Goal: Task Accomplishment & Management: Use online tool/utility

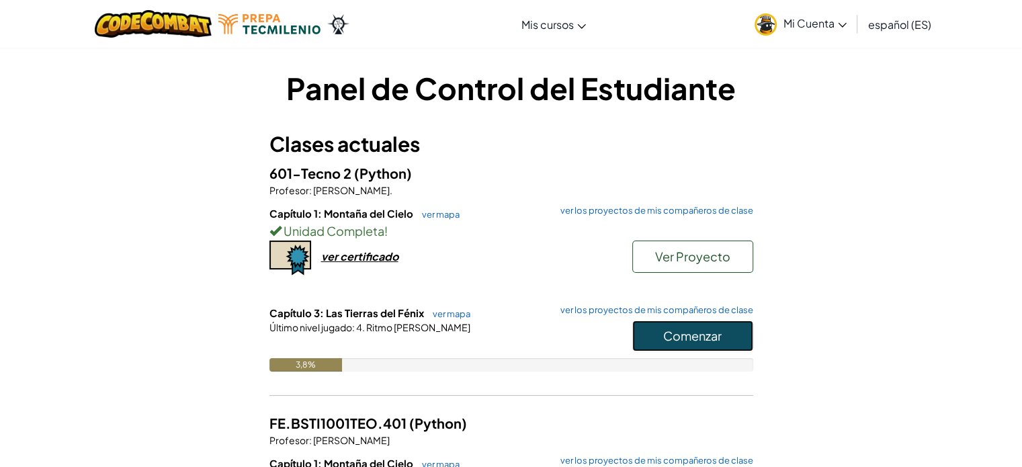
click at [672, 345] on button "Comenzar" at bounding box center [692, 335] width 121 height 31
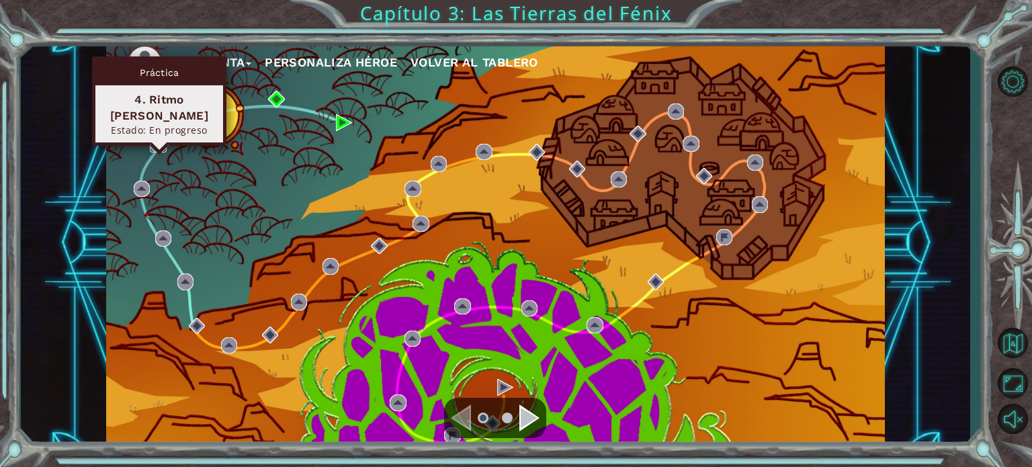
click at [154, 142] on img at bounding box center [158, 144] width 16 height 16
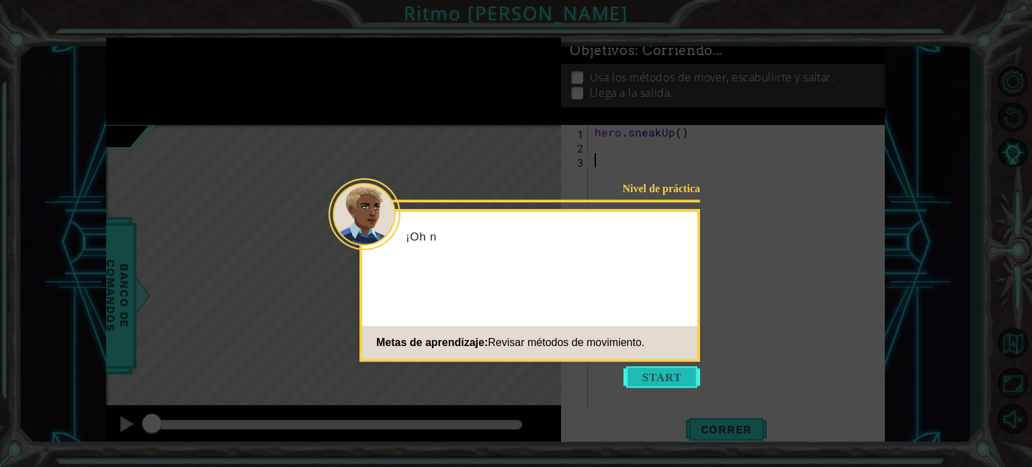
click at [685, 377] on button "Comenzar" at bounding box center [661, 376] width 77 height 21
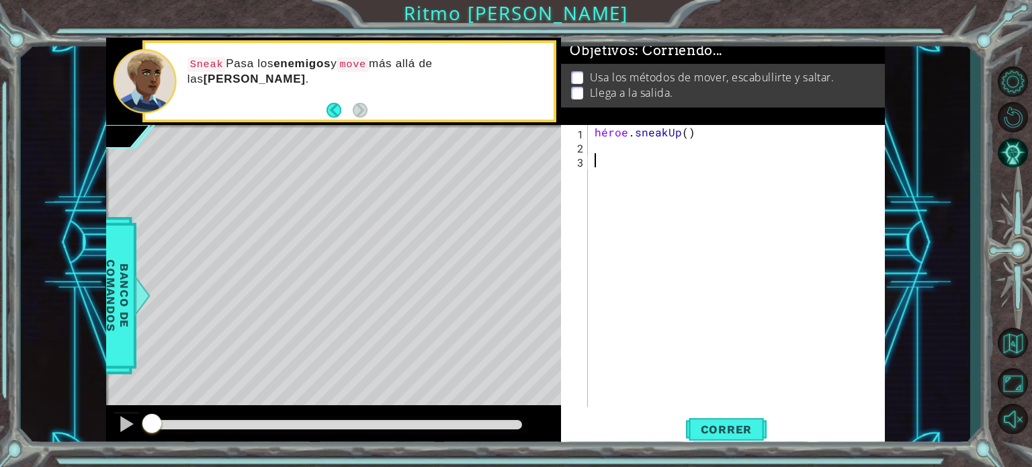
click at [703, 134] on div "héroe . sneakUp ( )" at bounding box center [740, 280] width 296 height 310
type textarea "hero.sneakUp()"
click at [707, 133] on div "héroe . sneakUp ( )" at bounding box center [740, 280] width 296 height 310
type textarea "hero.sneakUp()"
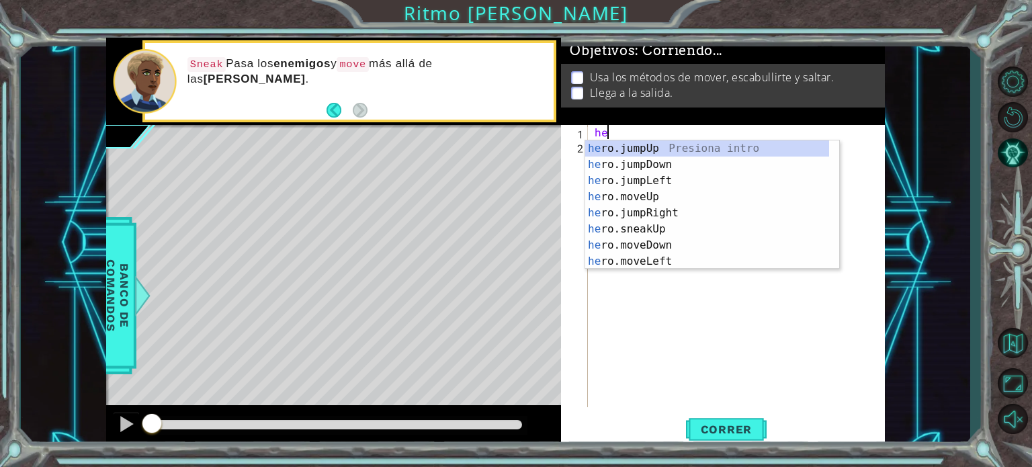
type textarea "h"
type textarea "her"
click at [330, 112] on button "Atrás" at bounding box center [339, 110] width 26 height 15
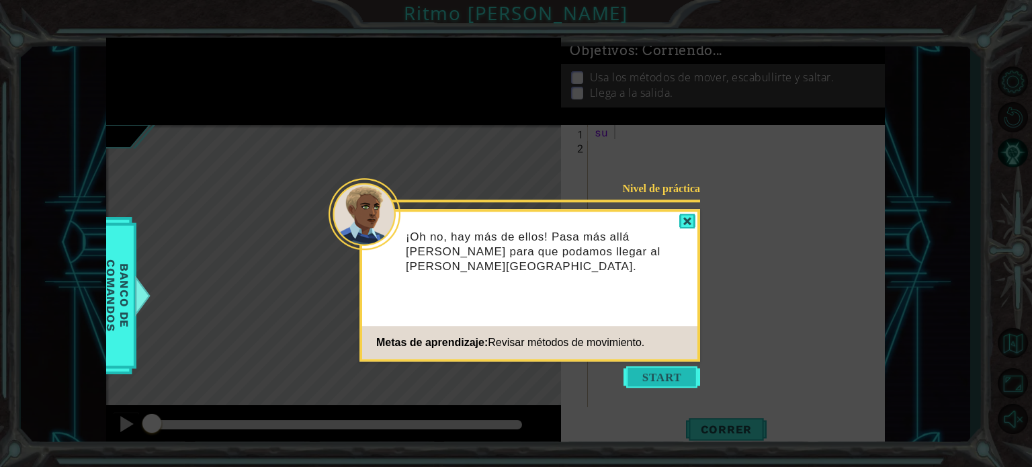
click at [636, 371] on button "Comenzar" at bounding box center [661, 376] width 77 height 21
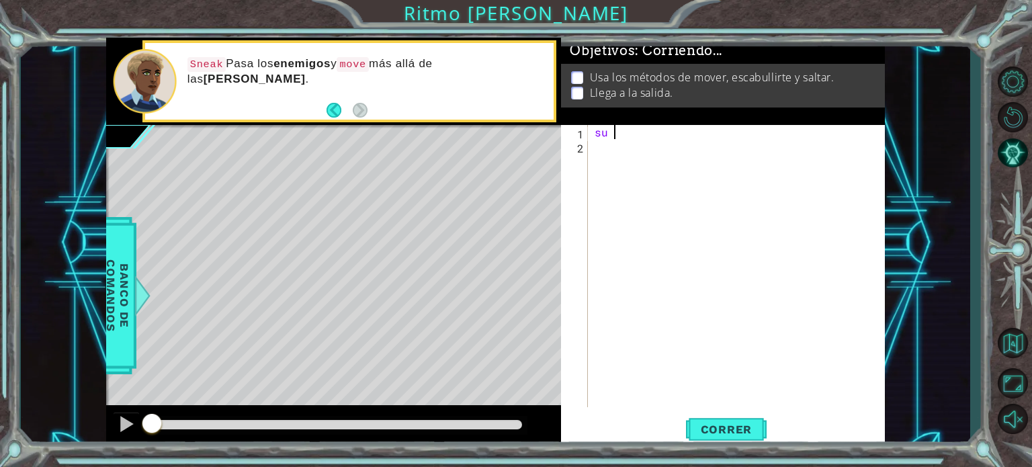
click at [645, 142] on div "su" at bounding box center [740, 280] width 296 height 310
drag, startPoint x: 645, startPoint y: 142, endPoint x: 580, endPoint y: 109, distance: 72.1
click at [580, 110] on div "Objetivos : Corriendo... Usa los métodos de mover, escabullirte y saltar. Llega…" at bounding box center [723, 243] width 324 height 411
type textarea "her"
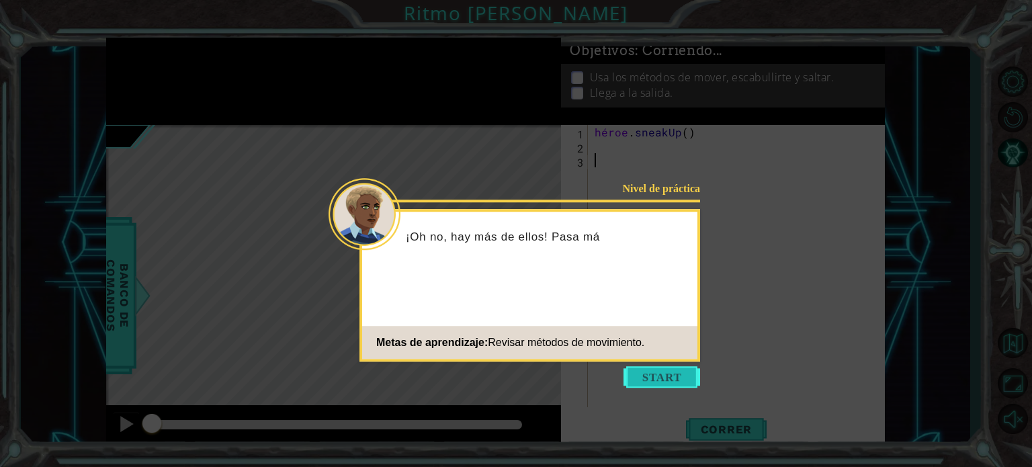
click at [656, 377] on button "Comenzar" at bounding box center [661, 376] width 77 height 21
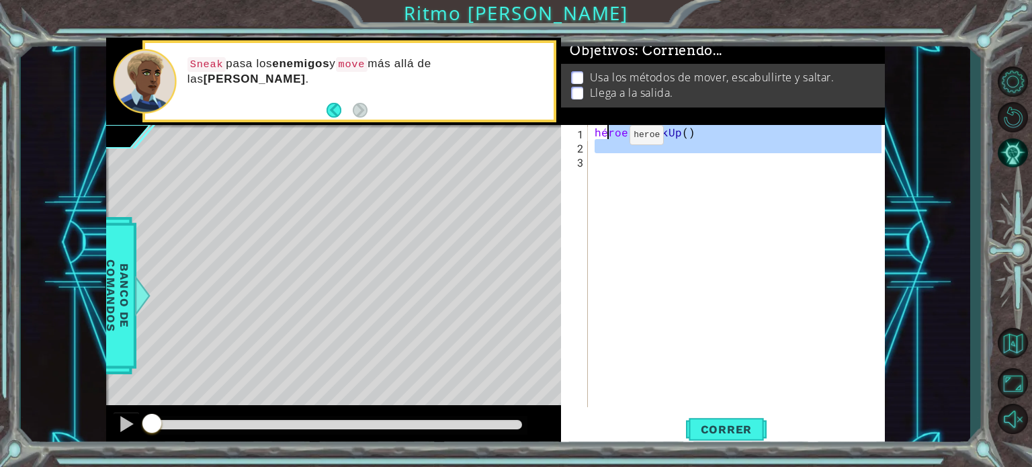
drag, startPoint x: 621, startPoint y: 166, endPoint x: 598, endPoint y: 113, distance: 57.8
click at [598, 113] on div "Objetivos : Corriendo... Usa los métodos de mover, escabullirte y saltar. Llega…" at bounding box center [723, 243] width 324 height 411
type textarea "hero.sneakUp()"
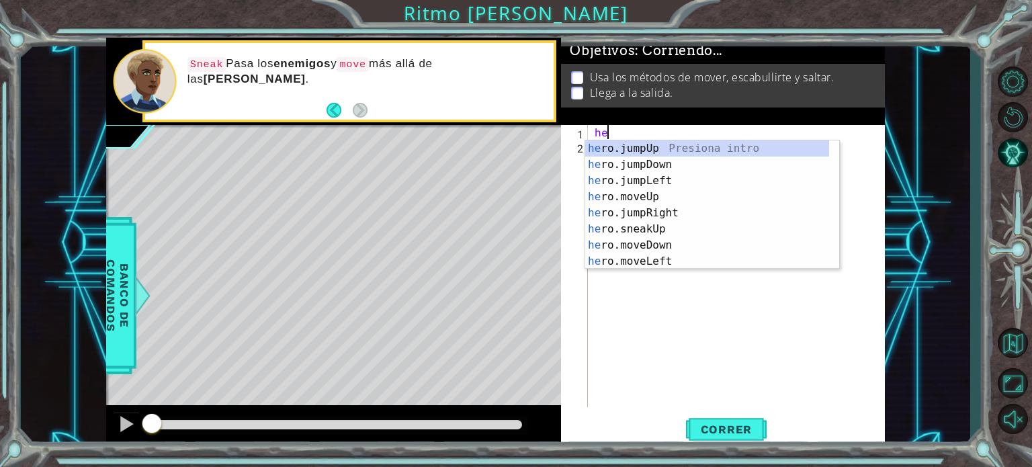
type textarea "h"
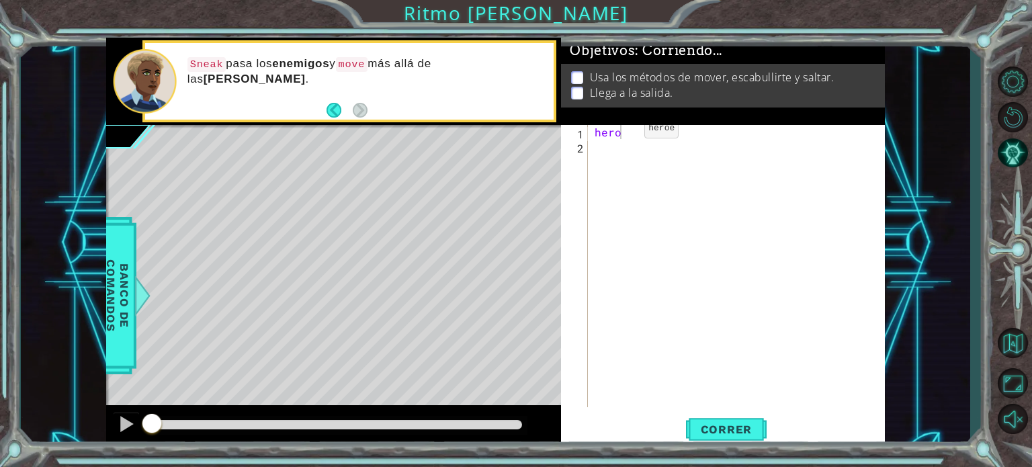
click at [629, 132] on div "hero" at bounding box center [740, 280] width 296 height 310
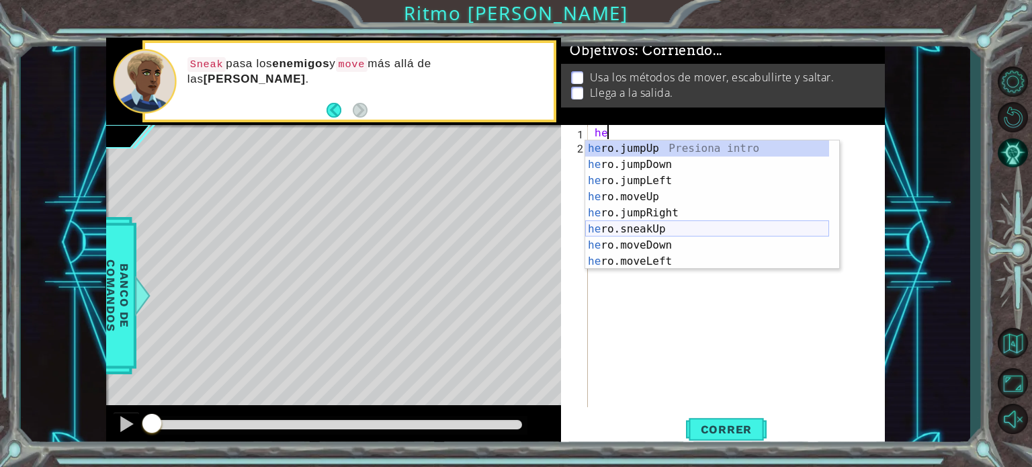
click at [640, 232] on div "he ro.jumpUp Presiona intro he ro.jumpDown Presiona intro he ro.jumpLeft Presio…" at bounding box center [707, 220] width 244 height 161
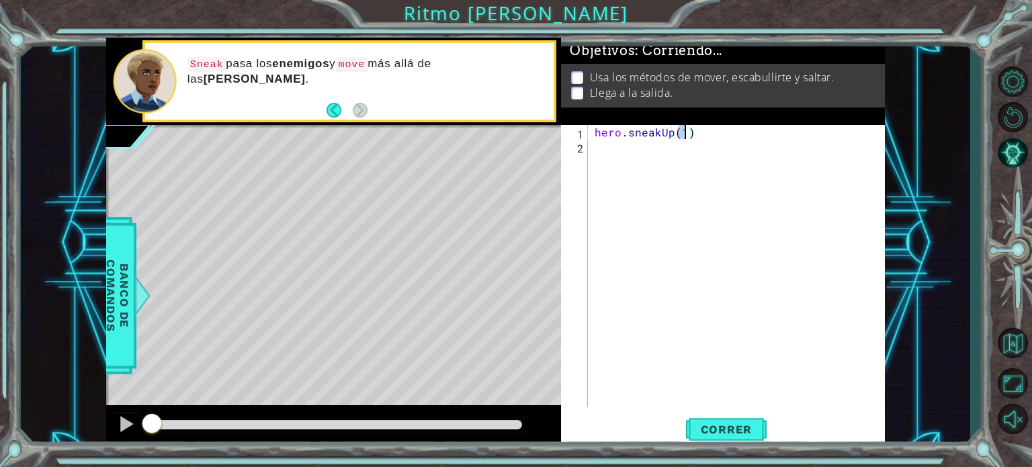
type textarea "hero.sneakUp()"
click at [614, 143] on div "hero . sneakUp ( )" at bounding box center [740, 280] width 296 height 310
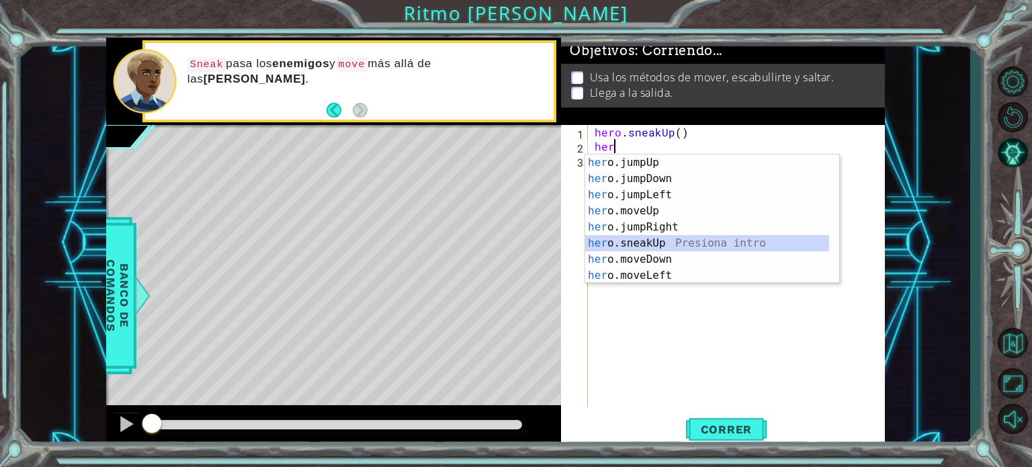
click at [674, 245] on div "her o.jumpUp Presiona intro her o.jumpDown Presiona intro her o.jumpLeft Presio…" at bounding box center [707, 234] width 244 height 161
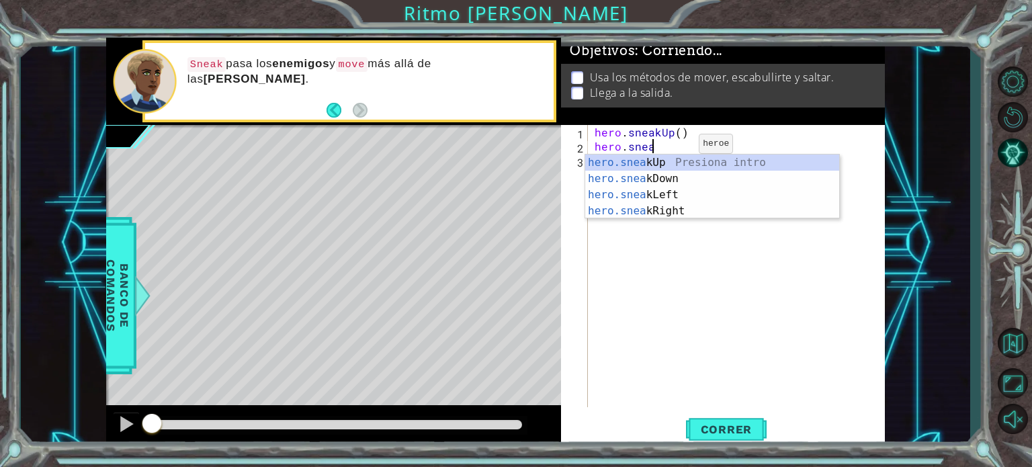
scroll to position [0, 3]
click at [677, 206] on div "hero.sneak Up Presiona intro hero.sneak Down Presiona intro hero.sneak Left Pre…" at bounding box center [712, 202] width 254 height 97
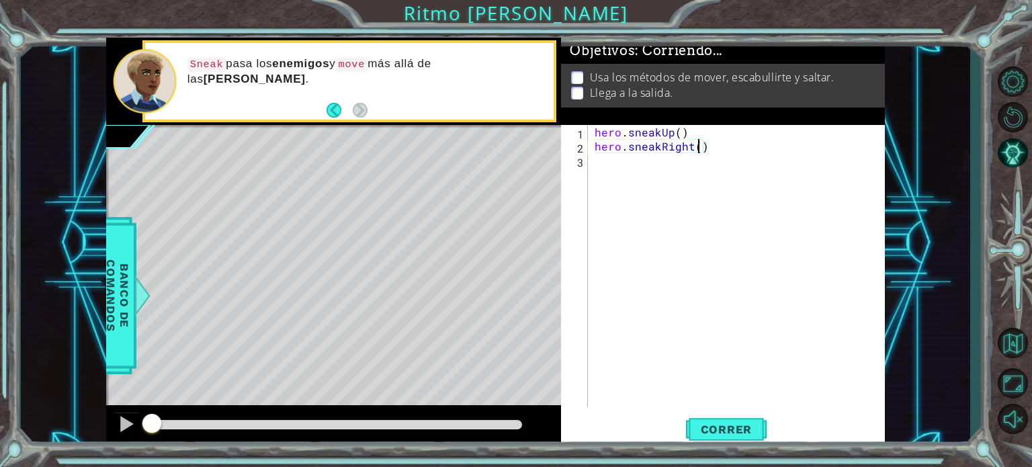
scroll to position [0, 6]
click at [723, 430] on span "Correr" at bounding box center [726, 429] width 79 height 13
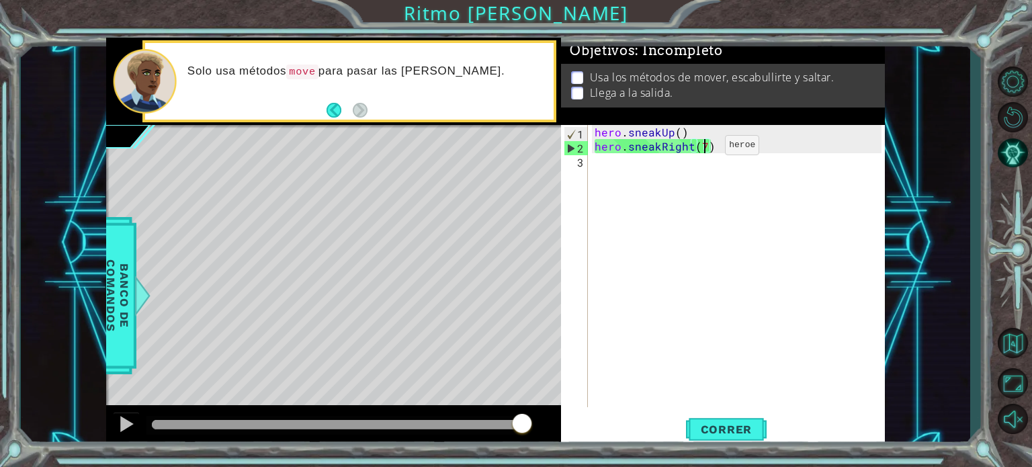
click at [702, 148] on div "hero . sneakUp ( ) hero . sneakRight ( 7 )" at bounding box center [740, 280] width 296 height 310
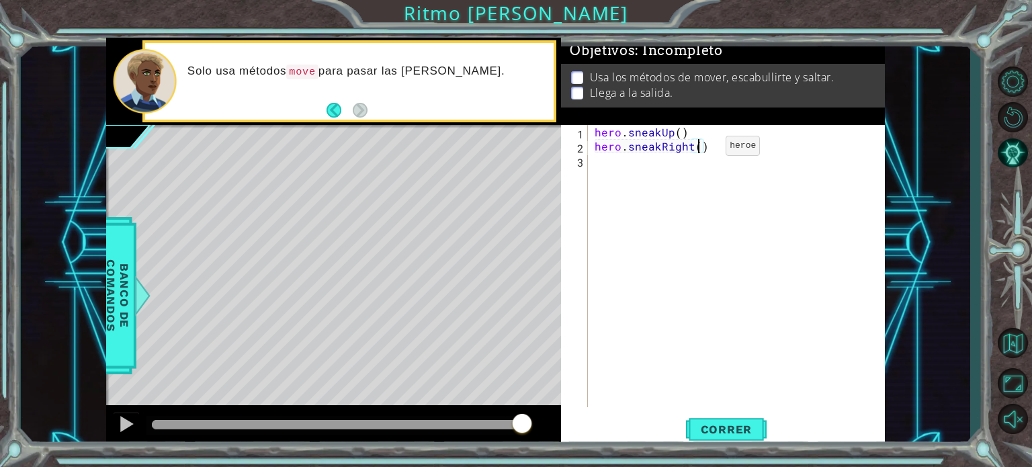
type textarea "hero.sneakRight(2)"
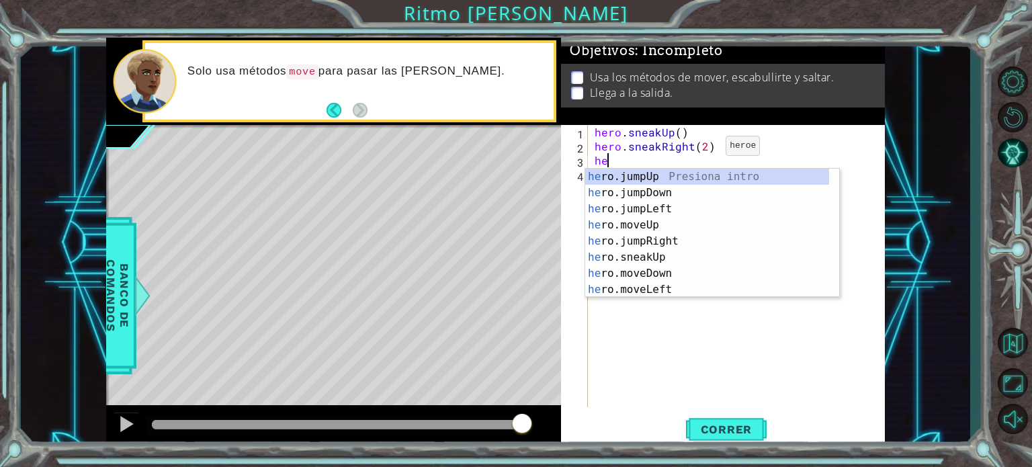
scroll to position [0, 0]
click at [668, 251] on div "her o.jumpUp Presiona intro her o.jumpDown Presiona intro her o.jumpLeft Presio…" at bounding box center [707, 249] width 244 height 161
click at [670, 228] on div "hero. jumpUp Presiona intro hero. jumpDown Presiona intro hero. jumpLeft Presio…" at bounding box center [707, 249] width 244 height 161
type textarea "hero.jumpRight()"
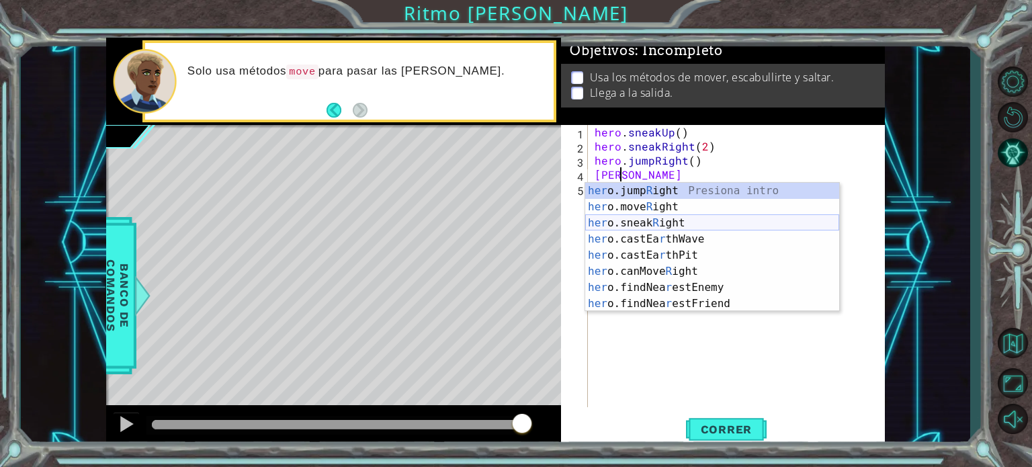
click at [672, 224] on div "her o.jump R ight Presiona intro her o.move R ight Presiona intro her o.sneak R…" at bounding box center [712, 263] width 254 height 161
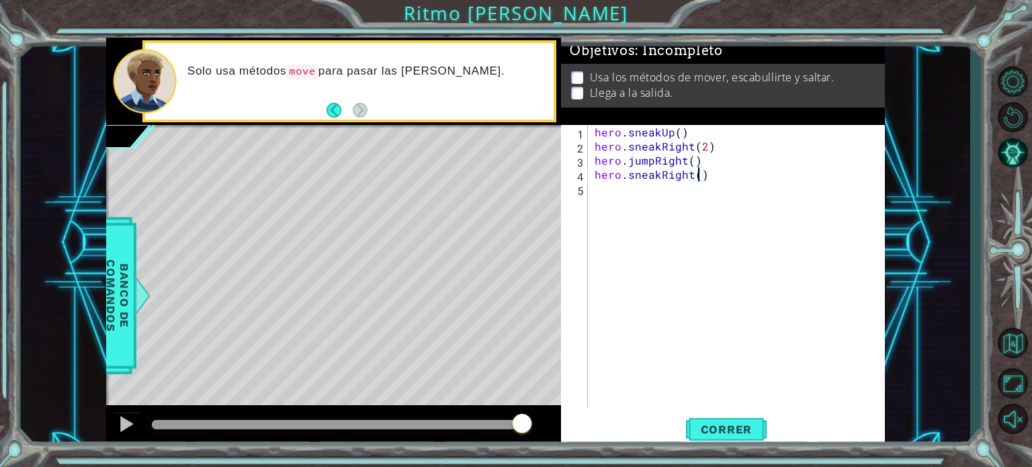
type textarea "hero.sneakRight(3)"
click at [696, 188] on div "hero . sneakUp ( ) hero . sneakRight ( 2 ) hero . jumpRight ( ) hero . sneakRig…" at bounding box center [740, 280] width 296 height 310
type textarea "j"
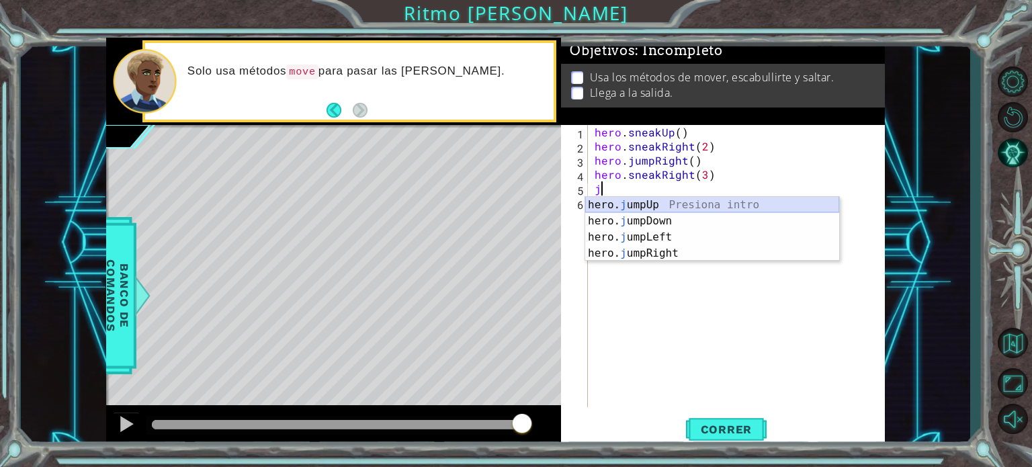
click at [684, 207] on div "hero. j umpUp Presiona intro hero. j umpDown Presiona intro hero. j umpLeft Pre…" at bounding box center [712, 245] width 254 height 97
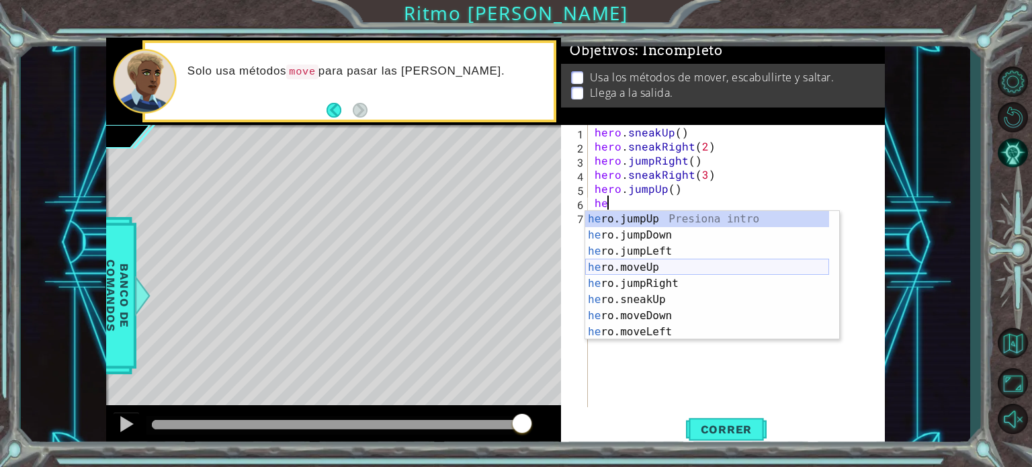
click at [644, 267] on div "he ro.jumpUp Presiona intro he ro.jumpDown Presiona intro he ro.jumpLeft Presio…" at bounding box center [707, 291] width 244 height 161
type textarea "hero.moveUp(1)"
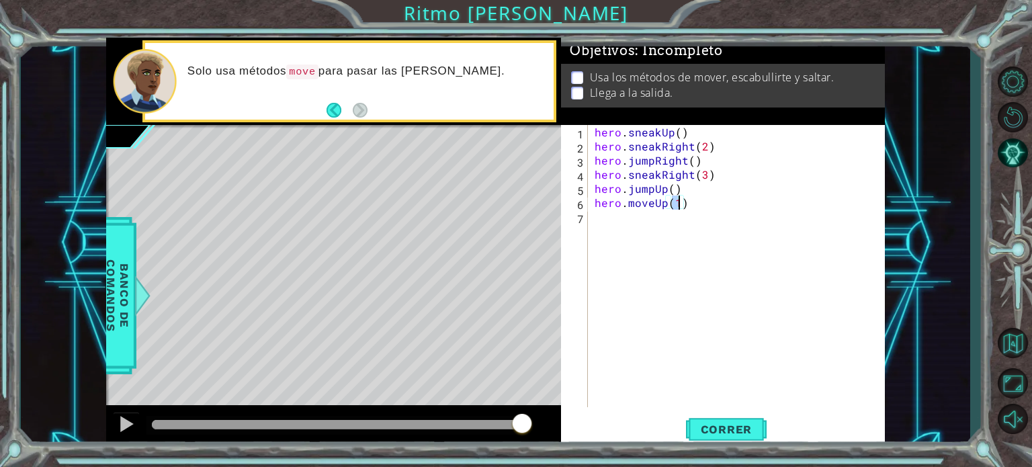
click at [664, 227] on div "hero . sneakUp ( ) hero . sneakRight ( 2 ) hero . jumpRight ( ) hero . sneakRig…" at bounding box center [740, 280] width 296 height 310
type textarea "j"
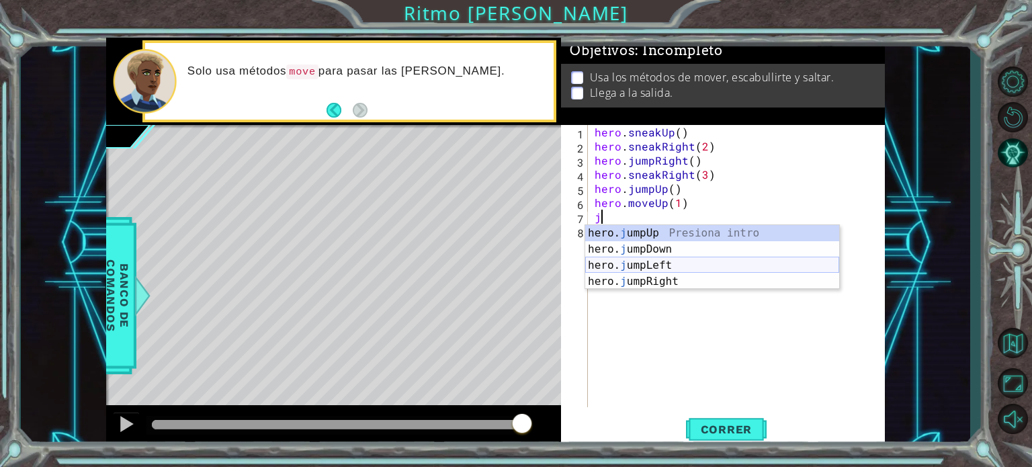
click at [666, 268] on div "hero. j umpUp Presiona intro hero. j umpDown Presiona intro hero. j umpLeft Pre…" at bounding box center [712, 273] width 254 height 97
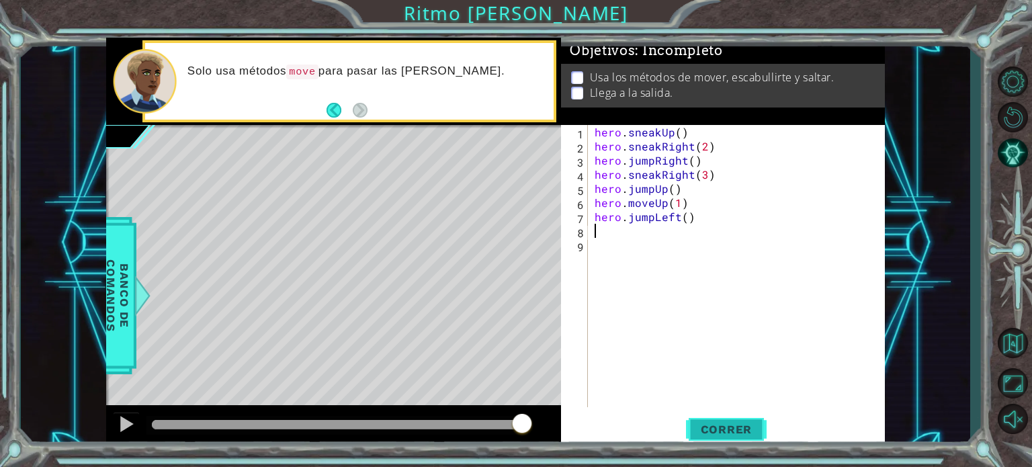
click at [734, 437] on button "Correr" at bounding box center [726, 429] width 81 height 32
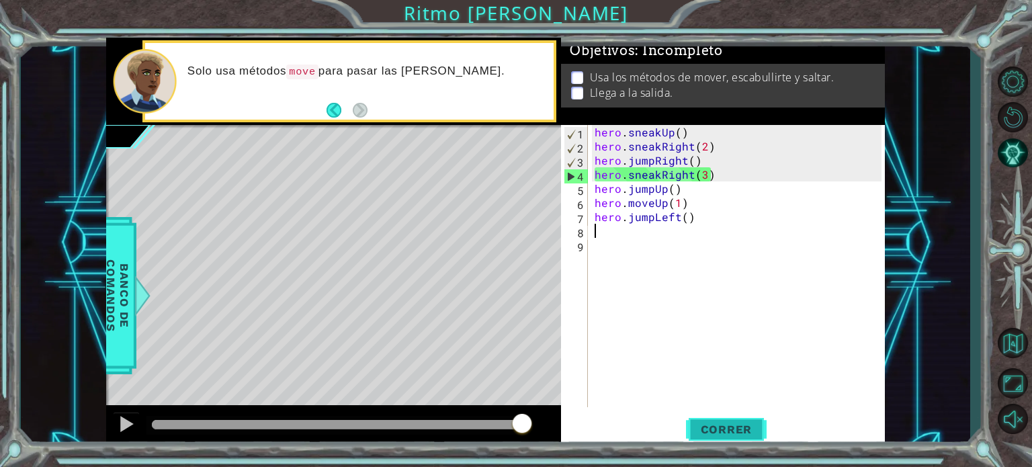
click at [719, 423] on span "Correr" at bounding box center [726, 429] width 79 height 13
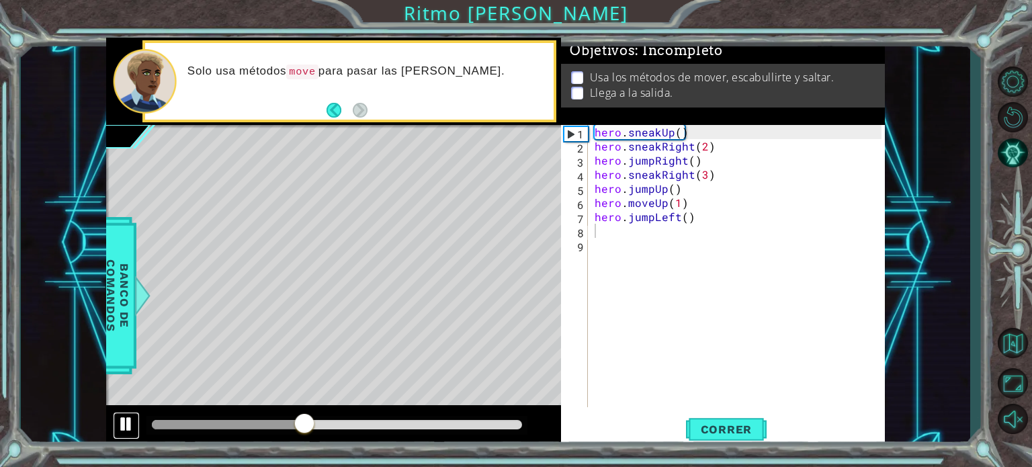
click at [127, 429] on div at bounding box center [126, 423] width 17 height 17
click at [126, 429] on div at bounding box center [126, 423] width 17 height 17
click at [706, 151] on div "hero . sneakUp ( ) hero . sneakRight ( 2 ) hero . jumpRight ( ) hero . sneakRig…" at bounding box center [740, 280] width 296 height 310
type textarea "hero.sneakRight()"
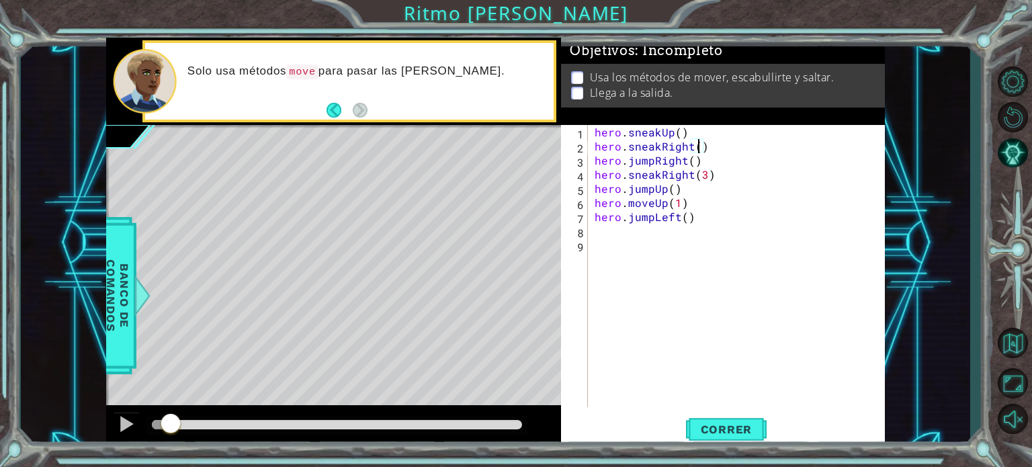
drag, startPoint x: 386, startPoint y: 424, endPoint x: 104, endPoint y: 439, distance: 282.5
click at [106, 439] on div at bounding box center [333, 426] width 455 height 43
click at [125, 420] on div at bounding box center [126, 423] width 17 height 17
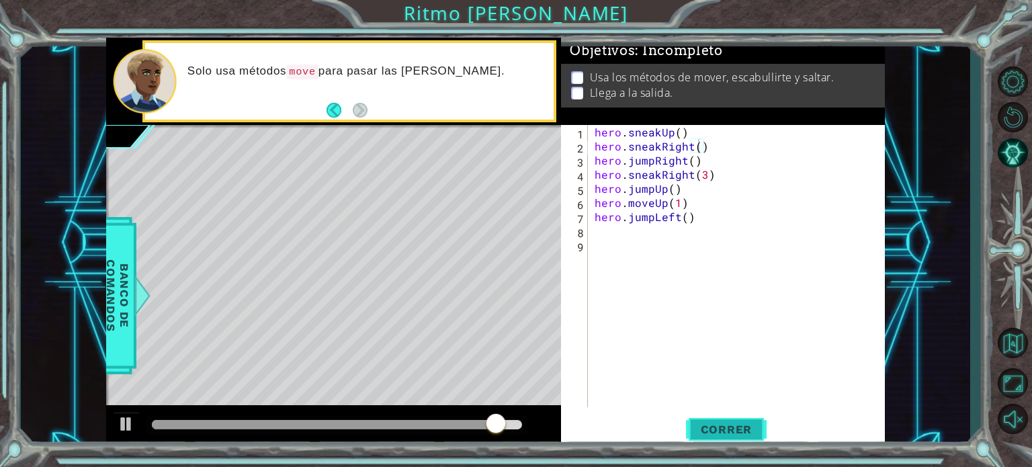
click at [699, 432] on span "Correr" at bounding box center [726, 429] width 79 height 13
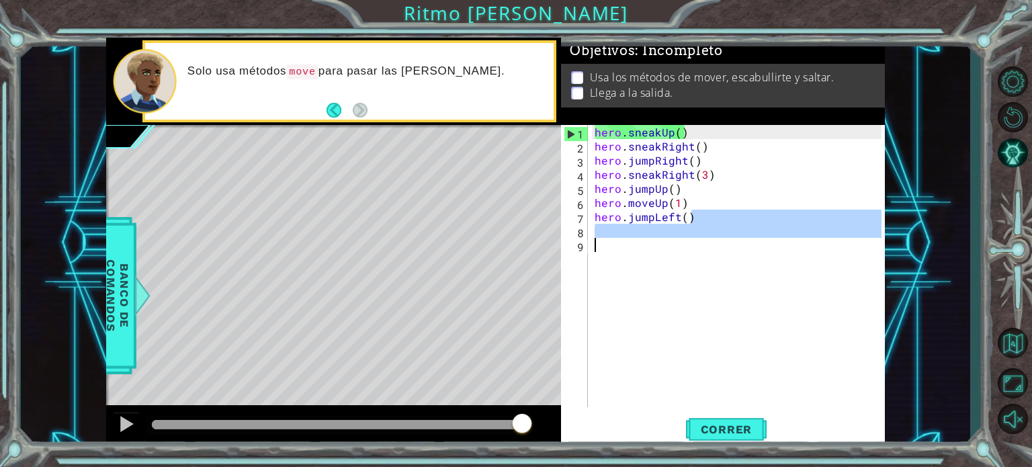
drag, startPoint x: 717, startPoint y: 222, endPoint x: 614, endPoint y: 260, distance: 110.3
click at [614, 260] on div "hero . sneakUp ( ) hero . sneakRight ( ) hero . jumpRight ( ) hero . sneakRight…" at bounding box center [740, 280] width 296 height 310
click at [614, 265] on div "hero . sneakUp ( ) hero . sneakRight ( ) hero . jumpRight ( ) hero . sneakRight…" at bounding box center [737, 266] width 290 height 282
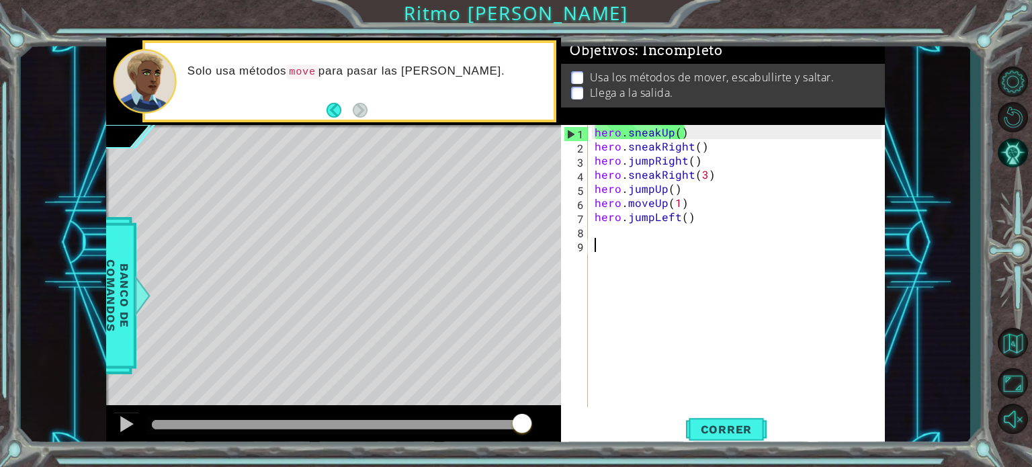
click at [613, 252] on div "hero . sneakUp ( ) hero . sneakRight ( ) hero . jumpRight ( ) hero . sneakRight…" at bounding box center [740, 280] width 296 height 310
drag, startPoint x: 699, startPoint y: 163, endPoint x: 580, endPoint y: 179, distance: 120.0
click at [580, 179] on div "1 2 3 4 5 6 7 8 9 hero . sneakUp ( ) hero . sneakRight ( ) hero . jumpRight ( )…" at bounding box center [721, 266] width 320 height 282
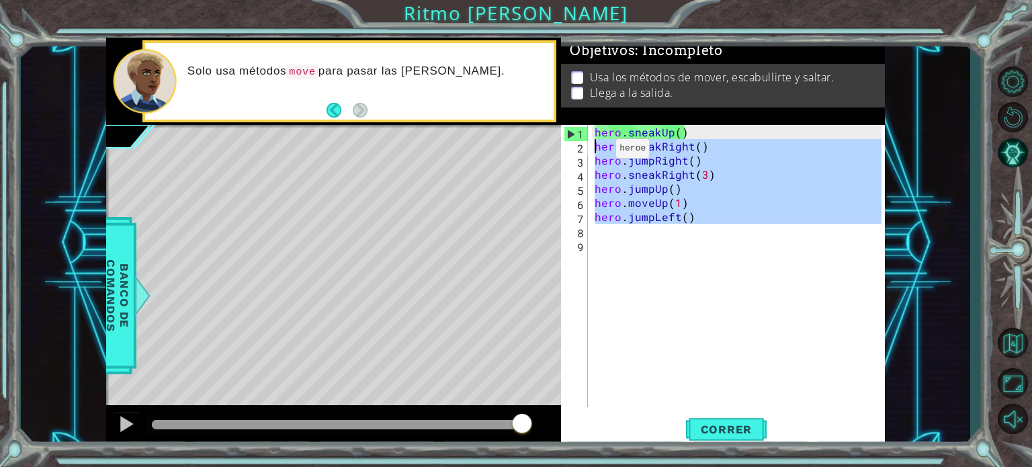
drag, startPoint x: 716, startPoint y: 226, endPoint x: 592, endPoint y: 152, distance: 144.0
click at [592, 152] on div "hero . sneakUp ( ) hero . sneakRight ( ) hero . jumpRight ( ) hero . sneakRight…" at bounding box center [740, 280] width 296 height 310
type textarea "hero.sneakRight() hero.jumpRight()"
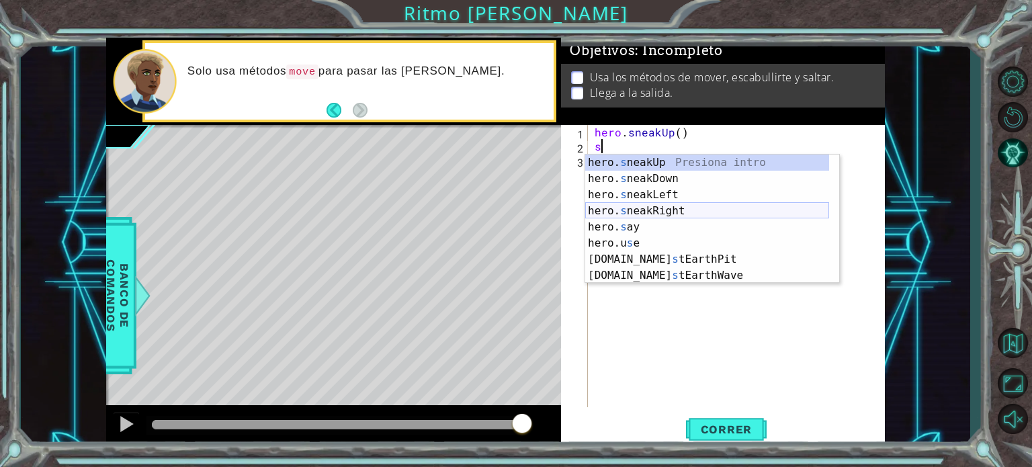
click at [680, 217] on div "hero. s neakUp Presiona intro hero. s neakDown Presiona intro hero. s neakLeft …" at bounding box center [707, 234] width 244 height 161
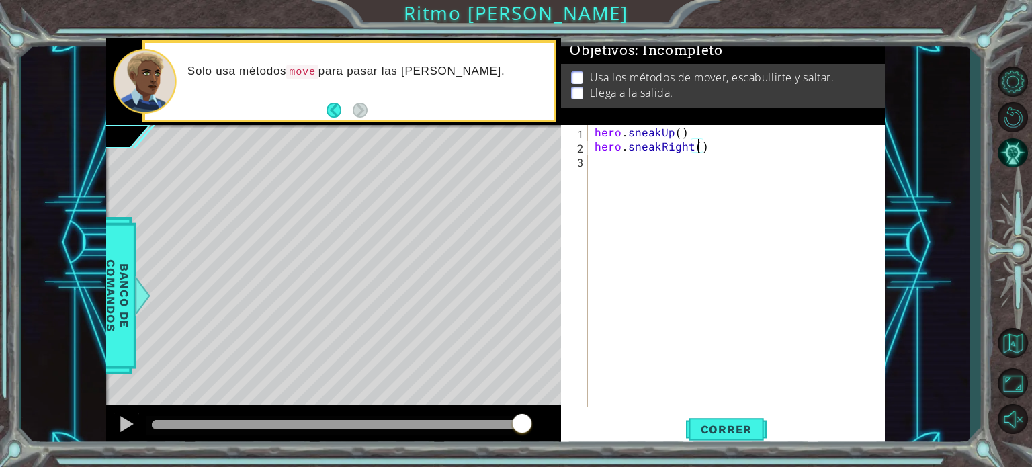
type textarea "hero.sneakRight(2)"
click at [642, 170] on div "hero . sneakUp ( ) hero . sneakRight ( 2 )" at bounding box center [740, 280] width 296 height 310
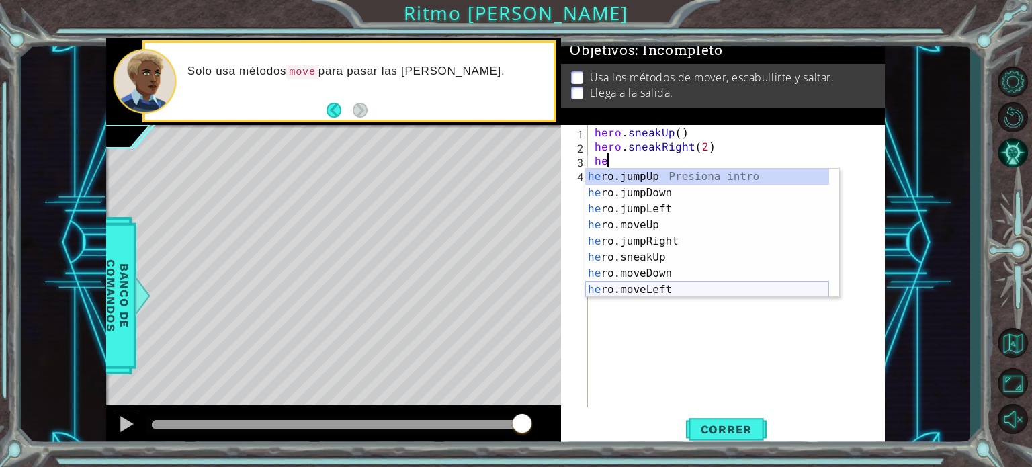
type textarea "h"
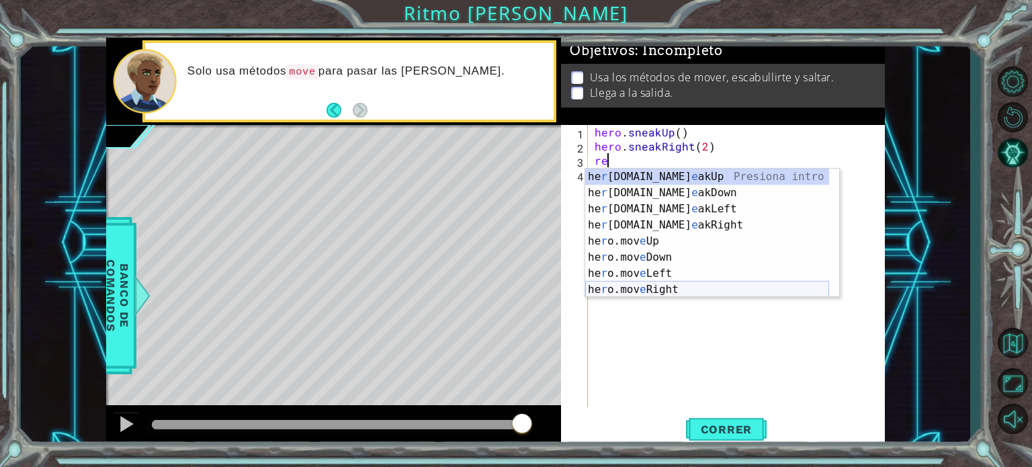
click at [680, 290] on div "he r [DOMAIN_NAME] e akUp Presiona intro he r [DOMAIN_NAME] e akDown Presiona i…" at bounding box center [707, 249] width 244 height 161
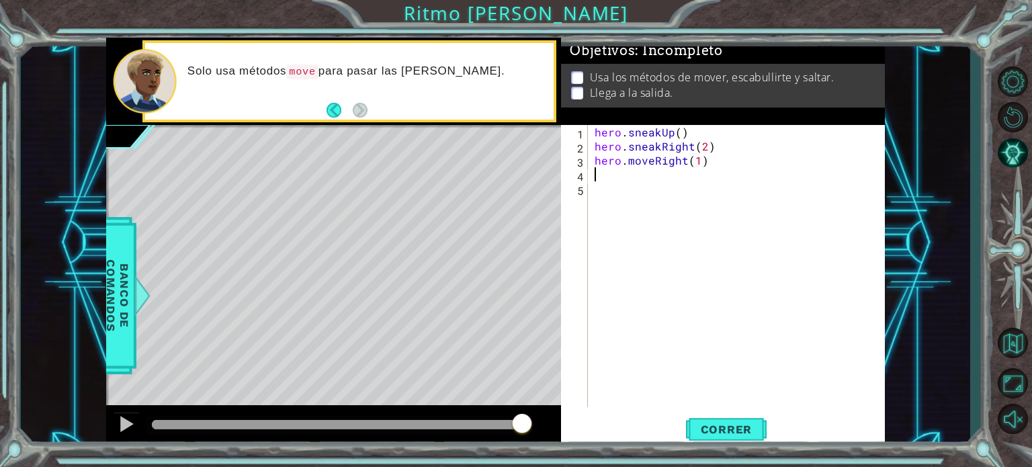
scroll to position [0, 6]
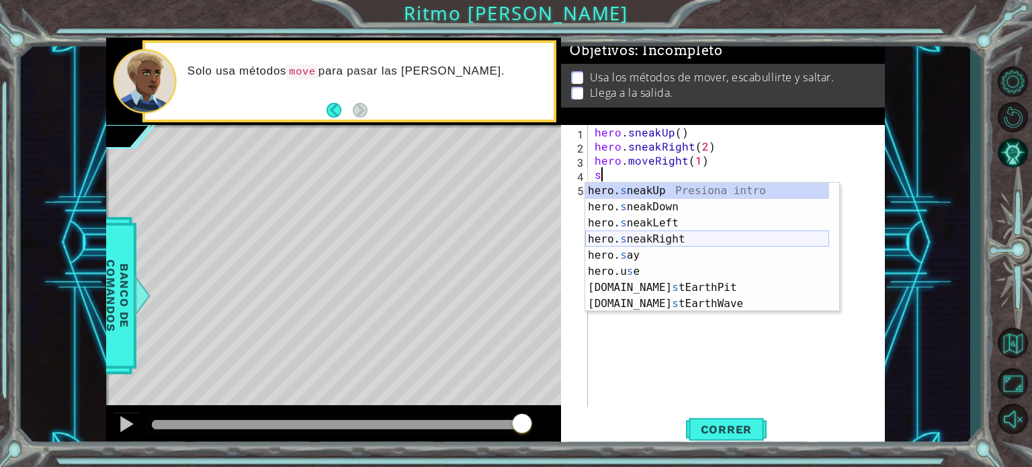
click at [670, 243] on div "hero. s neakUp Presiona intro hero. s neakDown Presiona intro hero. s neakLeft …" at bounding box center [707, 263] width 244 height 161
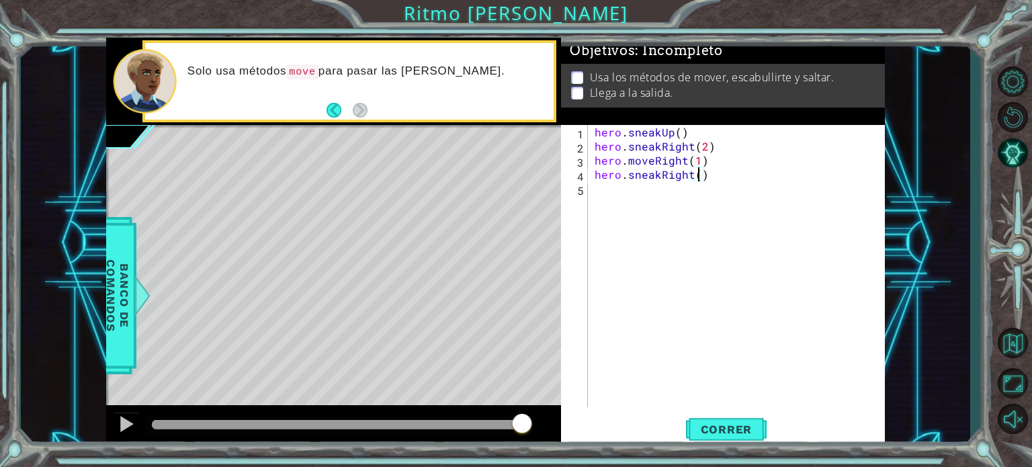
type textarea "hero.sneakRight(3)"
type textarea "j"
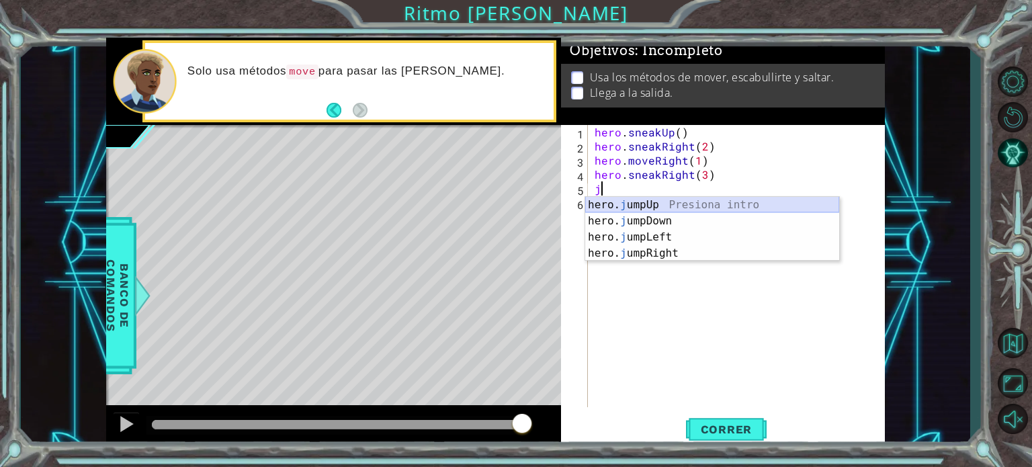
click at [659, 204] on div "hero. j umpUp Presiona intro hero. j umpDown Presiona intro hero. j umpLeft Pre…" at bounding box center [712, 245] width 254 height 97
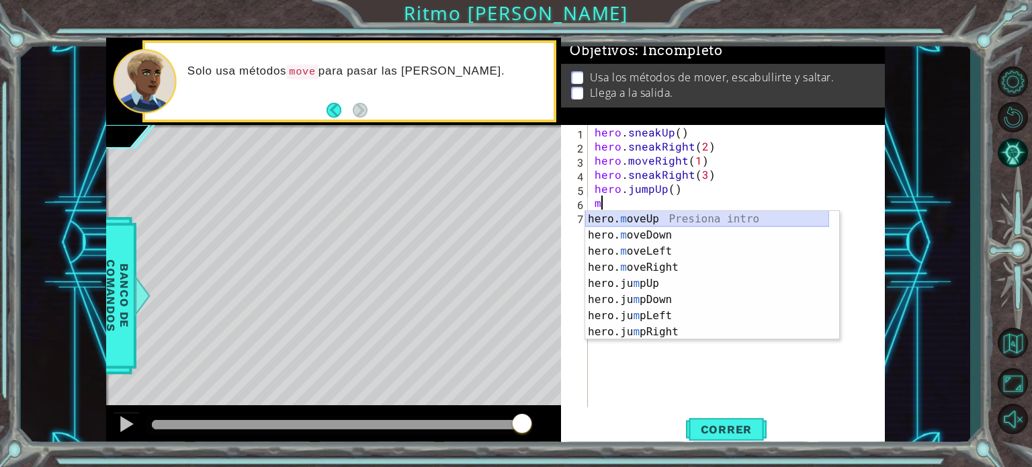
click at [595, 222] on div "hero. m oveUp Presiona intro hero. m oveDown Presiona intro hero. m oveLeft Pre…" at bounding box center [707, 291] width 244 height 161
type textarea "hero.moveUp(1)"
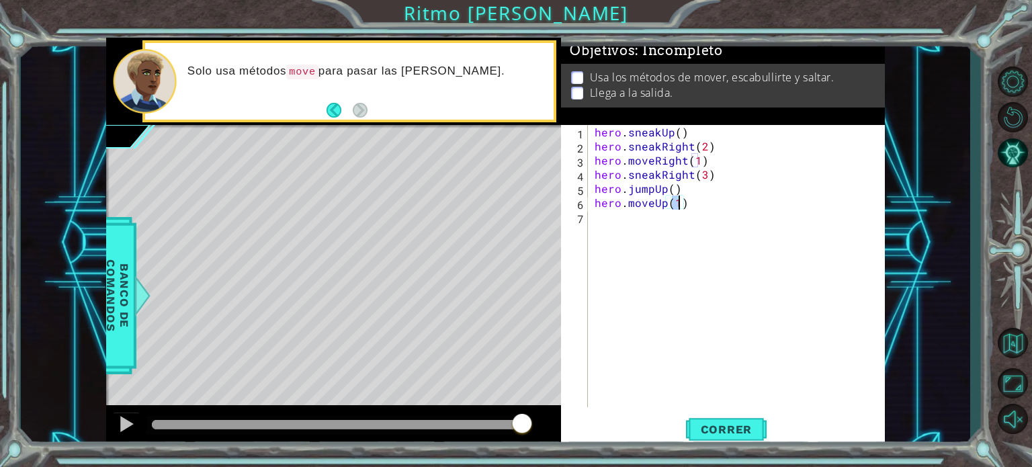
click at [645, 225] on div "hero . sneakUp ( ) hero . sneakRight ( 2 ) hero . moveRight ( 1 ) hero . sneakR…" at bounding box center [740, 280] width 296 height 310
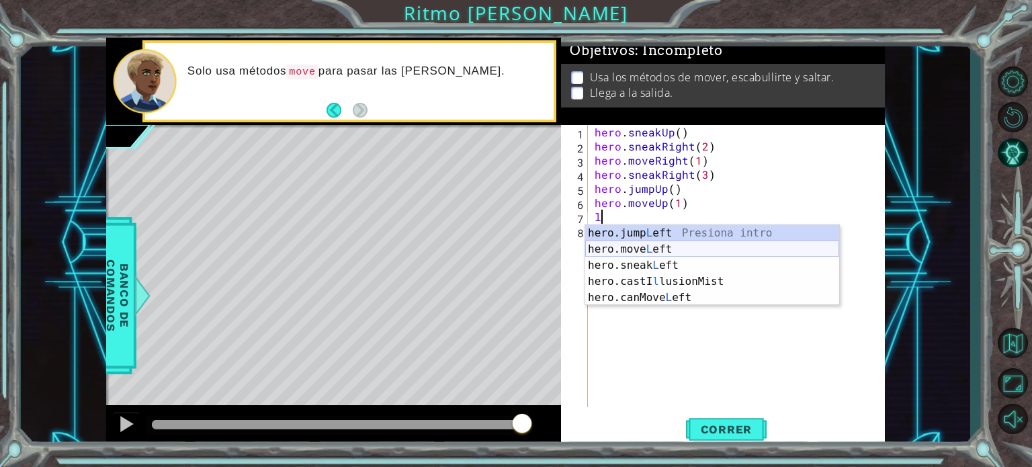
click at [664, 249] on div "hero.jump L eft Presiona intro hero.move L eft Presiona intro hero.sneak L eft …" at bounding box center [712, 281] width 254 height 113
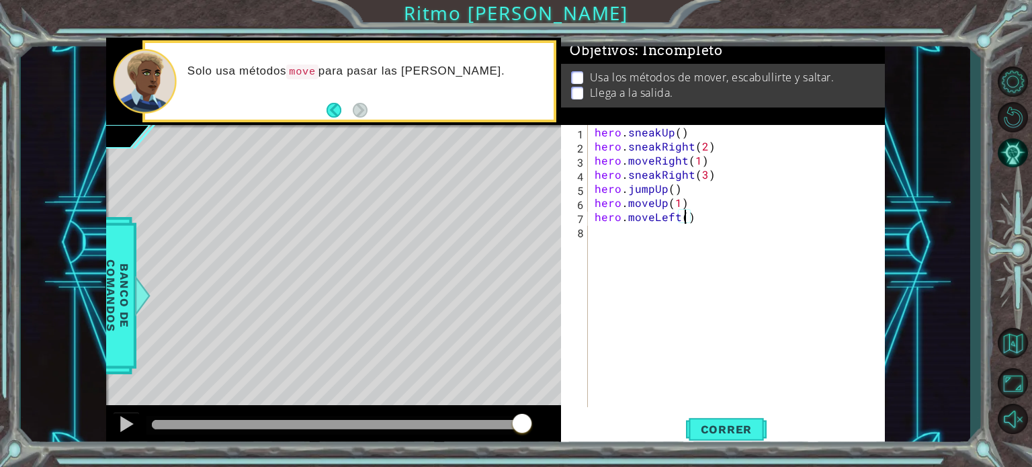
type textarea "hero.moveLeft(3)"
click at [640, 235] on div "hero . sneakUp ( ) hero . sneakRight ( 2 ) hero . moveRight ( 1 ) hero . sneakR…" at bounding box center [740, 280] width 296 height 310
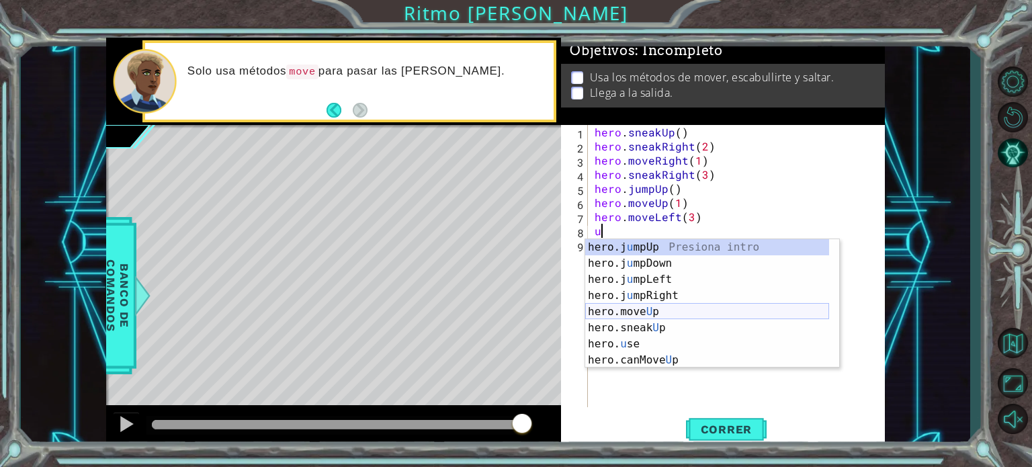
click at [656, 308] on div "hero.j u mpUp Presiona intro hero.j u mpDown Presiona intro hero.j u mpLeft Pre…" at bounding box center [707, 319] width 244 height 161
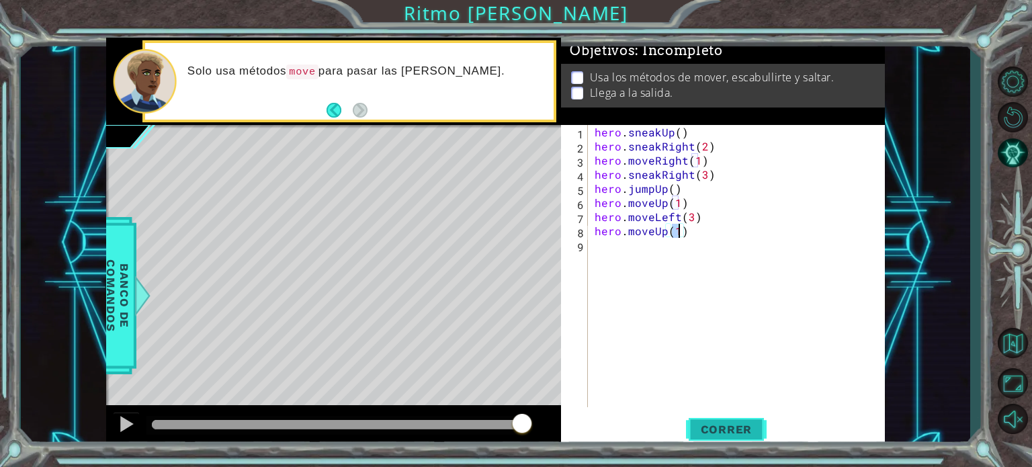
type textarea "hero.moveUp(1)"
click at [720, 432] on span "Correr" at bounding box center [726, 429] width 79 height 13
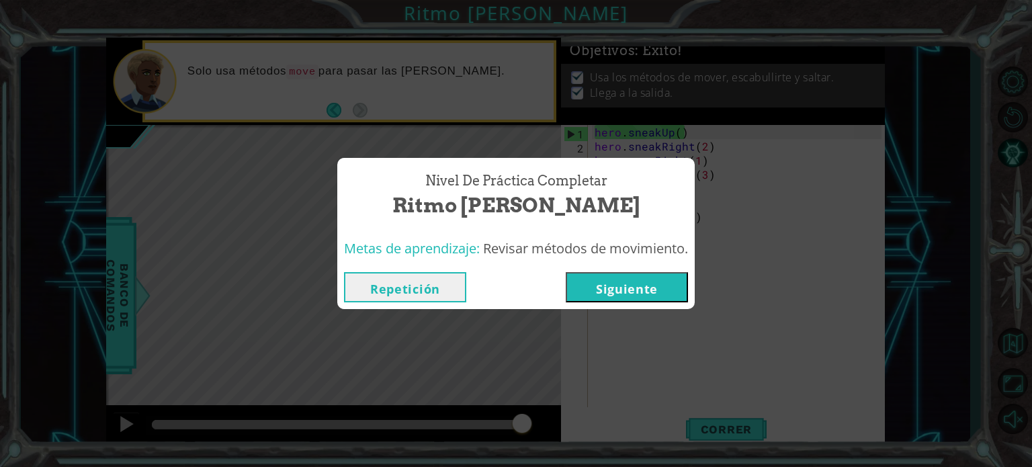
click at [657, 292] on button "Siguiente" at bounding box center [627, 287] width 122 height 30
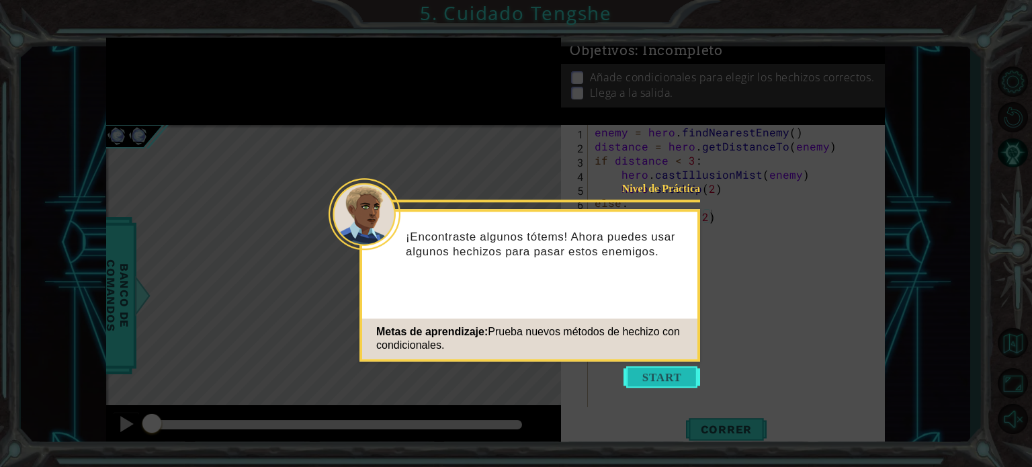
click at [657, 378] on button "Start" at bounding box center [661, 376] width 77 height 21
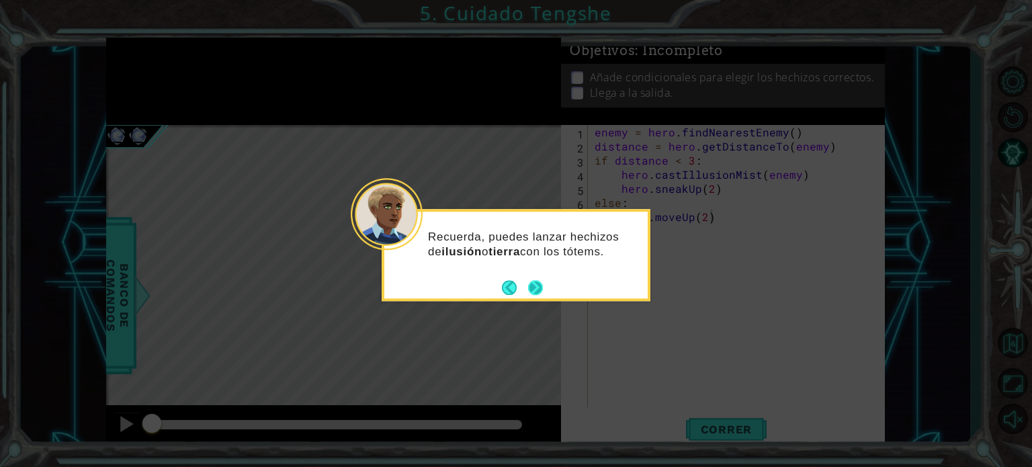
click at [533, 286] on button "Next" at bounding box center [535, 287] width 15 height 15
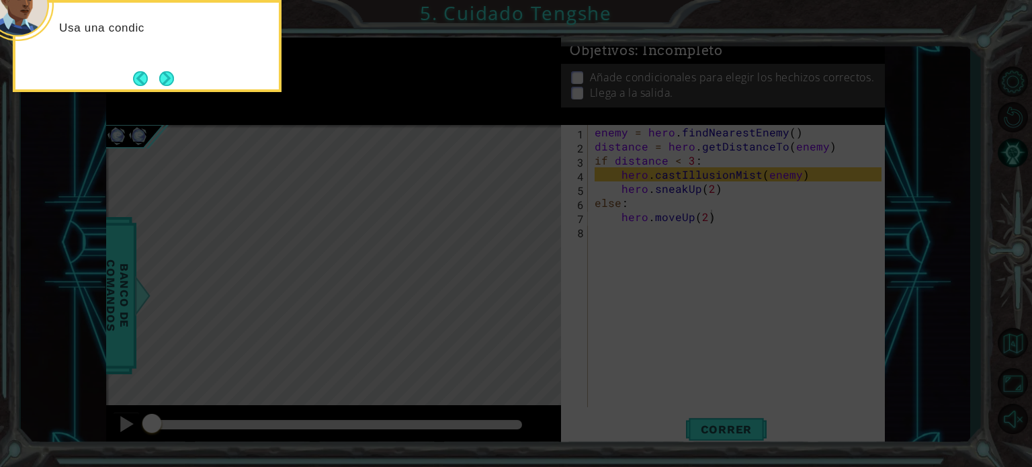
click at [578, 279] on icon at bounding box center [516, 70] width 1032 height 794
click at [161, 80] on button "Next" at bounding box center [166, 78] width 15 height 15
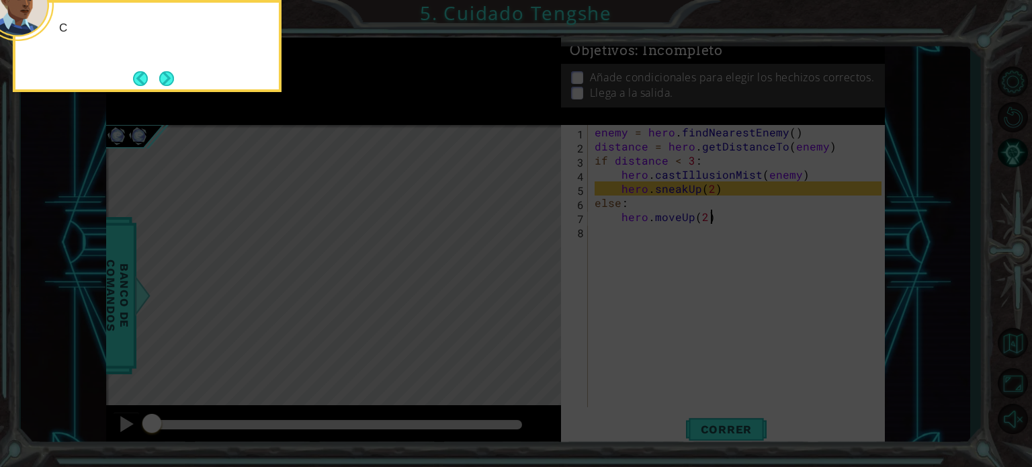
click at [161, 80] on button "Next" at bounding box center [166, 78] width 15 height 15
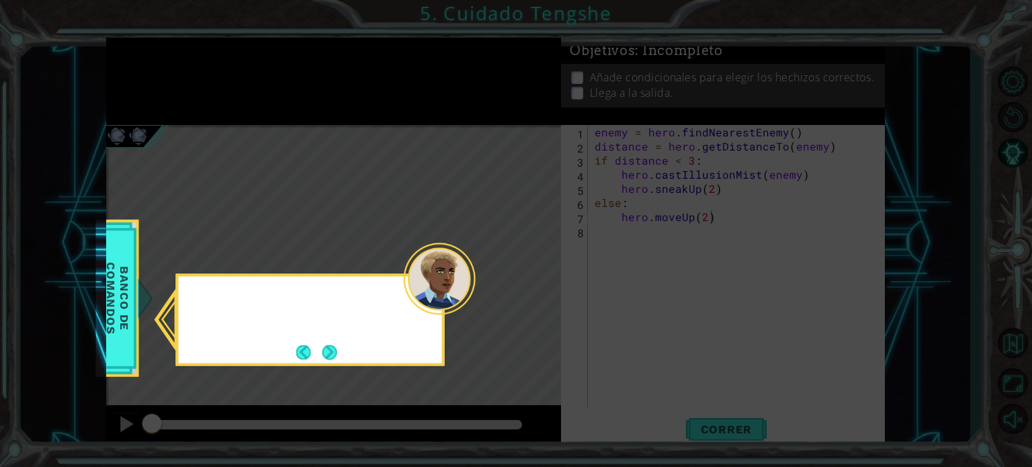
click at [161, 80] on icon at bounding box center [516, 233] width 1032 height 467
click at [332, 359] on button "Next" at bounding box center [329, 352] width 15 height 15
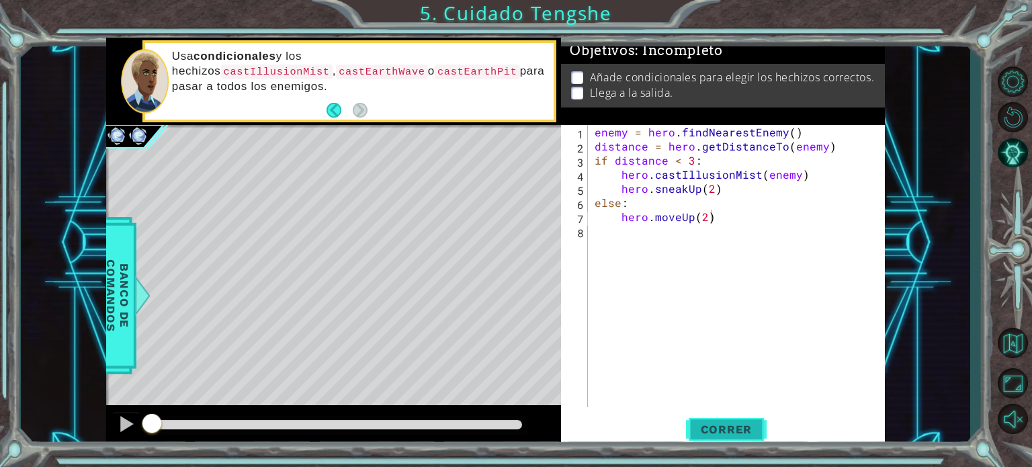
click at [717, 425] on span "Correr" at bounding box center [726, 429] width 79 height 13
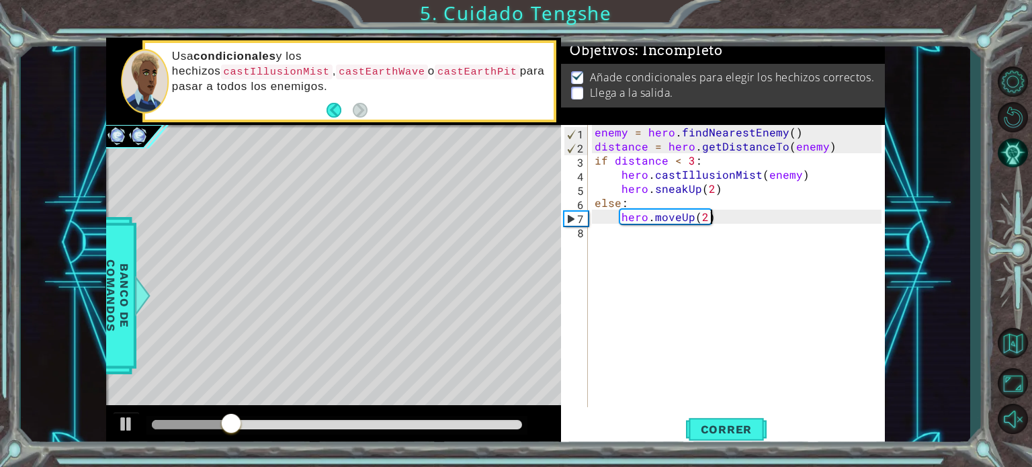
click at [627, 251] on div "enemy = hero . findNearestEnemy ( ) distance = hero . getDistanceTo ( enemy ) i…" at bounding box center [740, 280] width 296 height 310
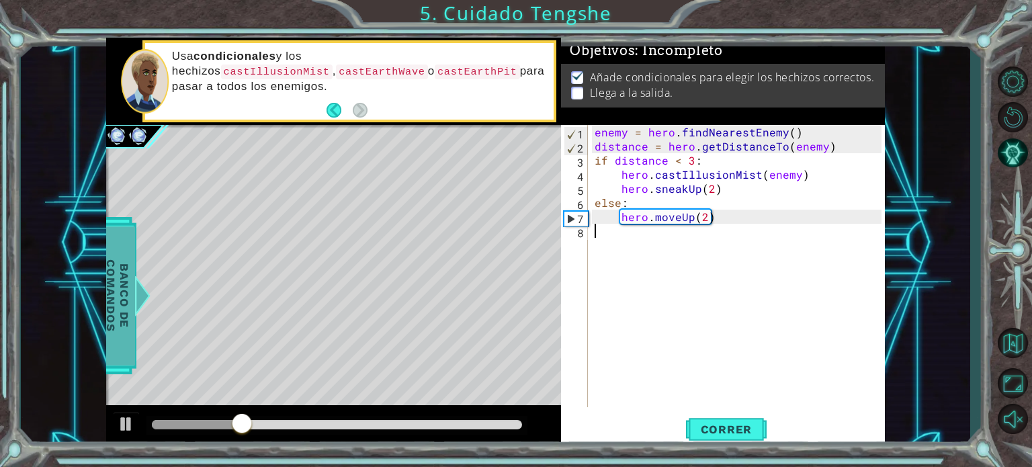
click at [111, 299] on span "Banco de comandos" at bounding box center [117, 295] width 35 height 139
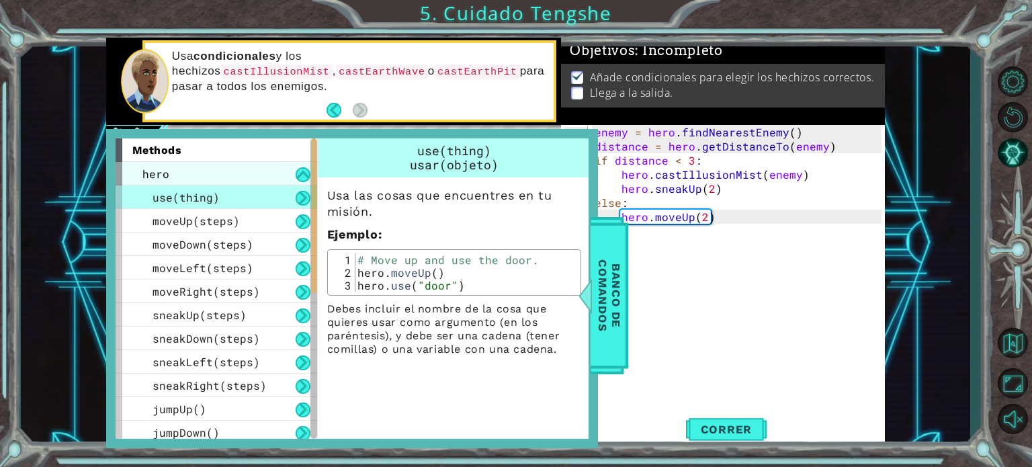
click at [255, 183] on div "hero" at bounding box center [217, 174] width 202 height 24
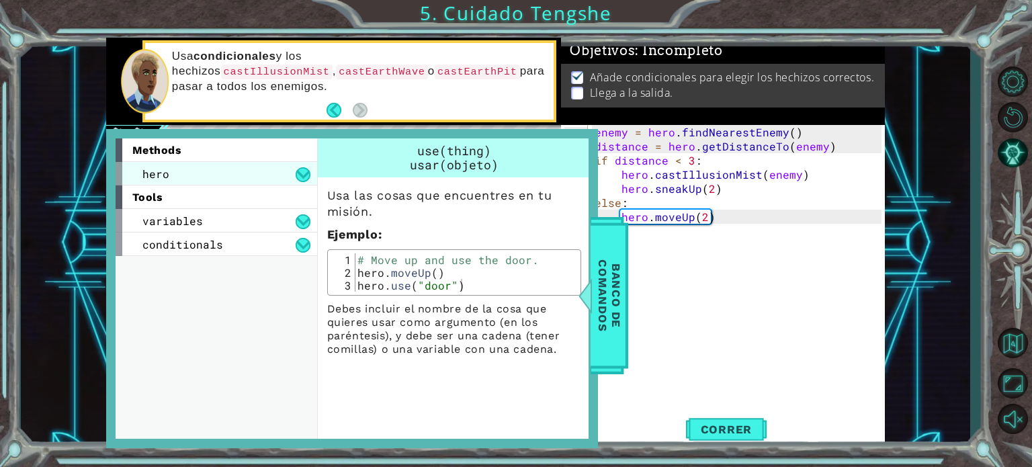
click at [255, 183] on div "hero" at bounding box center [217, 174] width 202 height 24
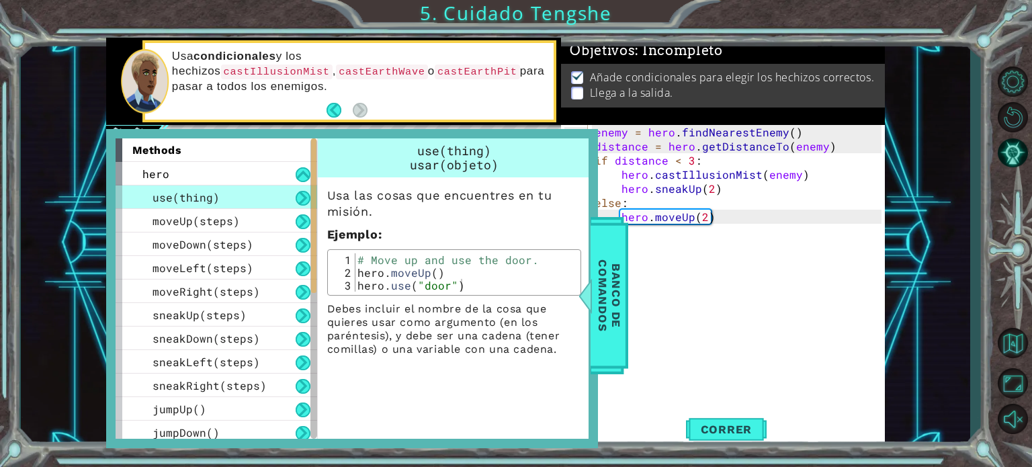
drag, startPoint x: 327, startPoint y: 193, endPoint x: 532, endPoint y: 341, distance: 252.2
click at [532, 341] on div "Usa las cosas que encuentres en tu misión. Ejemplo : 1 2 3 # Move up and use th…" at bounding box center [454, 266] width 273 height 179
drag, startPoint x: 558, startPoint y: 349, endPoint x: 457, endPoint y: 332, distance: 101.5
click at [480, 341] on p "Debes incluir el nombre de la cosa que quieres usar como argumento (en los paré…" at bounding box center [454, 329] width 254 height 54
click at [318, 228] on div "Usa las cosas que encuentres en tu misión. Ejemplo : 1 2 3 # Move up and use th…" at bounding box center [454, 266] width 273 height 179
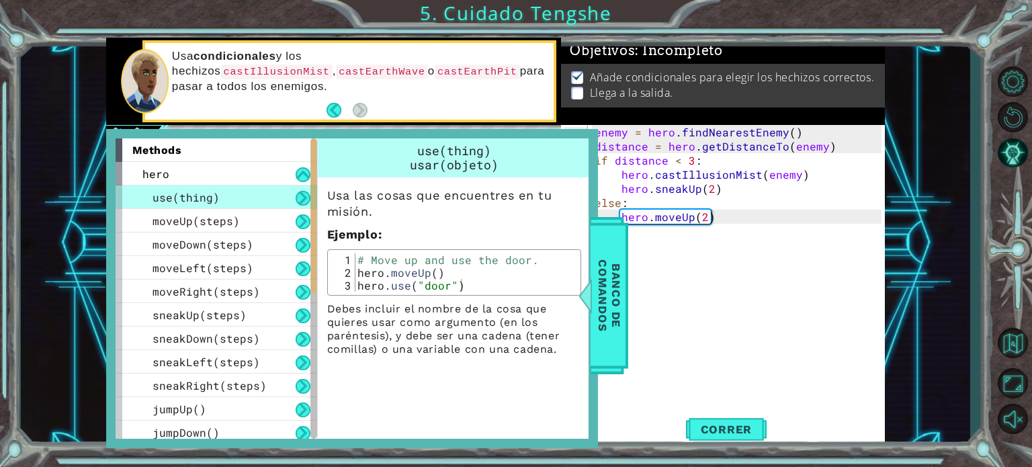
click at [322, 201] on div "Usa las cosas que encuentres en tu misión. Ejemplo : 1 2 3 # Move up and use th…" at bounding box center [454, 266] width 273 height 179
click at [330, 191] on p "Usa las cosas que encuentres en tu misión." at bounding box center [454, 203] width 254 height 32
click at [330, 193] on p "Usa las cosas que encuentres en tu misión." at bounding box center [454, 203] width 254 height 32
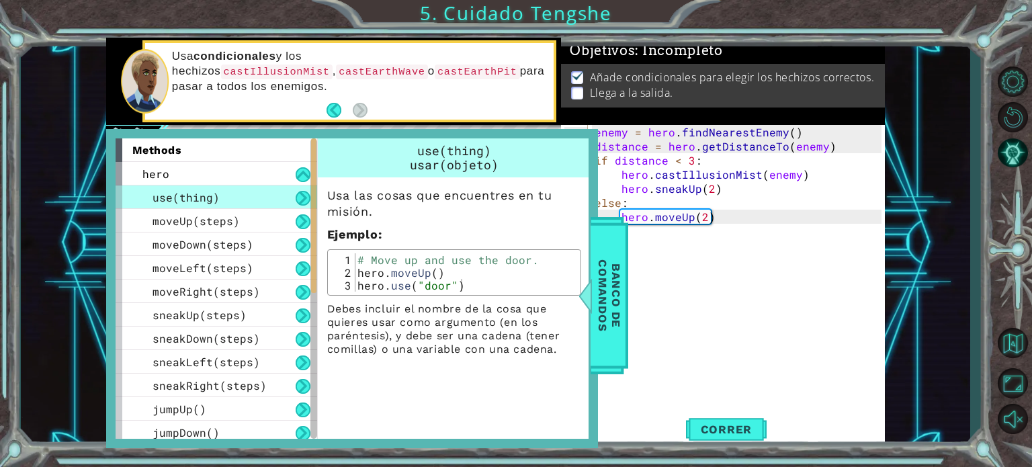
click at [330, 193] on p "Usa las cosas que encuentres en tu misión." at bounding box center [454, 203] width 254 height 32
click at [263, 214] on div "moveUp(steps)" at bounding box center [217, 221] width 202 height 24
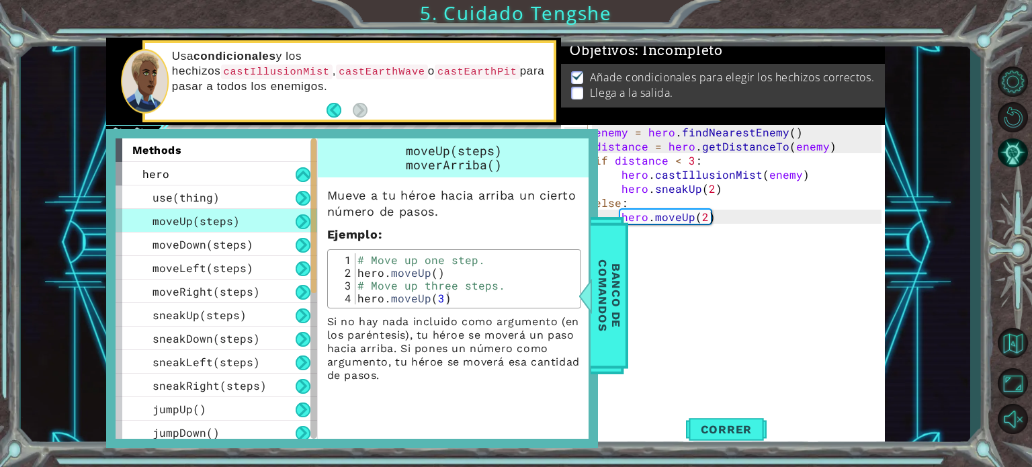
click at [263, 228] on div "moveUp(steps)" at bounding box center [217, 221] width 202 height 24
click at [263, 247] on div "moveDown(steps)" at bounding box center [217, 244] width 202 height 24
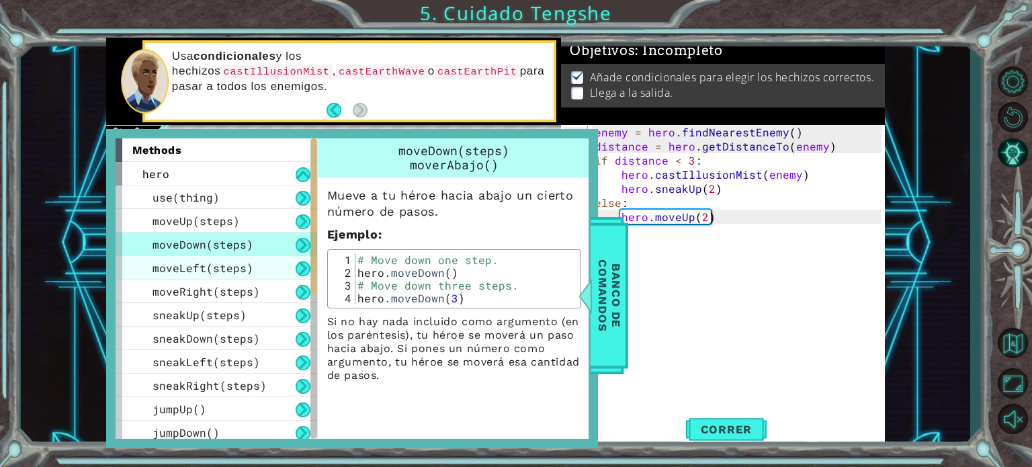
click at [263, 265] on div "moveLeft(steps)" at bounding box center [217, 268] width 202 height 24
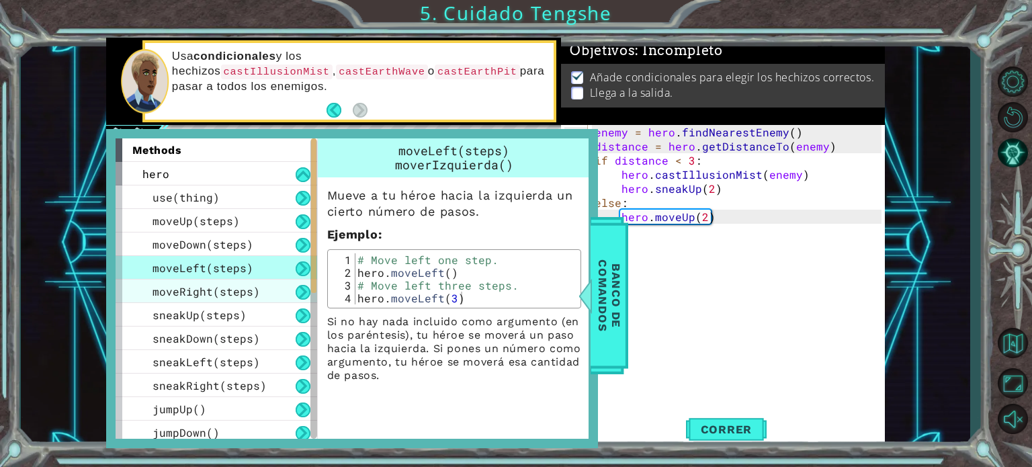
click at [262, 284] on div "moveRight(steps)" at bounding box center [217, 291] width 202 height 24
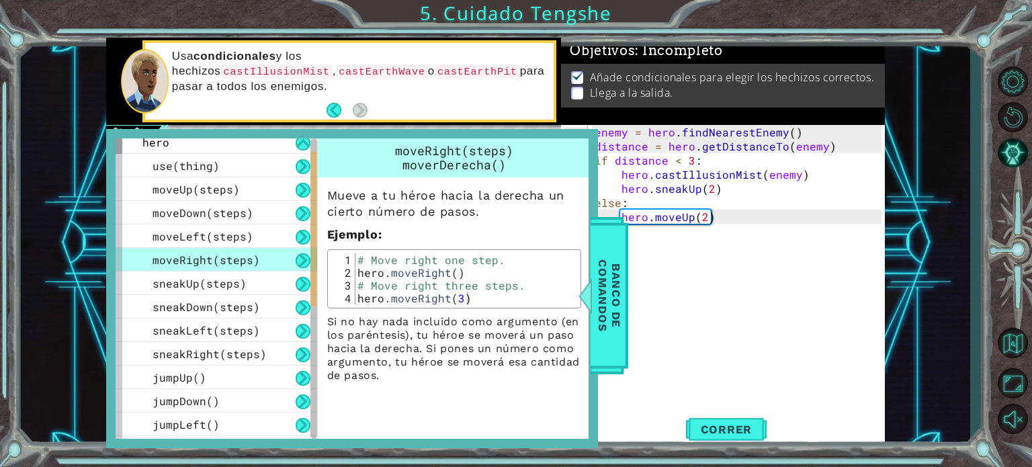
scroll to position [67, 0]
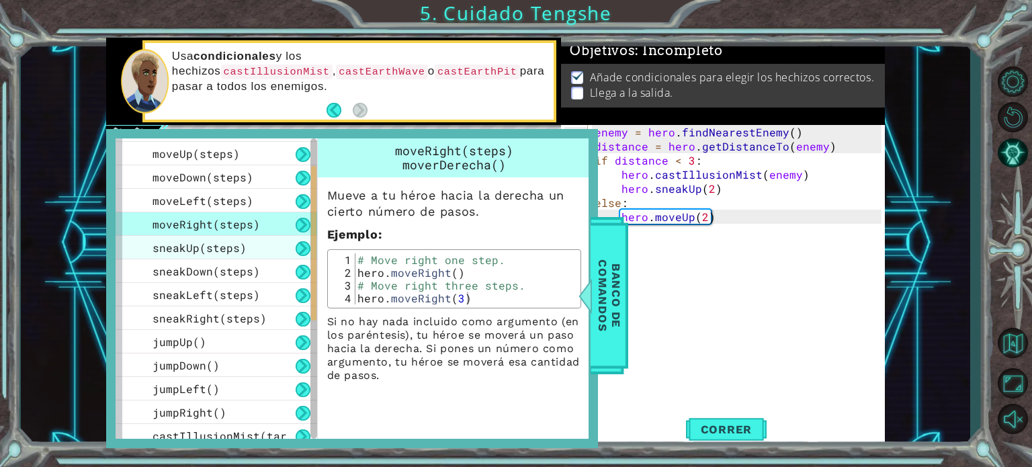
click at [257, 256] on div "sneakUp(steps)" at bounding box center [217, 248] width 202 height 24
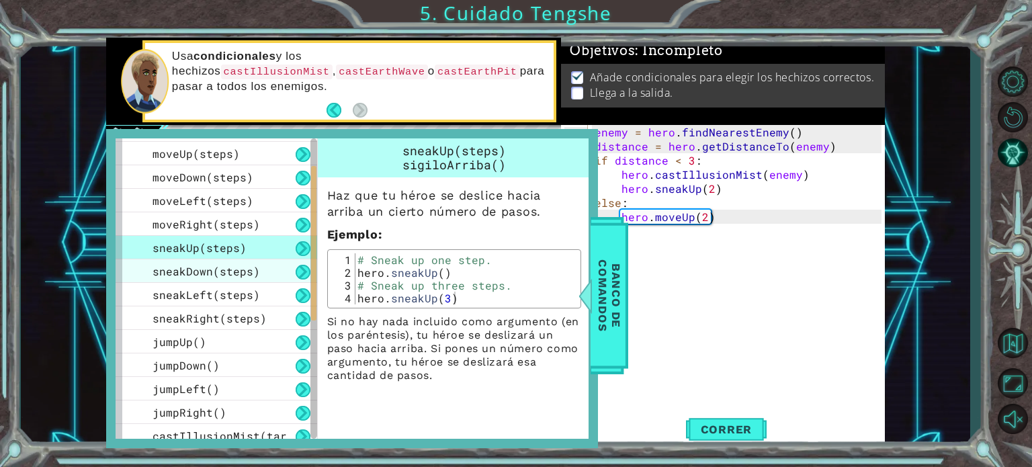
click at [258, 267] on div "sneakDown(steps)" at bounding box center [217, 271] width 202 height 24
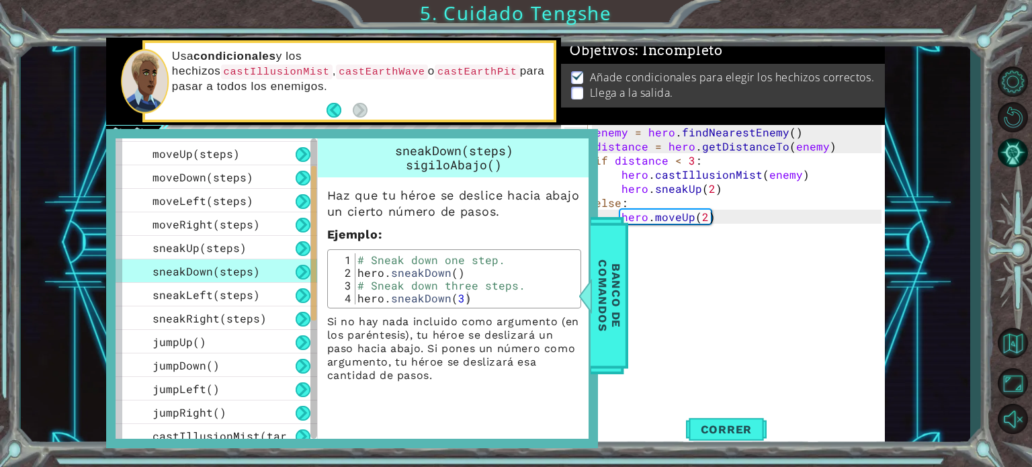
click at [259, 281] on div "sneakDown(steps)" at bounding box center [217, 271] width 202 height 24
click at [259, 291] on div "sneakLeft(steps)" at bounding box center [217, 295] width 202 height 24
click at [259, 295] on div "sneakLeft(steps)" at bounding box center [217, 295] width 202 height 24
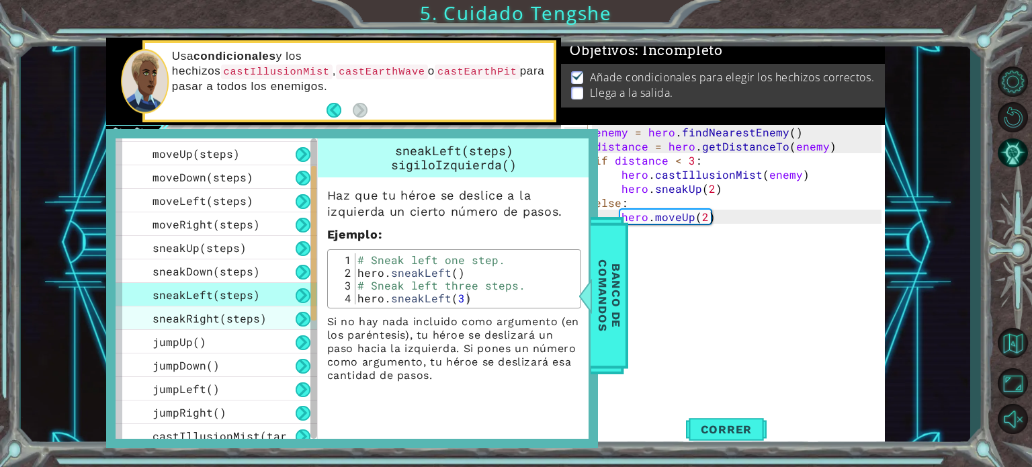
click at [260, 304] on div "sneakLeft(steps)" at bounding box center [217, 295] width 202 height 24
click at [260, 310] on div "sneakRight(steps)" at bounding box center [217, 318] width 202 height 24
click at [260, 314] on span "sneakRight(steps)" at bounding box center [209, 318] width 114 height 14
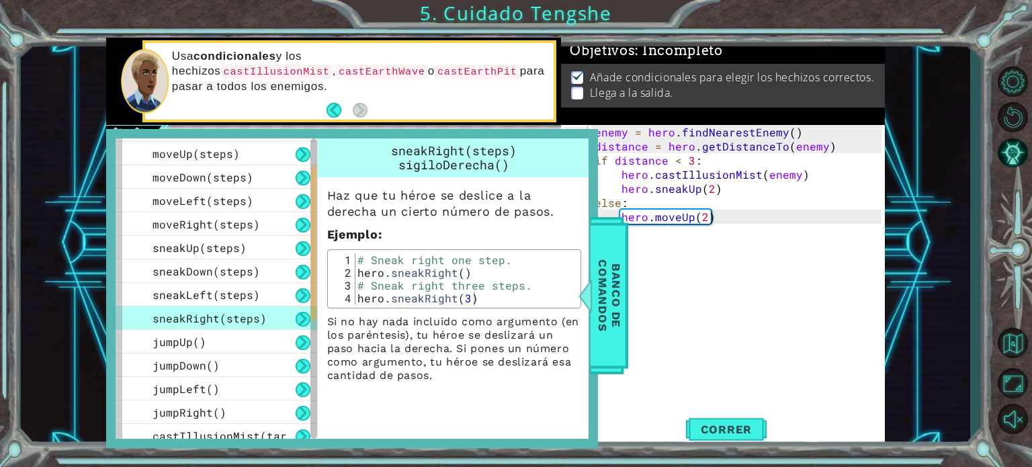
click at [261, 320] on span "sneakRight(steps)" at bounding box center [209, 318] width 114 height 14
click at [261, 328] on div "sneakRight(steps)" at bounding box center [217, 318] width 202 height 24
click at [262, 334] on div "jumpUp()" at bounding box center [217, 342] width 202 height 24
click at [263, 345] on div "jumpUp()" at bounding box center [217, 342] width 202 height 24
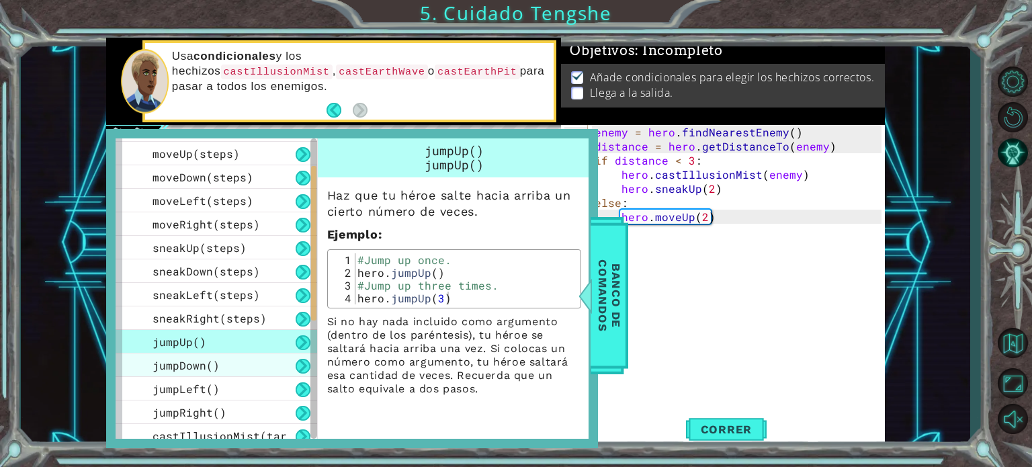
drag, startPoint x: 264, startPoint y: 348, endPoint x: 263, endPoint y: 356, distance: 8.1
click at [264, 353] on div "use(thing) moveUp(steps) moveDown(steps) moveLeft(steps) moveRight(steps) sneak…" at bounding box center [217, 388] width 202 height 541
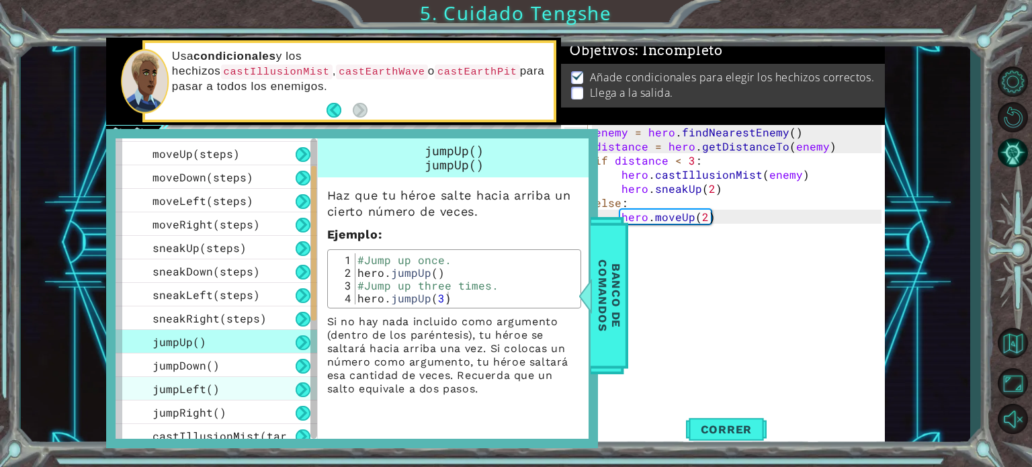
click at [264, 382] on div "jumpLeft()" at bounding box center [217, 389] width 202 height 24
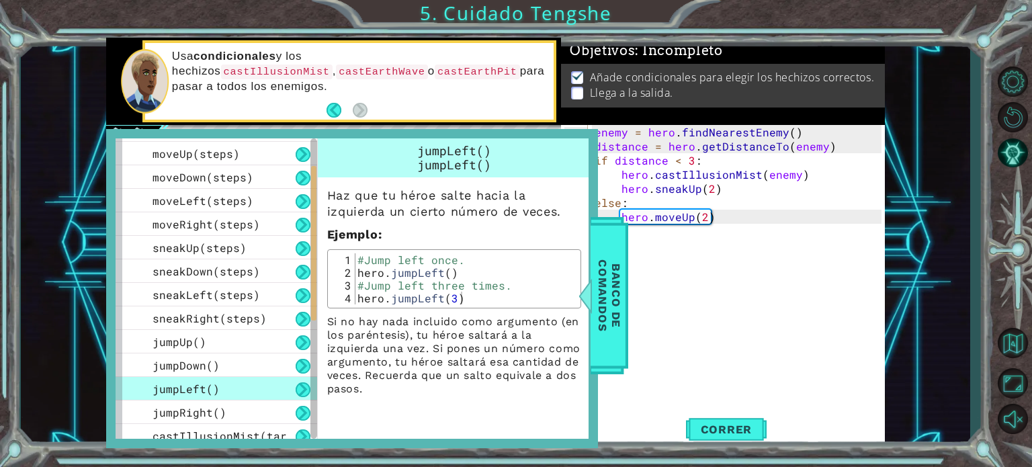
click at [263, 386] on div "jumpLeft()" at bounding box center [217, 389] width 202 height 24
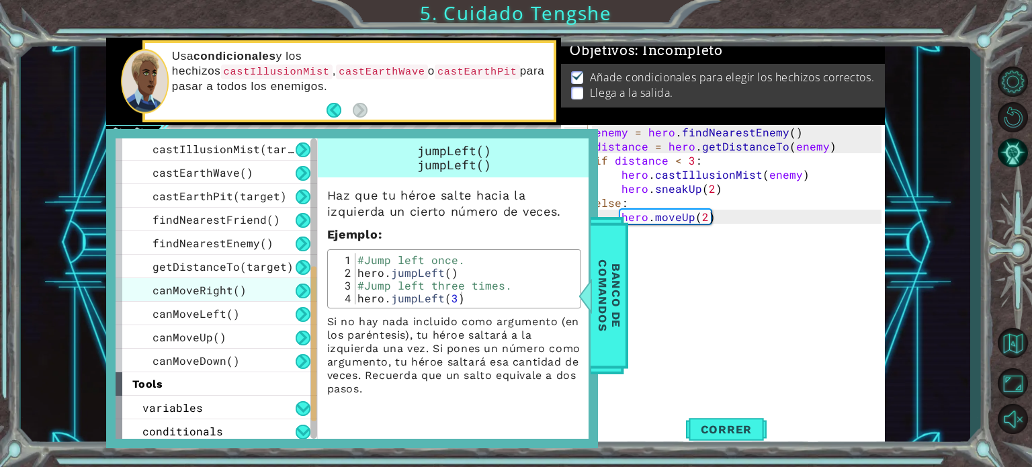
scroll to position [357, 0]
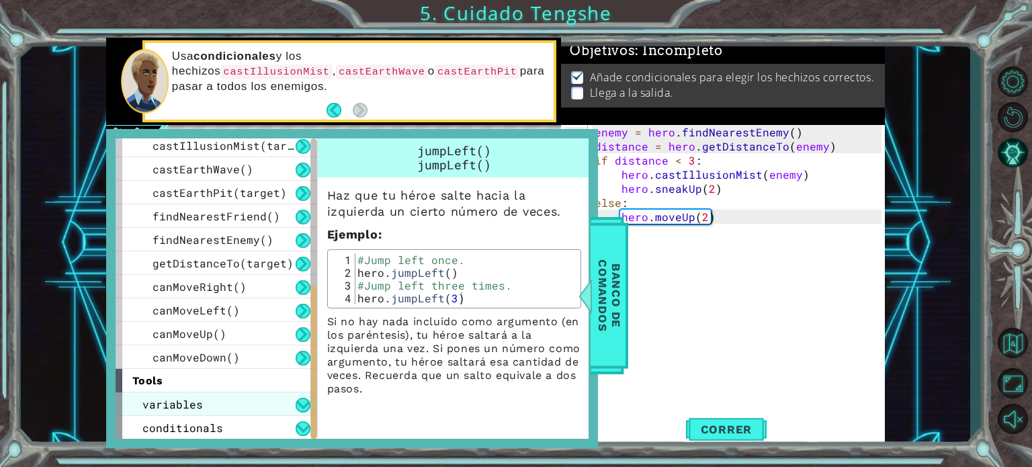
click at [240, 397] on div "variables" at bounding box center [217, 404] width 202 height 24
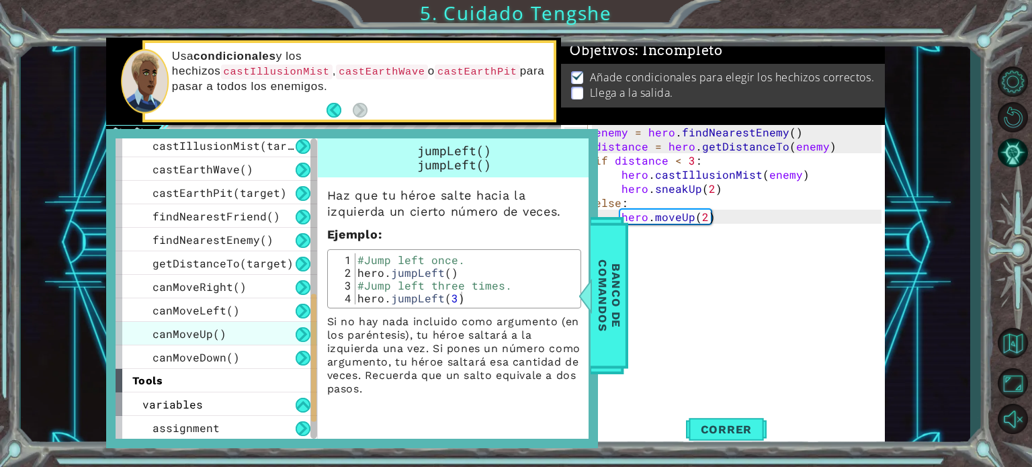
scroll to position [404, 0]
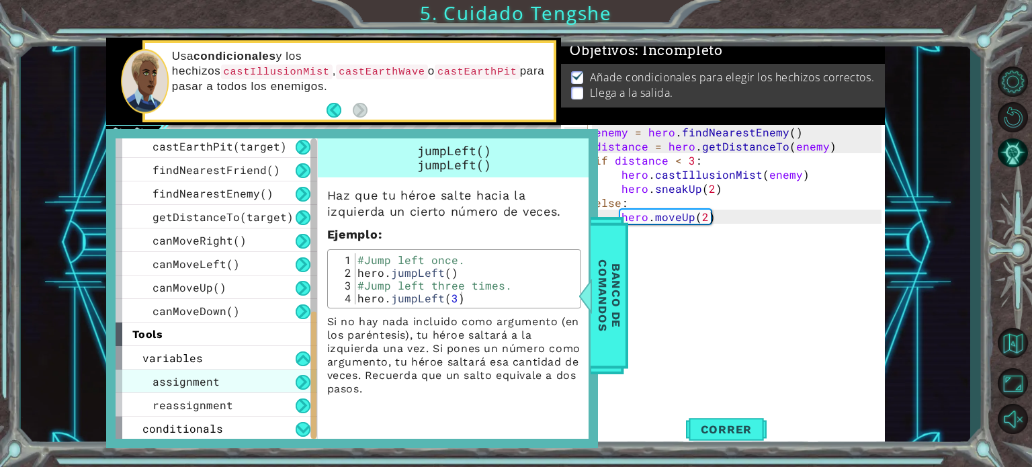
click at [252, 381] on div "assignment" at bounding box center [217, 381] width 202 height 24
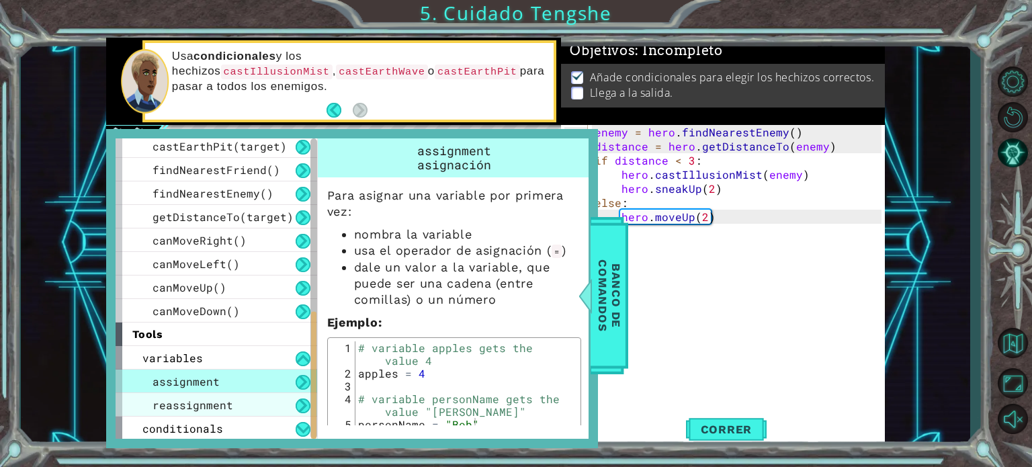
click at [254, 397] on div "reassignment" at bounding box center [217, 405] width 202 height 24
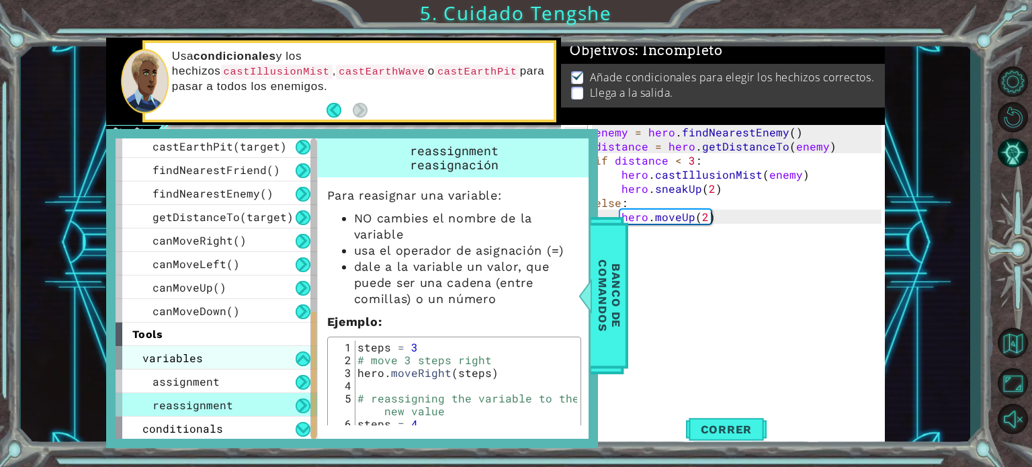
click at [243, 349] on div "variables" at bounding box center [217, 358] width 202 height 24
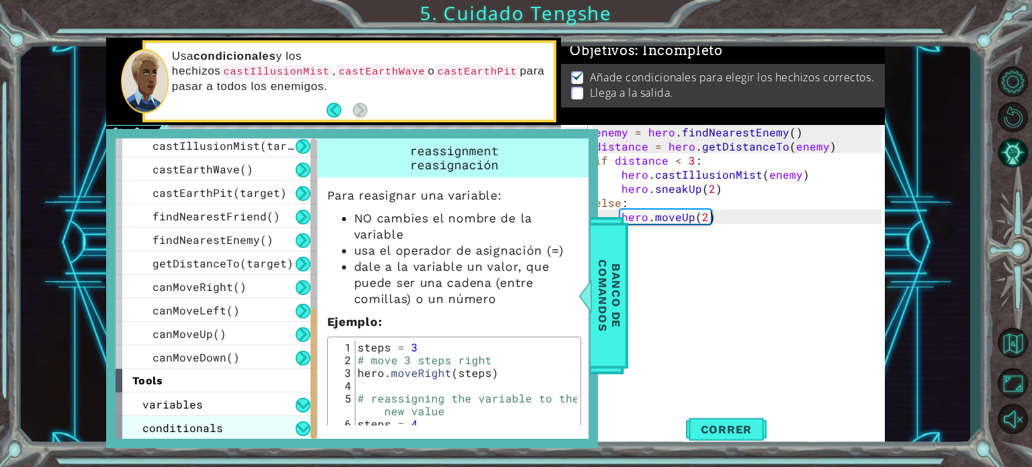
click at [223, 424] on div "conditionals" at bounding box center [217, 428] width 202 height 24
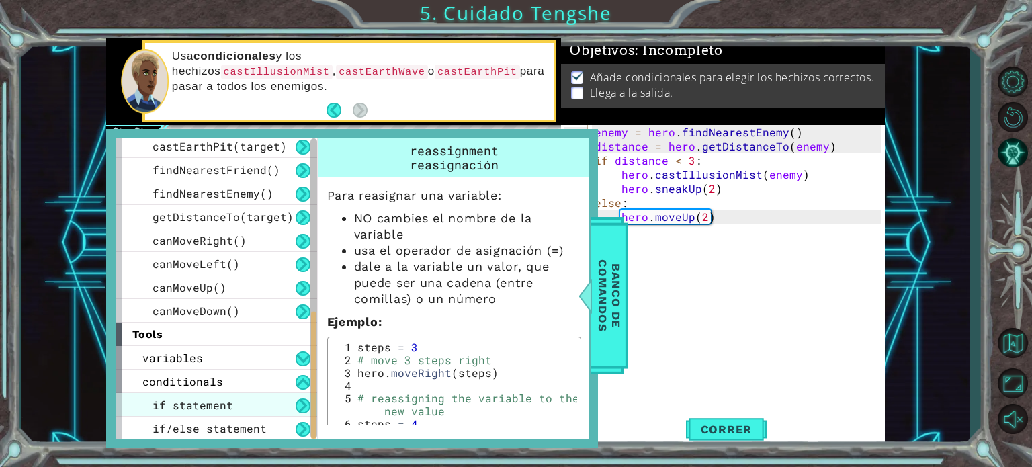
click at [233, 409] on div "if statement" at bounding box center [217, 405] width 202 height 24
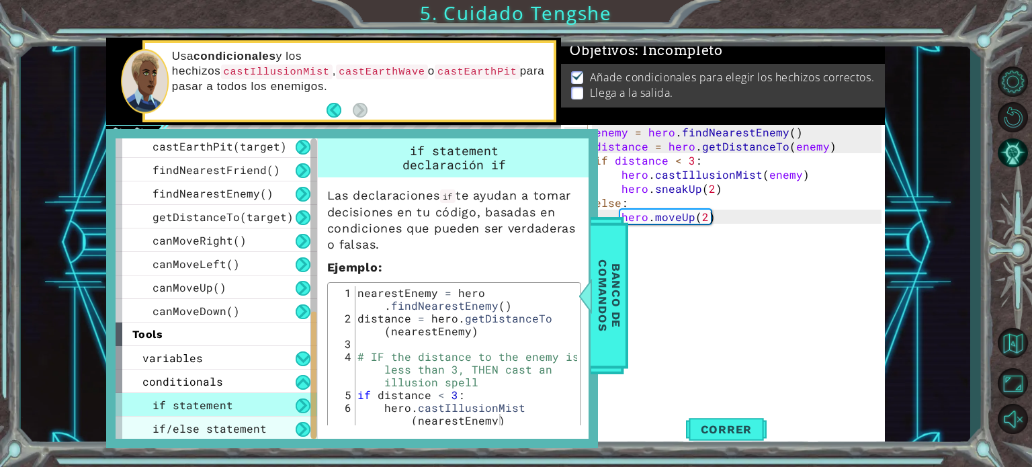
click at [231, 423] on span "if/else statement" at bounding box center [209, 428] width 114 height 14
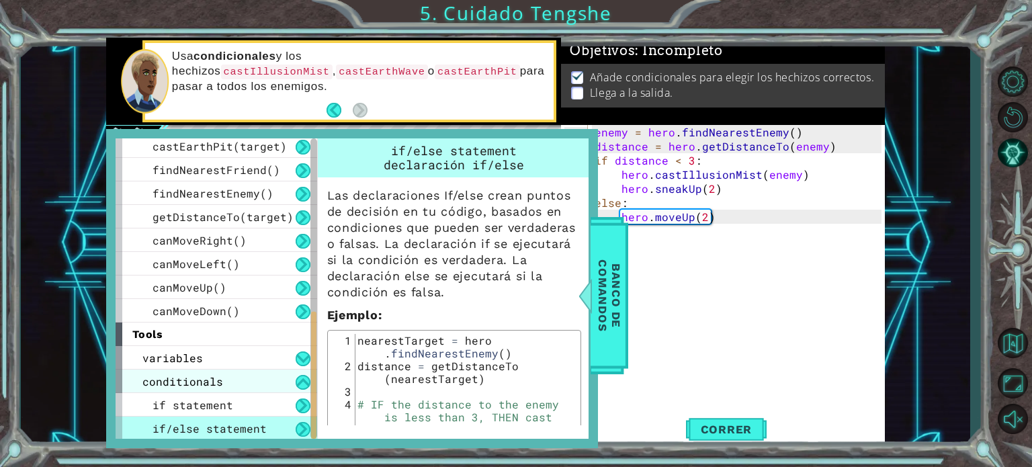
click at [253, 384] on div "conditionals" at bounding box center [217, 381] width 202 height 24
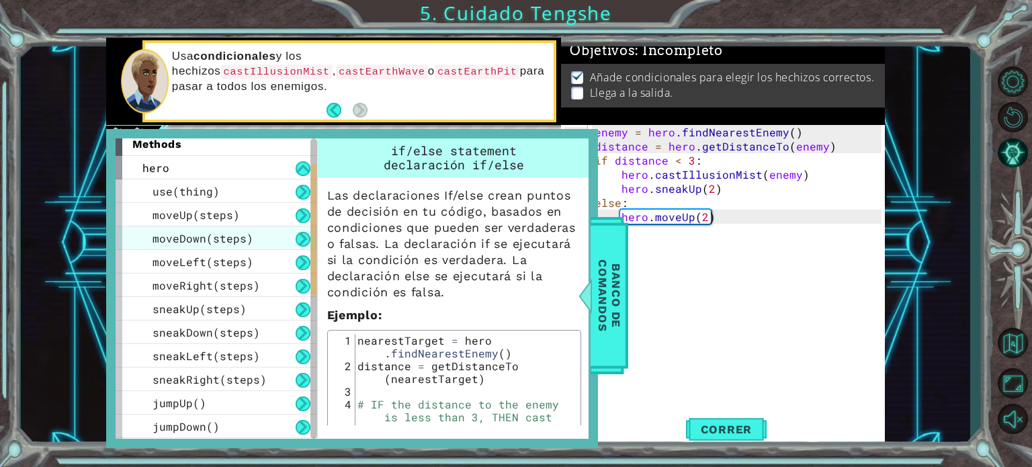
scroll to position [0, 0]
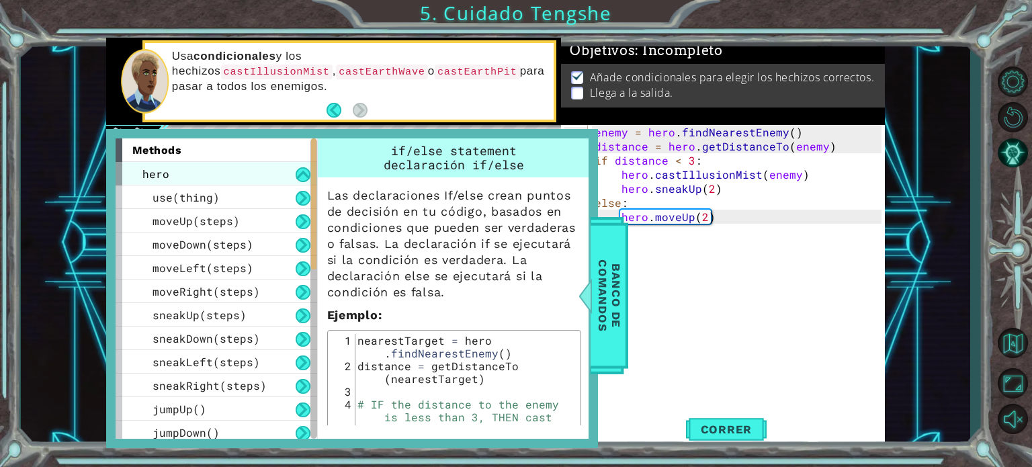
click at [236, 172] on div "hero" at bounding box center [217, 174] width 202 height 24
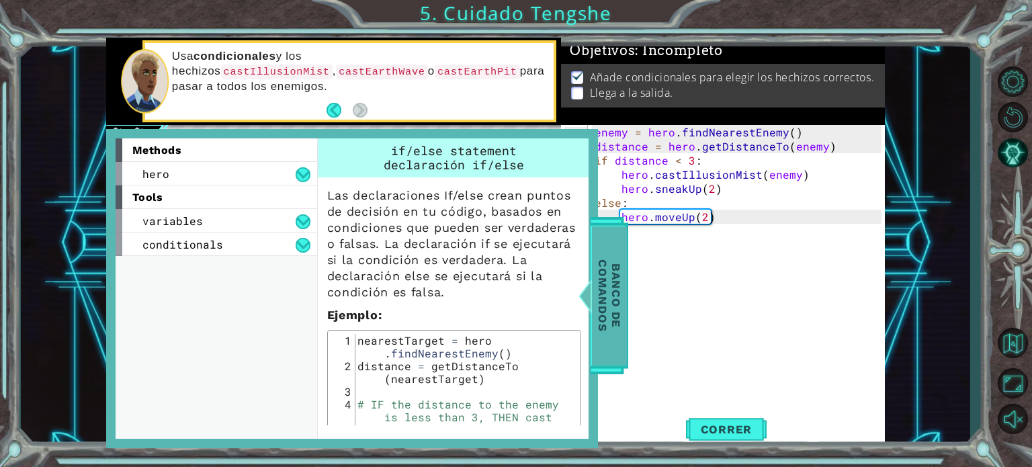
click at [607, 283] on span "Banco de comandos" at bounding box center [609, 295] width 35 height 139
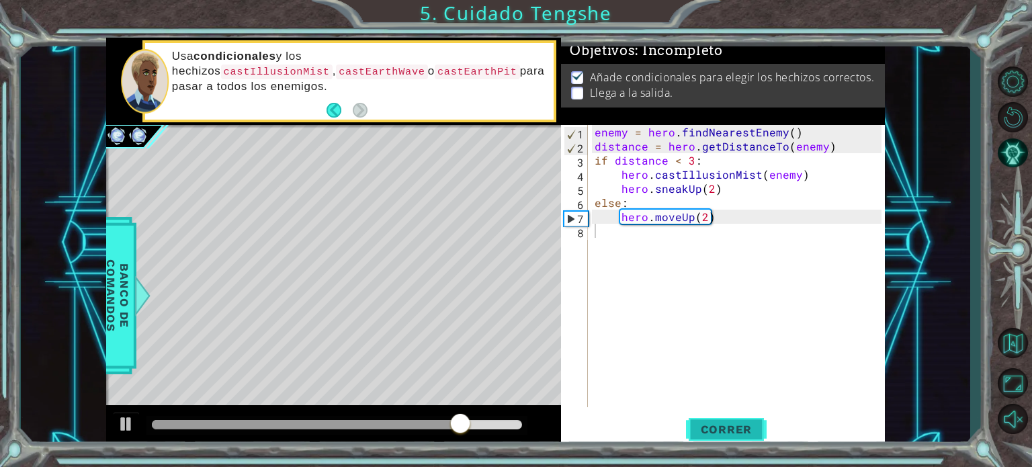
click at [709, 416] on button "Correr" at bounding box center [726, 429] width 81 height 32
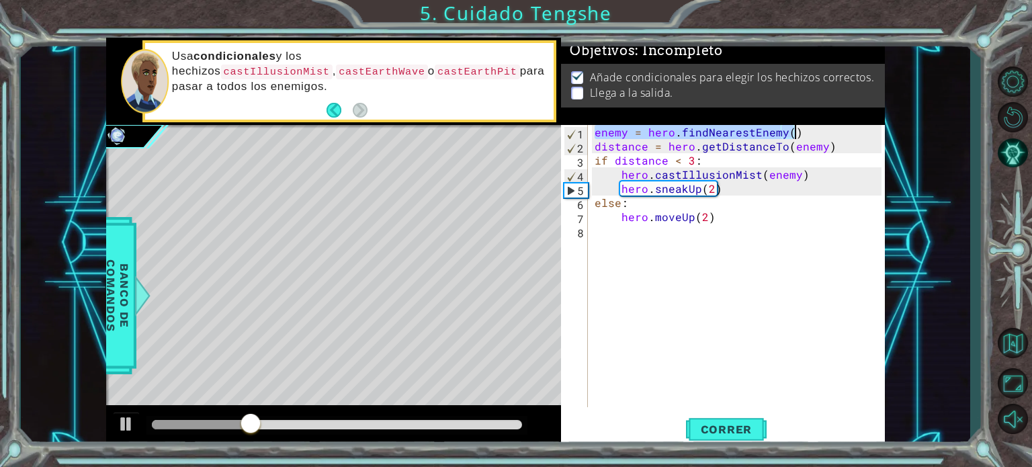
drag, startPoint x: 592, startPoint y: 131, endPoint x: 799, endPoint y: 131, distance: 206.9
click at [799, 131] on div "enemy = hero . findNearestEnemy ( ) distance = hero . getDistanceTo ( enemy ) i…" at bounding box center [740, 280] width 296 height 310
type textarea "enemy = hero.findNearestEnemy()"
click at [615, 236] on div "enemy = hero . findNearestEnemy ( ) distance = hero . getDistanceTo ( enemy ) i…" at bounding box center [740, 280] width 296 height 310
paste textarea "enemy = hero.findNearestEnemy()"
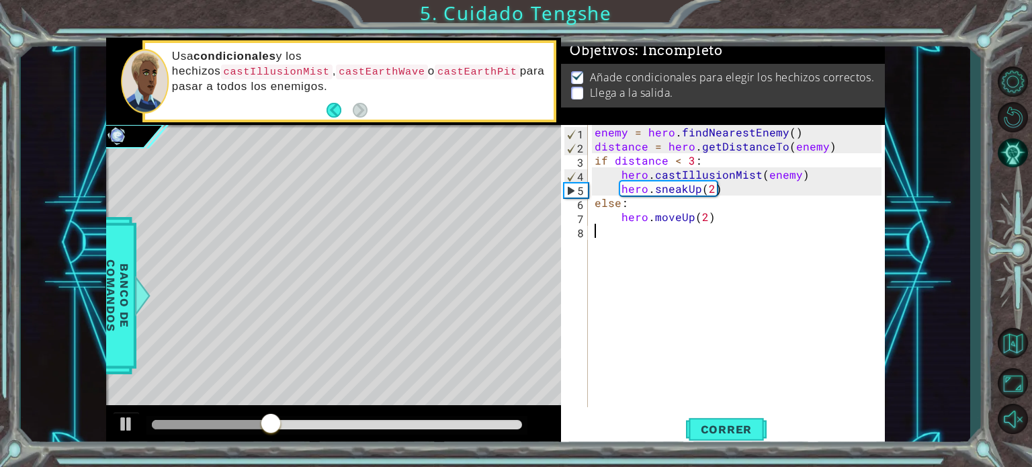
type textarea "enemy = hero.findNearestEnemy()"
click at [722, 431] on span "Correr" at bounding box center [726, 429] width 79 height 13
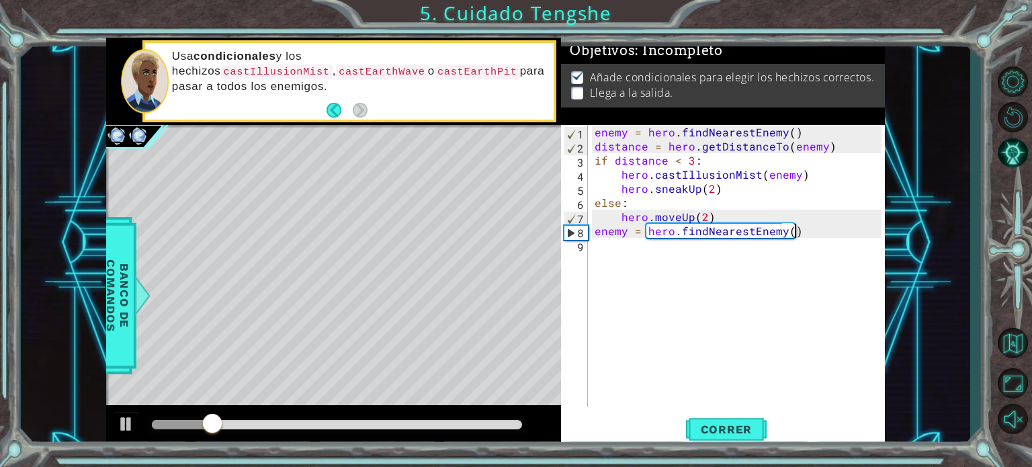
drag, startPoint x: 720, startPoint y: 431, endPoint x: 631, endPoint y: 396, distance: 95.9
click at [631, 396] on div "enemy = hero . findNearestEnemy ( ) distance = hero . getDistanceTo ( enemy ) i…" at bounding box center [740, 280] width 296 height 310
click at [725, 429] on span "Correr" at bounding box center [726, 429] width 79 height 13
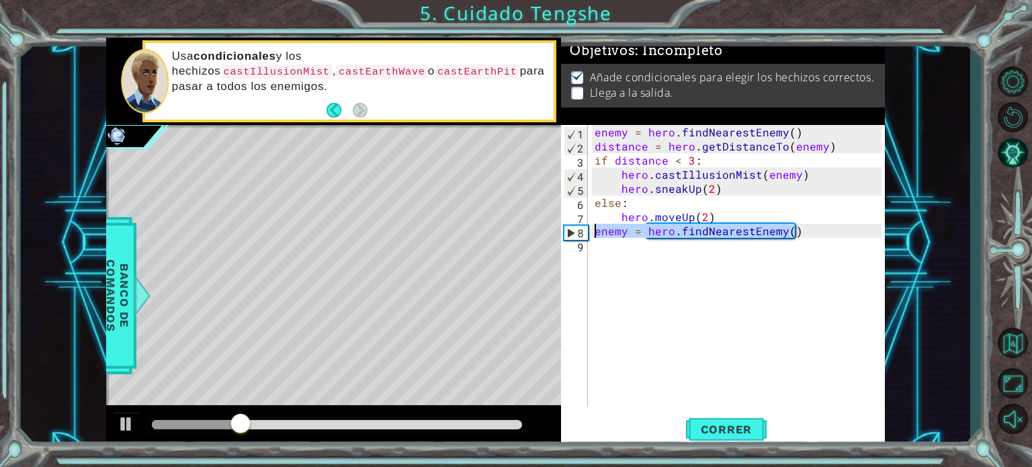
drag, startPoint x: 826, startPoint y: 229, endPoint x: 597, endPoint y: 237, distance: 229.9
click at [597, 237] on div "enemy = hero . findNearestEnemy ( ) distance = hero . getDistanceTo ( enemy ) i…" at bounding box center [740, 280] width 296 height 310
type textarea "enemy = hero.findNearestEnemy()"
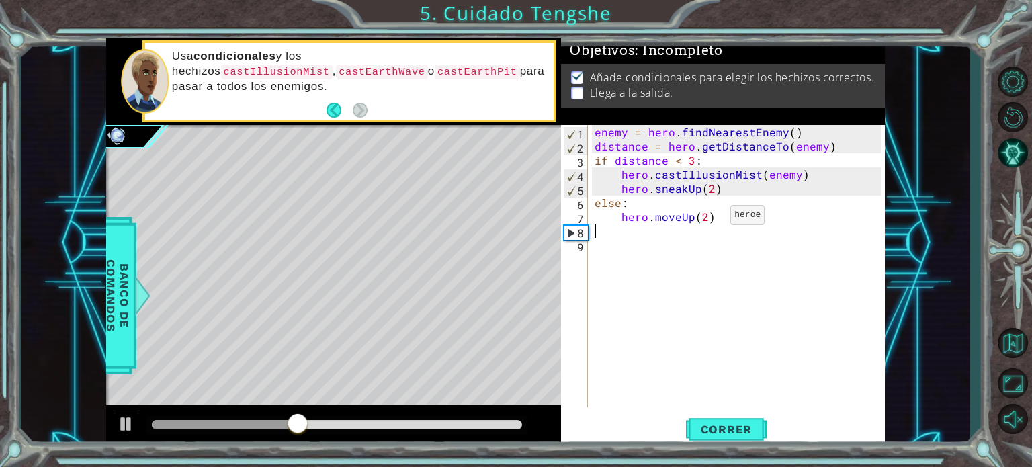
click at [707, 218] on div "enemy = hero . findNearestEnemy ( ) distance = hero . getDistanceTo ( enemy ) i…" at bounding box center [740, 280] width 296 height 310
type textarea "hero.moveUp(5)"
click at [725, 222] on div "enemy = hero . findNearestEnemy ( ) distance = hero . getDistanceTo ( enemy ) i…" at bounding box center [740, 280] width 296 height 310
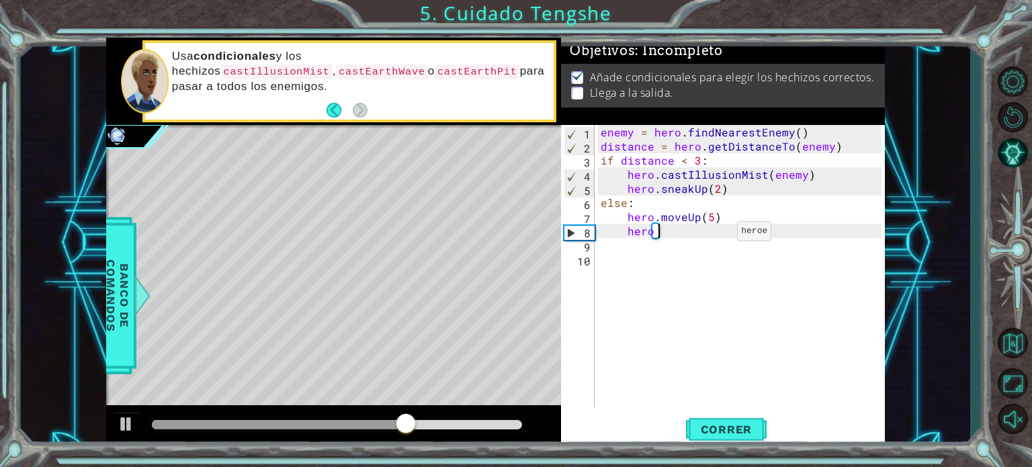
scroll to position [0, 3]
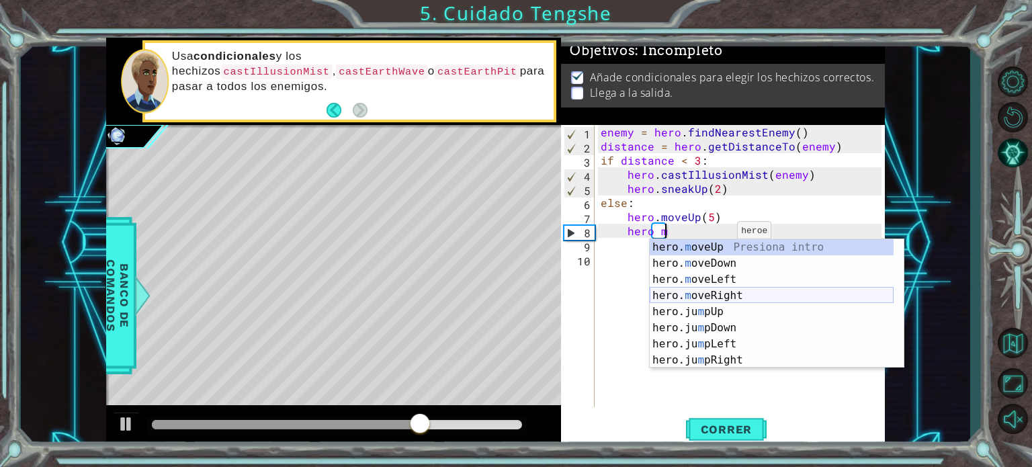
click at [727, 296] on div "hero. m oveUp Presiona intro hero. m oveDown Presiona intro hero. m oveLeft Pre…" at bounding box center [772, 319] width 244 height 161
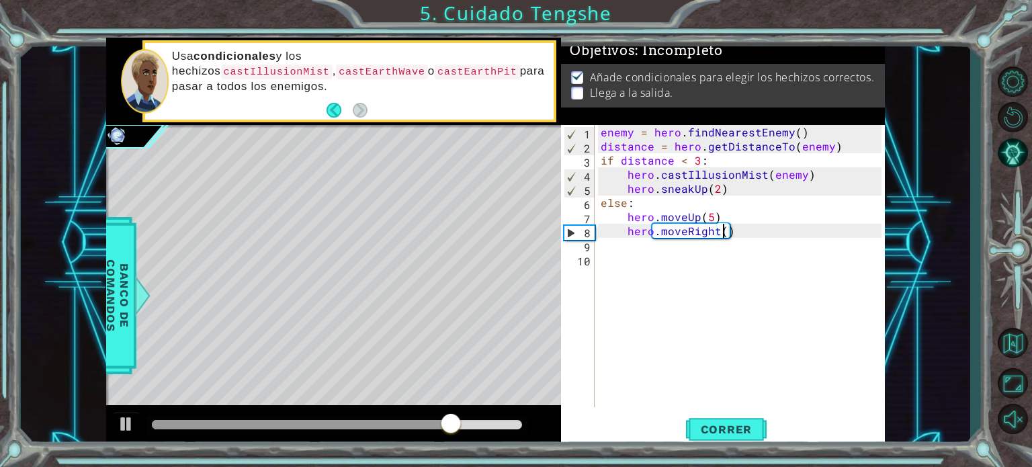
type textarea "hero.moveRight(5)"
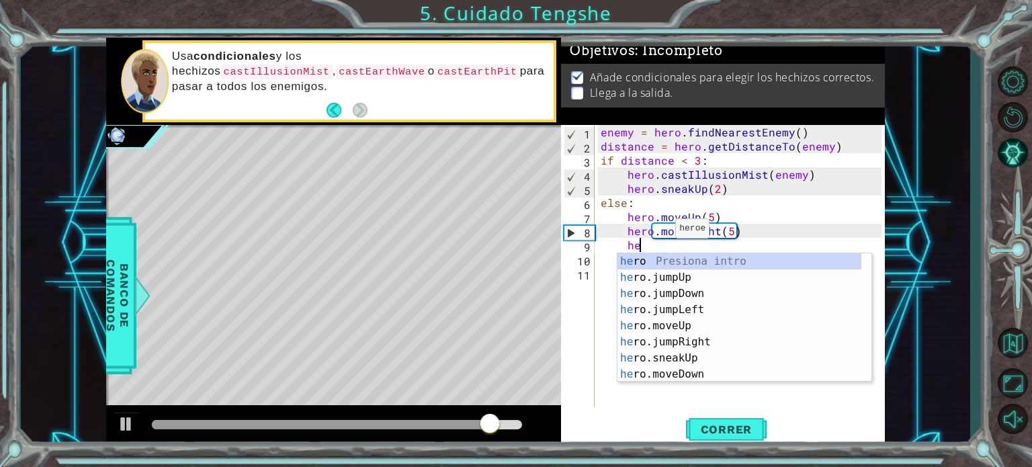
scroll to position [0, 2]
click at [704, 378] on div "her o Presiona intro her o.jumpUp Presiona intro her o.jumpDown Presiona intro …" at bounding box center [739, 333] width 244 height 161
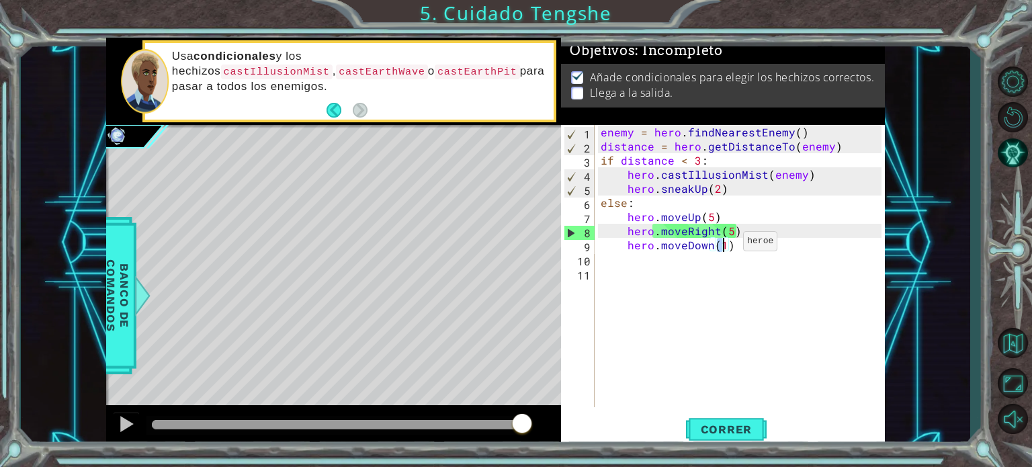
click at [726, 245] on div "enemy = hero . findNearestEnemy ( ) distance = hero . getDistanceTo ( enemy ) i…" at bounding box center [739, 266] width 283 height 282
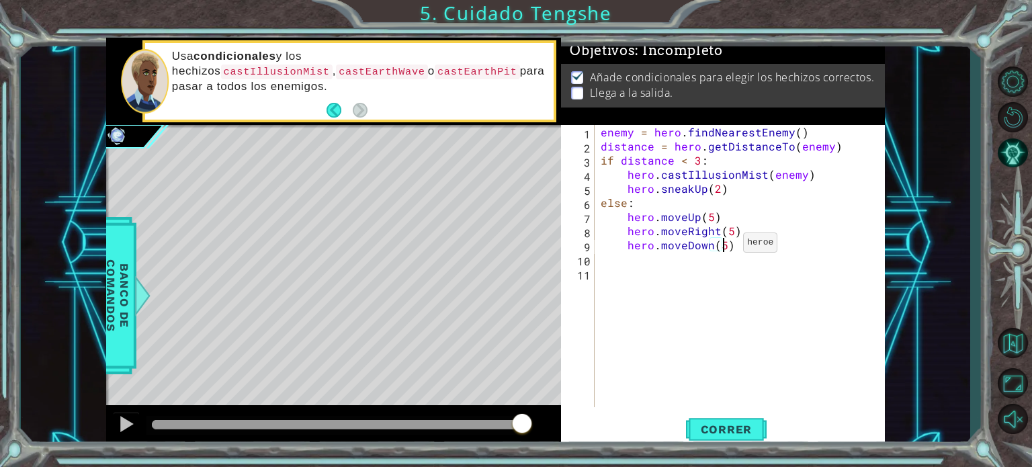
scroll to position [0, 7]
click at [742, 433] on span "Correr" at bounding box center [726, 429] width 79 height 13
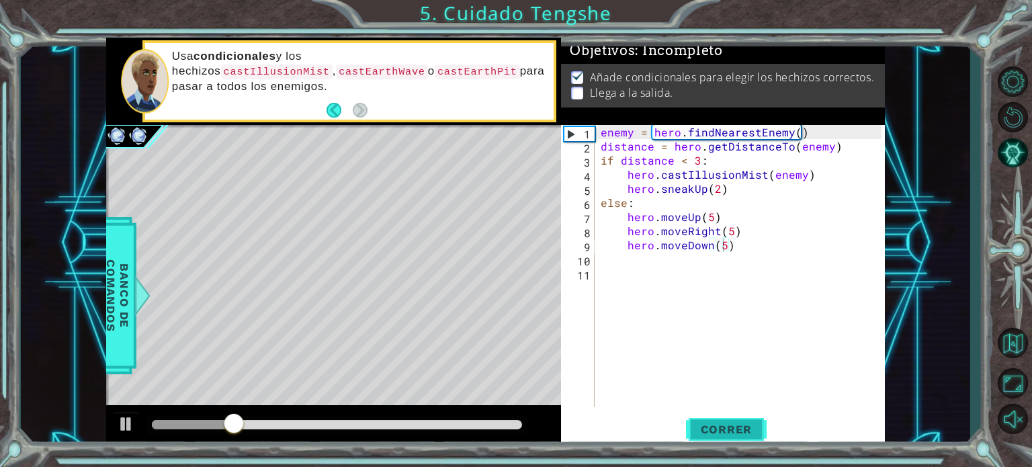
click at [741, 432] on span "Correr" at bounding box center [726, 429] width 79 height 13
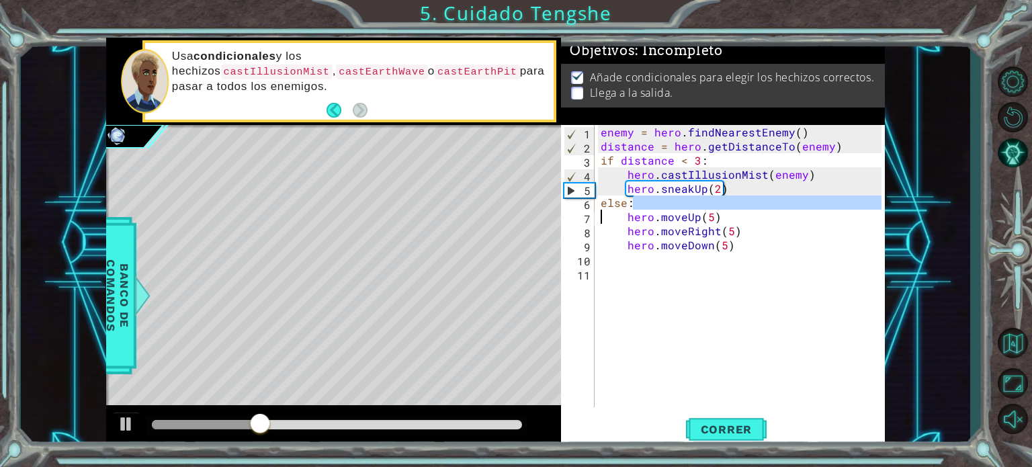
drag, startPoint x: 642, startPoint y: 204, endPoint x: 602, endPoint y: 212, distance: 41.1
click at [602, 212] on div "enemy = hero . findNearestEnemy ( ) distance = hero . getDistanceTo ( enemy ) i…" at bounding box center [743, 280] width 290 height 310
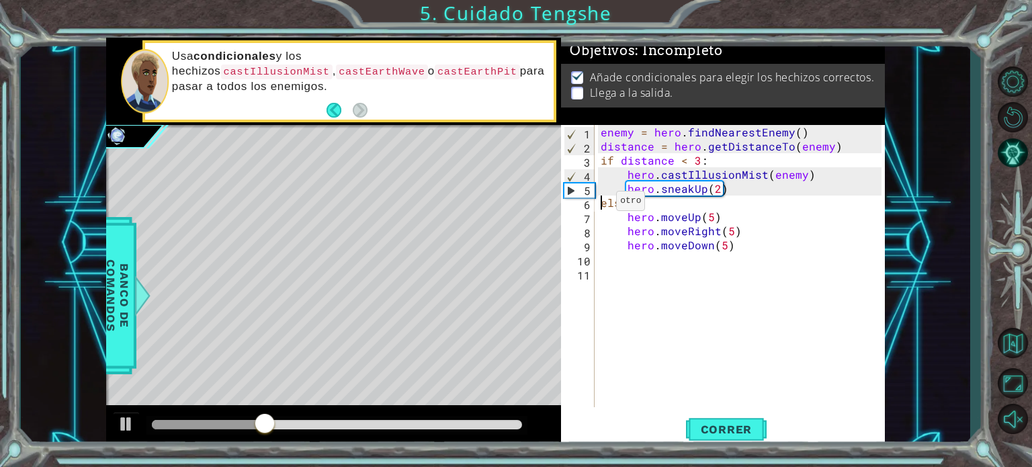
click at [599, 204] on div "enemy = hero . findNearestEnemy ( ) distance = hero . getDistanceTo ( enemy ) i…" at bounding box center [743, 280] width 290 height 310
type textarea "else:"
drag, startPoint x: 656, startPoint y: 206, endPoint x: 601, endPoint y: 203, distance: 54.5
click at [601, 203] on div "enemy = hero . findNearestEnemy ( ) distance = hero . getDistanceTo ( enemy ) i…" at bounding box center [743, 280] width 290 height 310
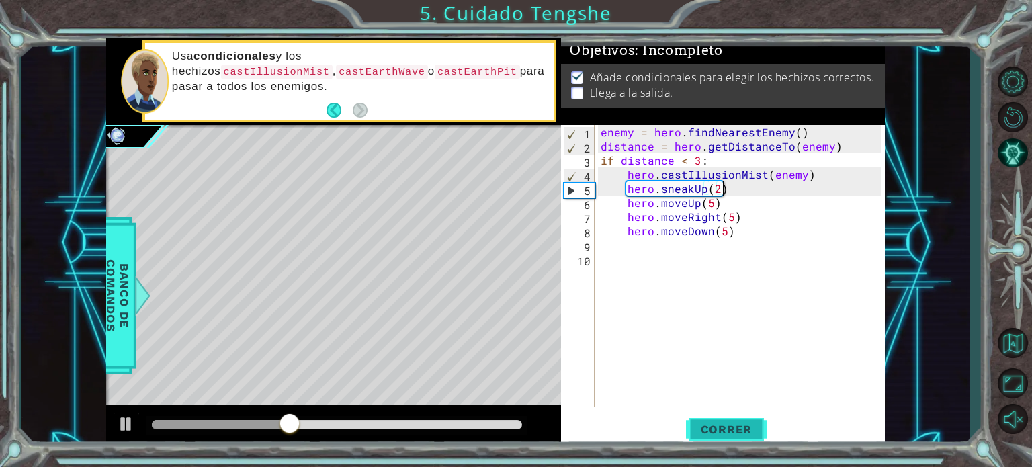
click at [708, 423] on span "Correr" at bounding box center [726, 429] width 79 height 13
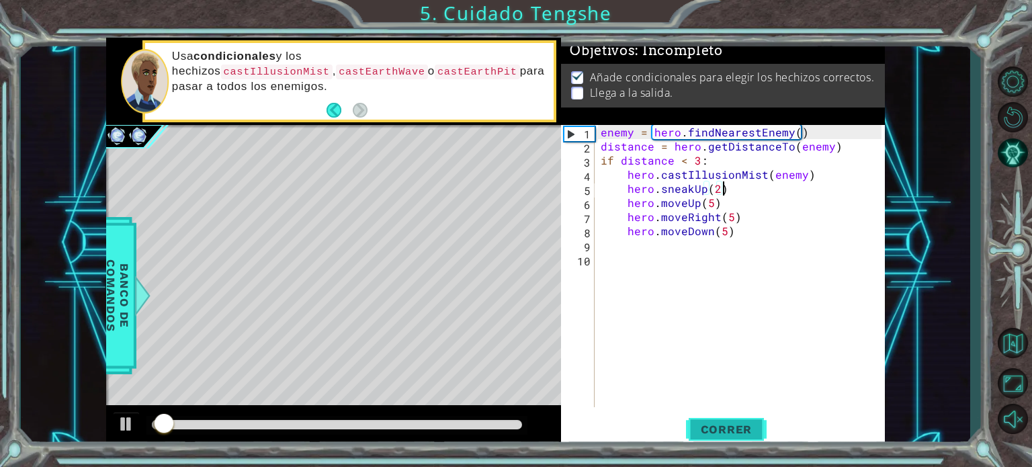
click at [710, 421] on button "Correr" at bounding box center [726, 429] width 81 height 32
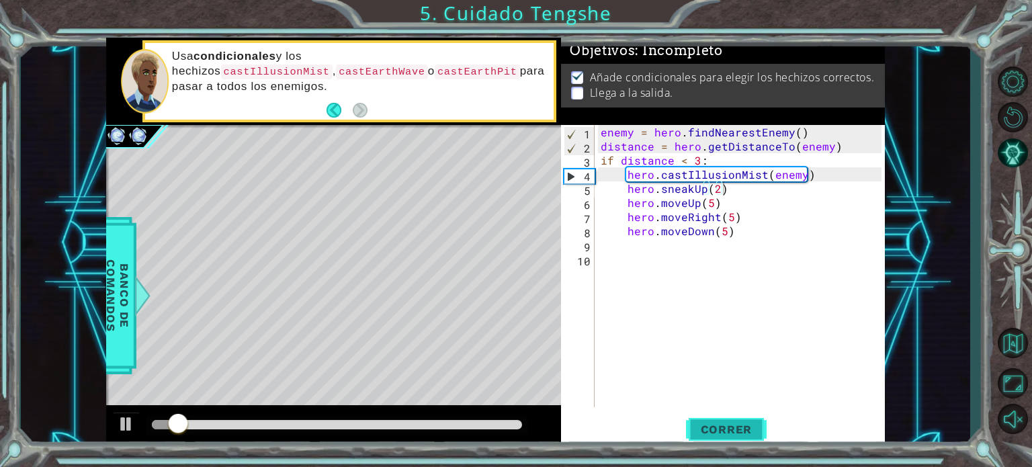
click at [710, 421] on button "Correr" at bounding box center [726, 429] width 81 height 32
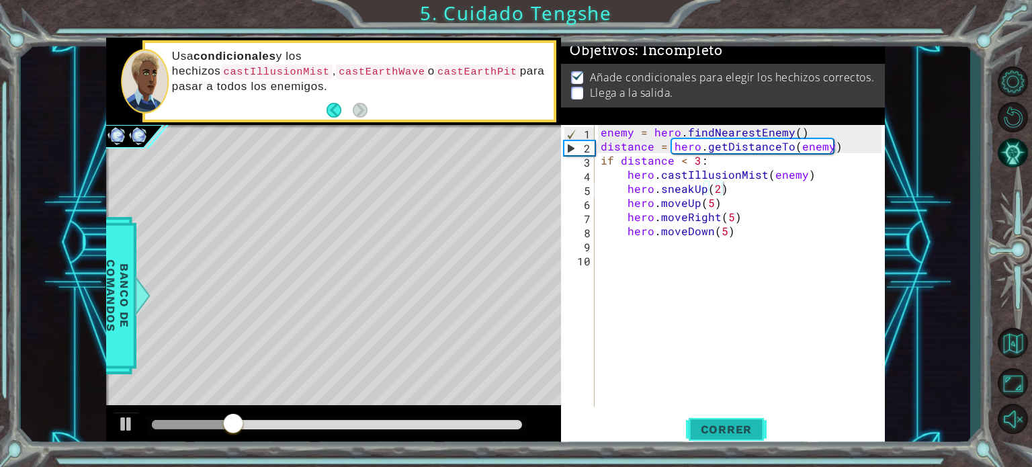
click at [710, 421] on button "Correr" at bounding box center [726, 429] width 81 height 32
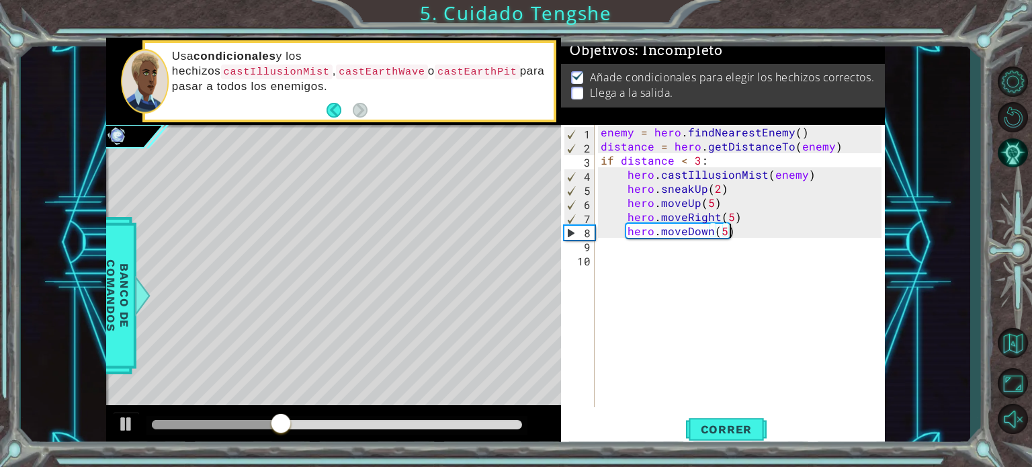
drag, startPoint x: 747, startPoint y: 230, endPoint x: 727, endPoint y: 232, distance: 19.5
click at [731, 232] on div "enemy = hero . findNearestEnemy ( ) distance = hero . getDistanceTo ( enemy ) i…" at bounding box center [743, 280] width 290 height 310
click at [709, 230] on div "enemy = hero . findNearestEnemy ( ) distance = hero . getDistanceTo ( enemy ) i…" at bounding box center [743, 280] width 290 height 310
drag, startPoint x: 669, startPoint y: 224, endPoint x: 623, endPoint y: 216, distance: 46.4
click at [623, 216] on div "enemy = hero . findNearestEnemy ( ) distance = hero . getDistanceTo ( enemy ) i…" at bounding box center [743, 280] width 290 height 310
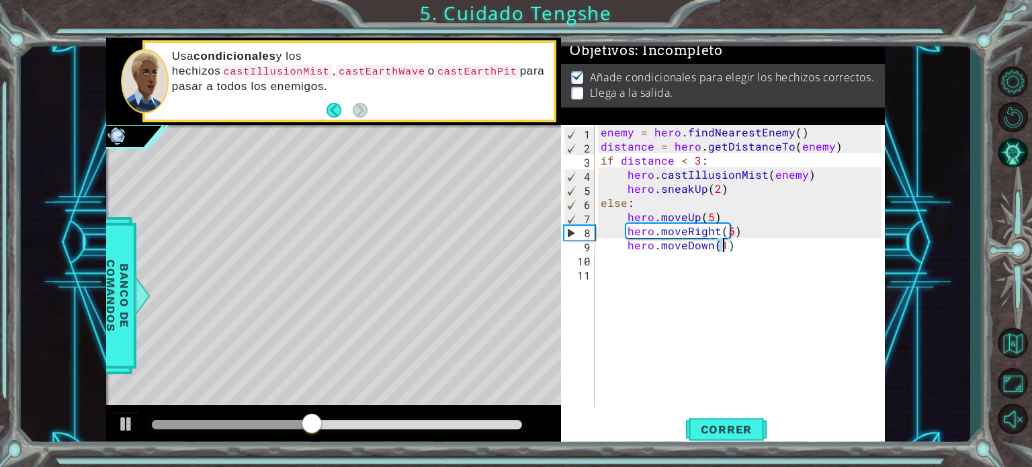
type textarea "her"
type textarea "hero"
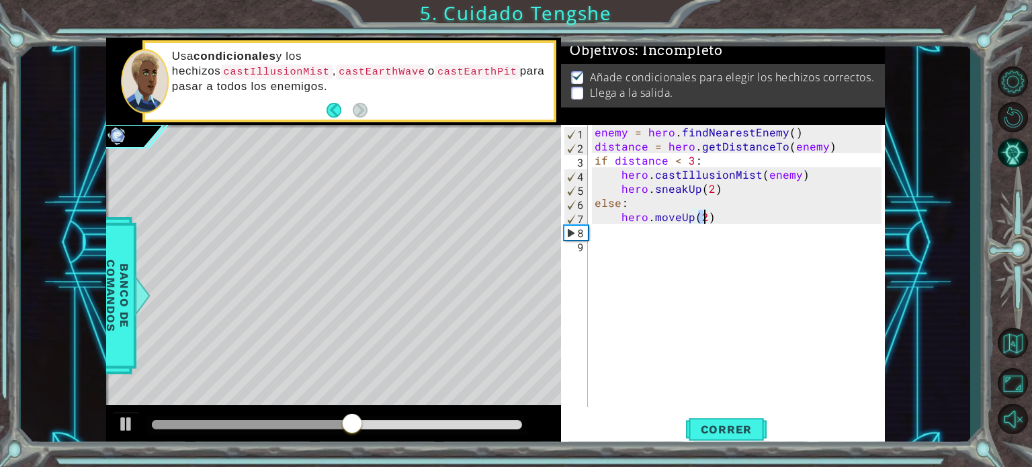
type textarea "enemy = hero.findNearestEnemy()"
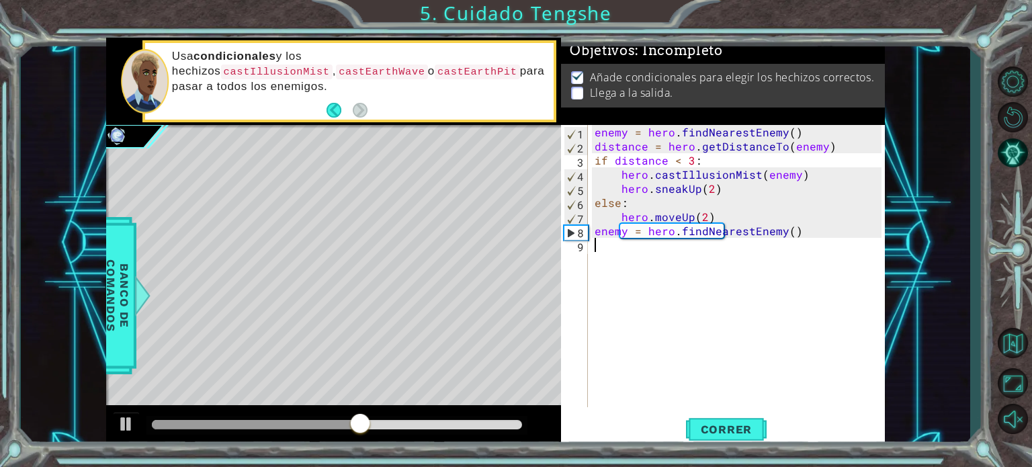
click at [678, 273] on div "enemy = hero . findNearestEnemy ( ) distance = hero . getDistanceTo ( enemy ) i…" at bounding box center [740, 280] width 296 height 310
type textarea "enemy = hero.findNearestEnemy()"
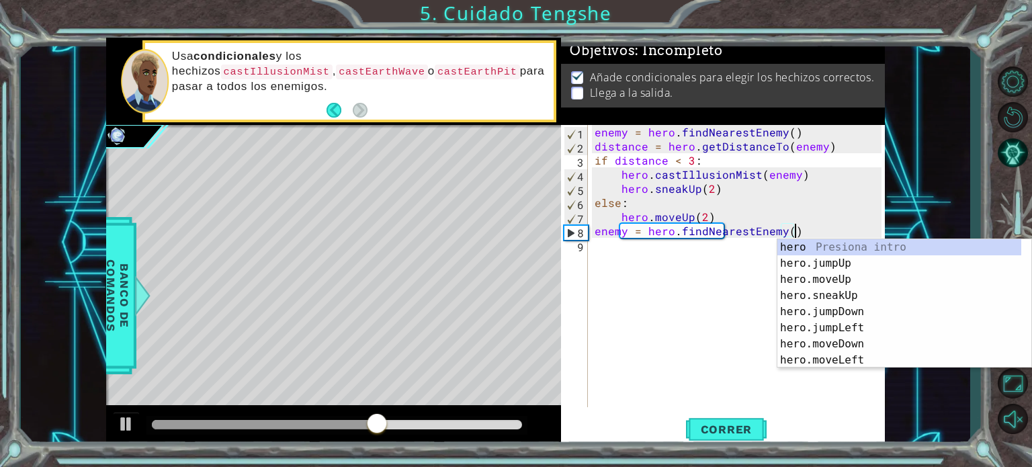
click at [736, 343] on div "enemy = hero . findNearestEnemy ( ) distance = hero . getDistanceTo ( enemy ) i…" at bounding box center [740, 280] width 296 height 310
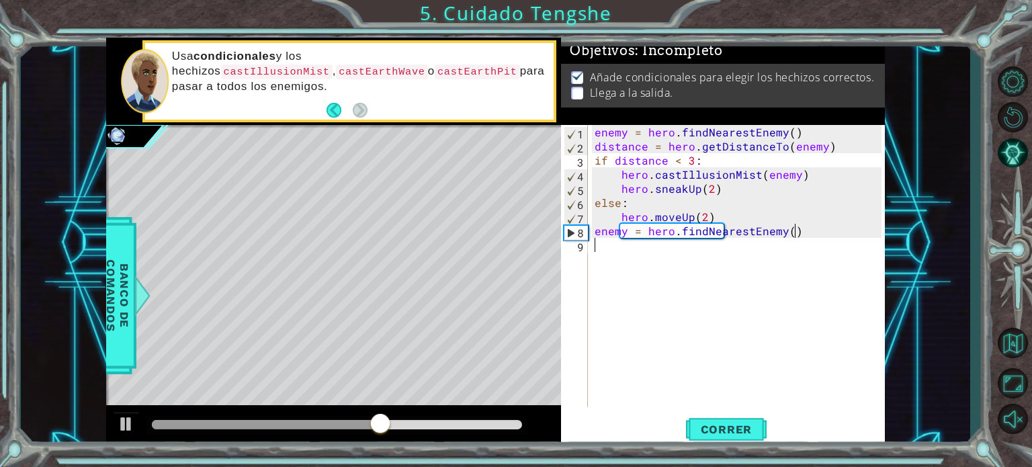
type textarea "enemy = hero.findNearestEnemy()"
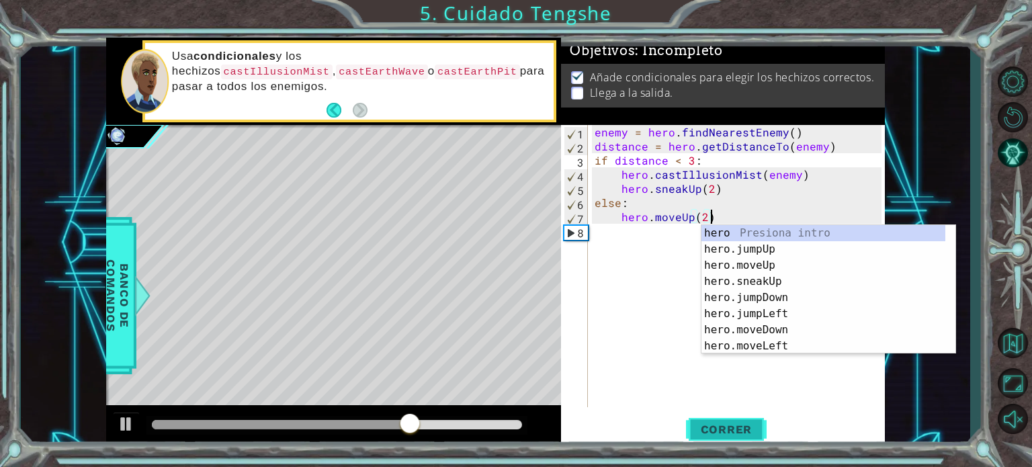
click at [747, 431] on span "Correr" at bounding box center [726, 429] width 79 height 13
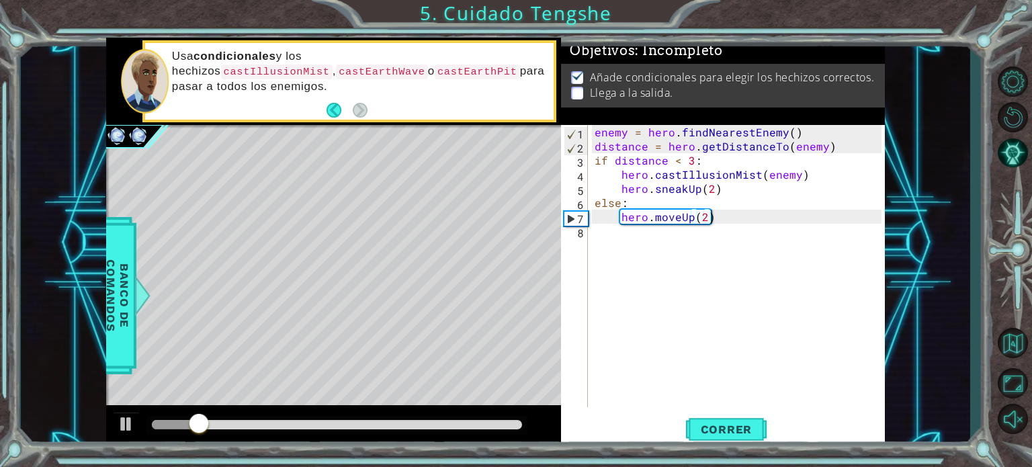
click at [682, 431] on div "Correr" at bounding box center [726, 429] width 324 height 32
click at [689, 428] on span "Correr" at bounding box center [726, 429] width 79 height 13
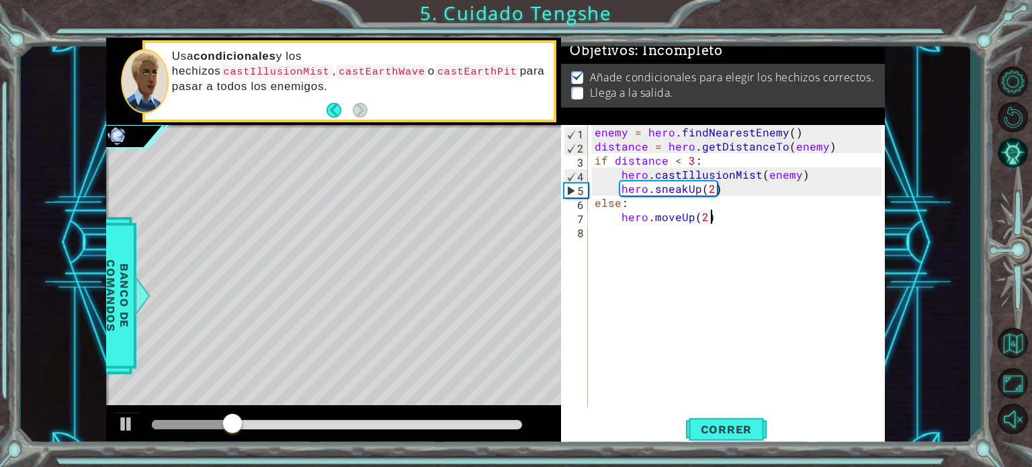
click at [714, 216] on div "enemy = hero . findNearestEnemy ( ) distance = hero . getDistanceTo ( enemy ) i…" at bounding box center [740, 280] width 296 height 310
click at [732, 220] on div "enemy = hero . findNearestEnemy ( ) distance = hero . getDistanceTo ( enemy ) i…" at bounding box center [740, 280] width 296 height 310
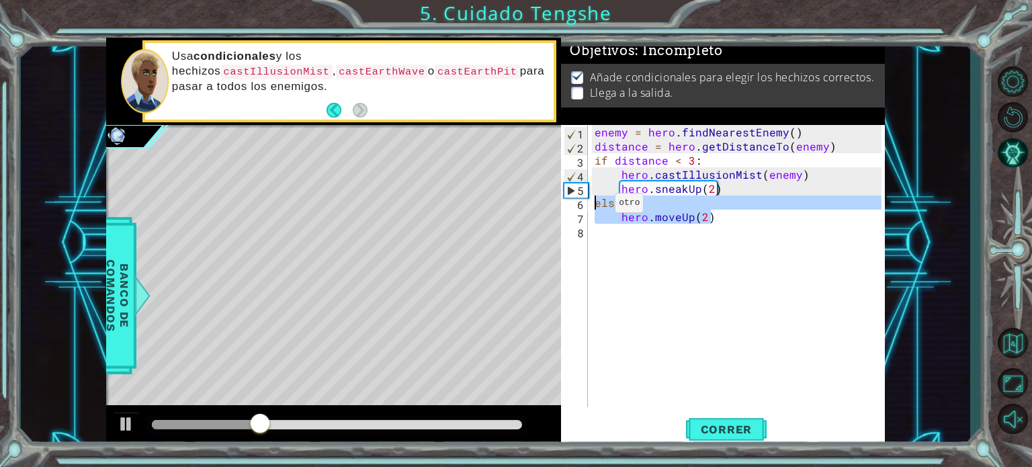
drag, startPoint x: 732, startPoint y: 220, endPoint x: 591, endPoint y: 206, distance: 141.0
click at [591, 206] on div "hero.moveUp(2) 1 2 3 4 5 6 7 8 enemy = hero . findNearestEnemy ( ) distance = h…" at bounding box center [721, 266] width 320 height 282
type textarea "else: hero.moveUp(2)"
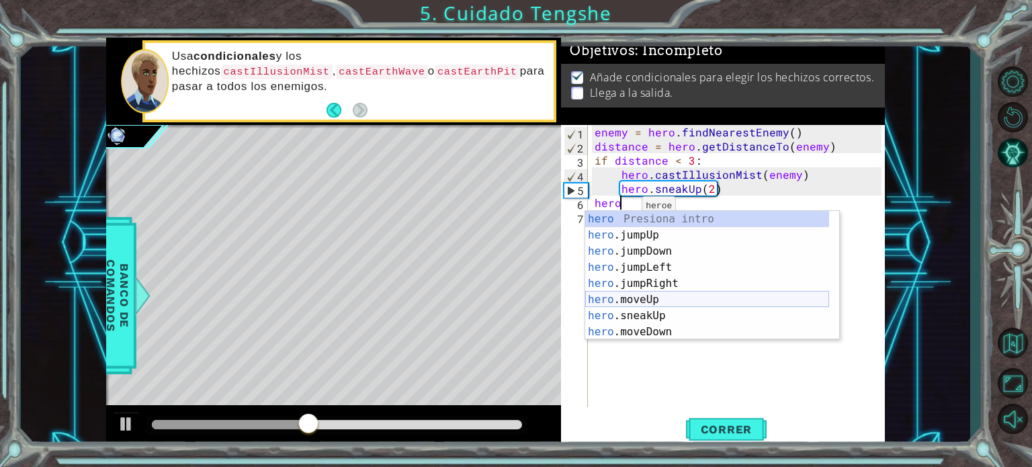
click at [649, 304] on div "hero Presiona intro hero .jumpUp Presiona intro hero .jumpDown Presiona intro h…" at bounding box center [707, 291] width 244 height 161
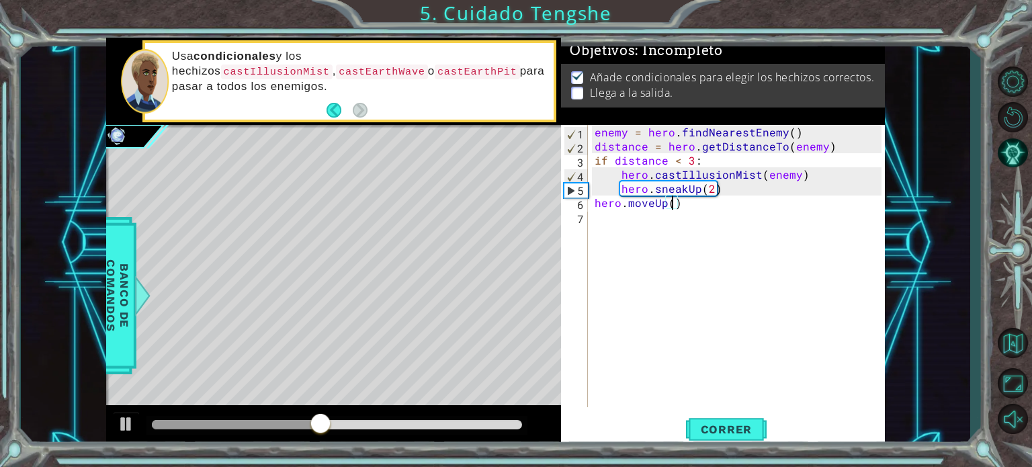
type textarea "hero.moveUp(4)"
type textarea "hero.moveUp(3)"
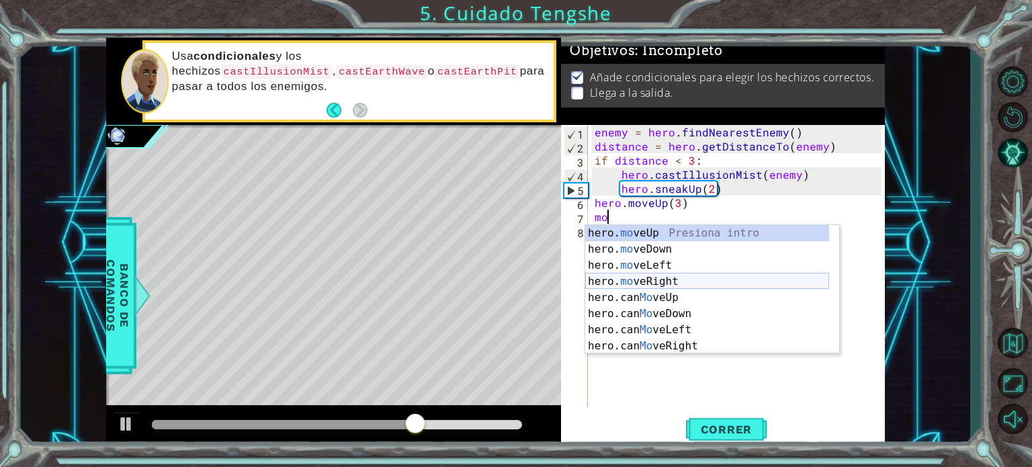
click at [665, 283] on div "hero. mo veUp Presiona intro hero. mo veDown Presiona intro hero. mo veLeft Pre…" at bounding box center [707, 305] width 244 height 161
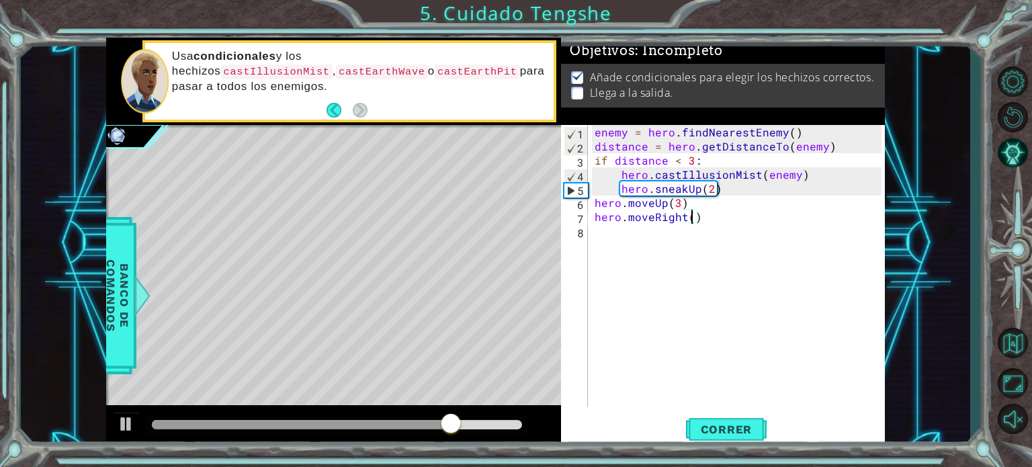
type textarea "hero.moveRight(5)"
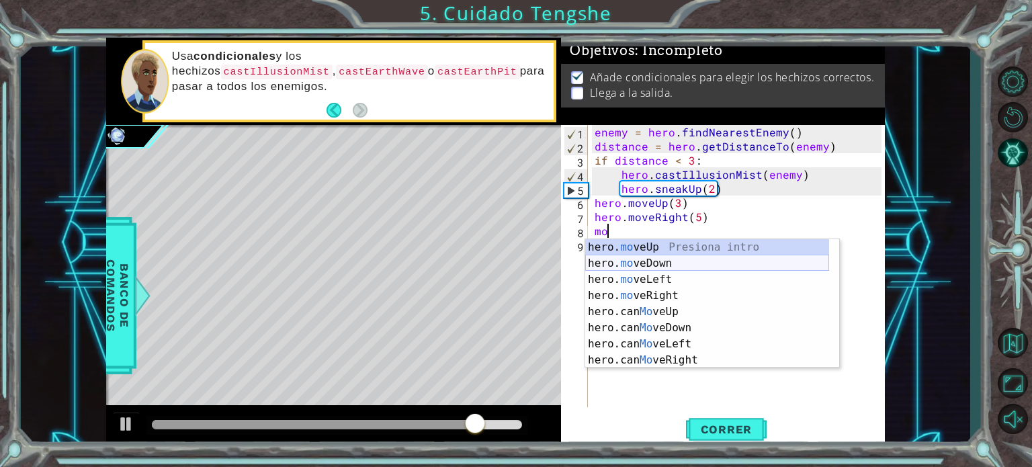
click at [625, 267] on div "hero. mo veUp Presiona intro hero. mo veDown Presiona intro hero. mo veLeft Pre…" at bounding box center [707, 319] width 244 height 161
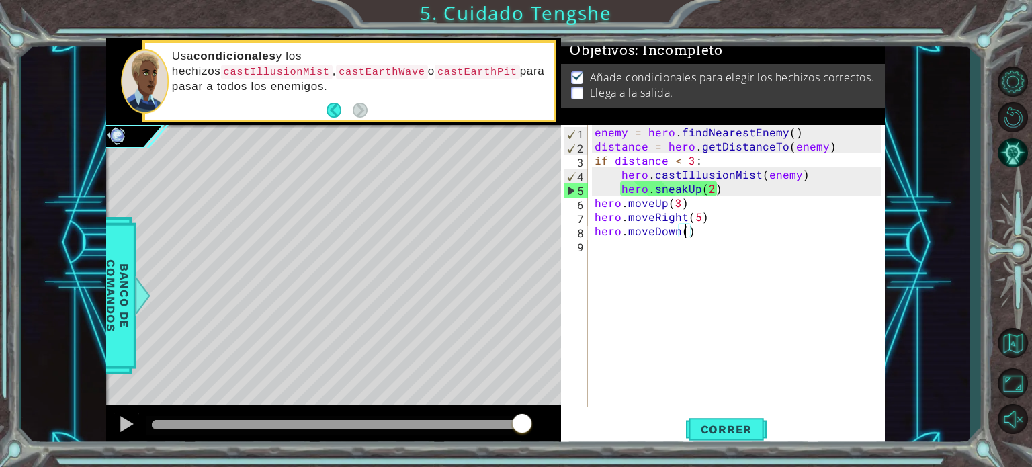
scroll to position [0, 5]
click at [708, 431] on span "Correr" at bounding box center [726, 429] width 79 height 13
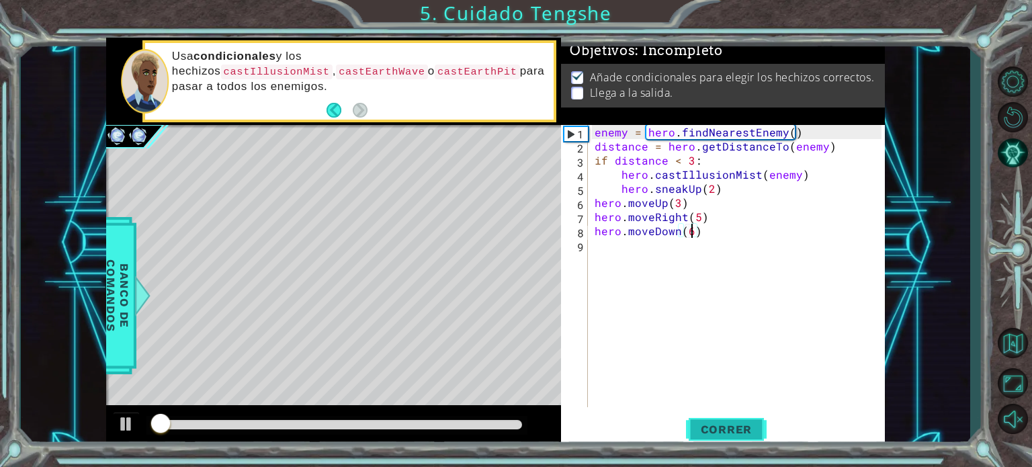
click at [719, 429] on span "Correr" at bounding box center [726, 429] width 79 height 13
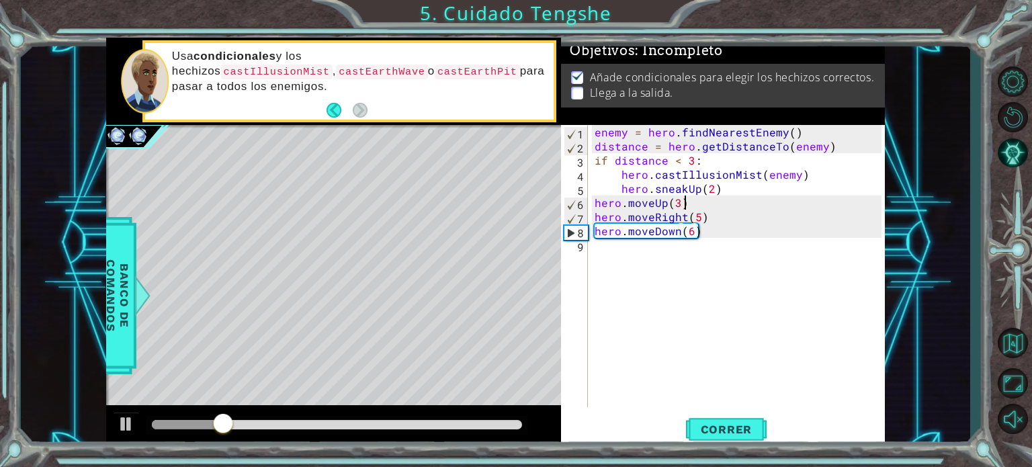
click at [682, 203] on div "enemy = hero . findNearestEnemy ( ) distance = hero . getDistanceTo ( enemy ) i…" at bounding box center [740, 280] width 296 height 310
click at [678, 204] on div "enemy = hero . findNearestEnemy ( ) distance = hero . getDistanceTo ( enemy ) i…" at bounding box center [740, 280] width 296 height 310
click at [733, 432] on span "Correr" at bounding box center [726, 429] width 79 height 13
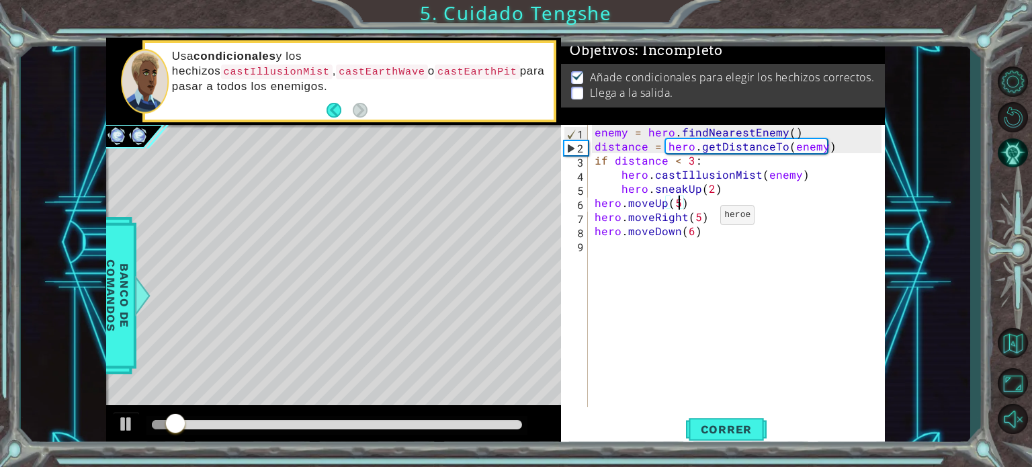
click at [697, 218] on div "enemy = hero . findNearestEnemy ( ) distance = hero . getDistanceTo ( enemy ) i…" at bounding box center [740, 280] width 296 height 310
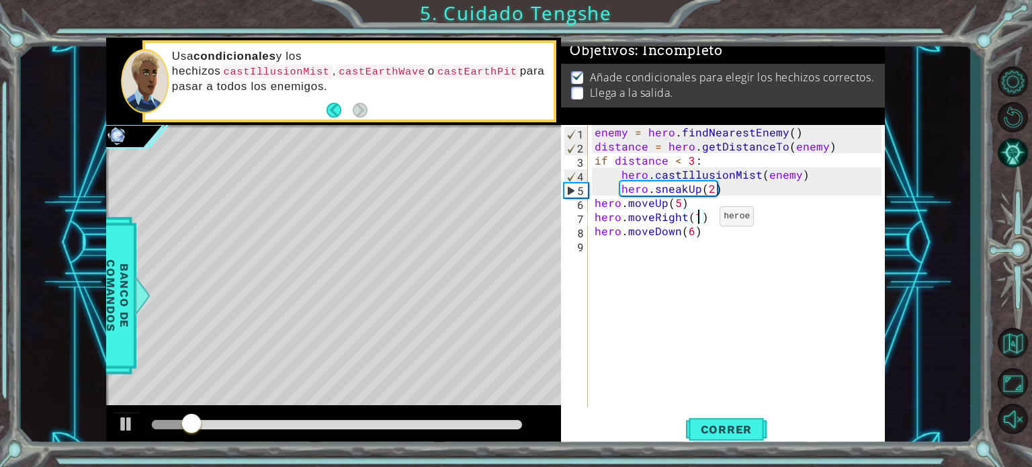
scroll to position [0, 6]
type textarea "hero.moveRight(10)"
click at [752, 435] on span "Correr" at bounding box center [726, 429] width 79 height 13
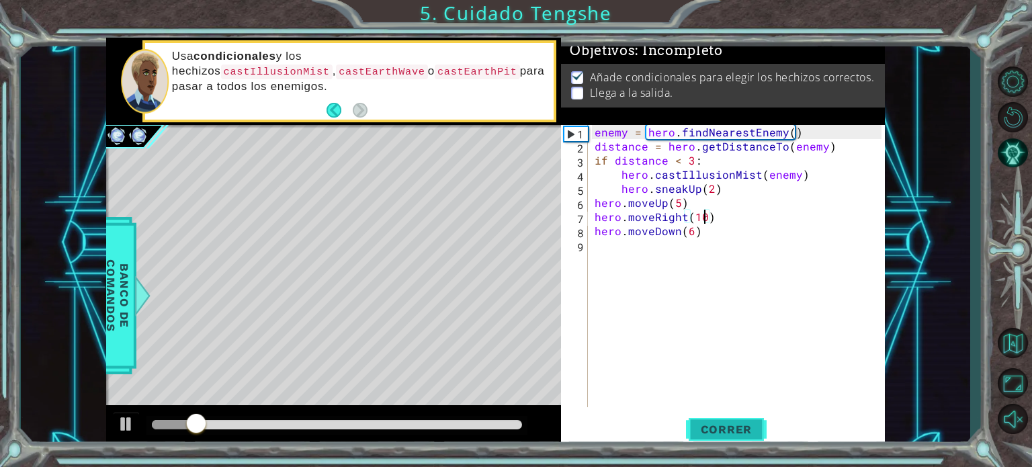
click at [752, 435] on span "Correr" at bounding box center [726, 429] width 79 height 13
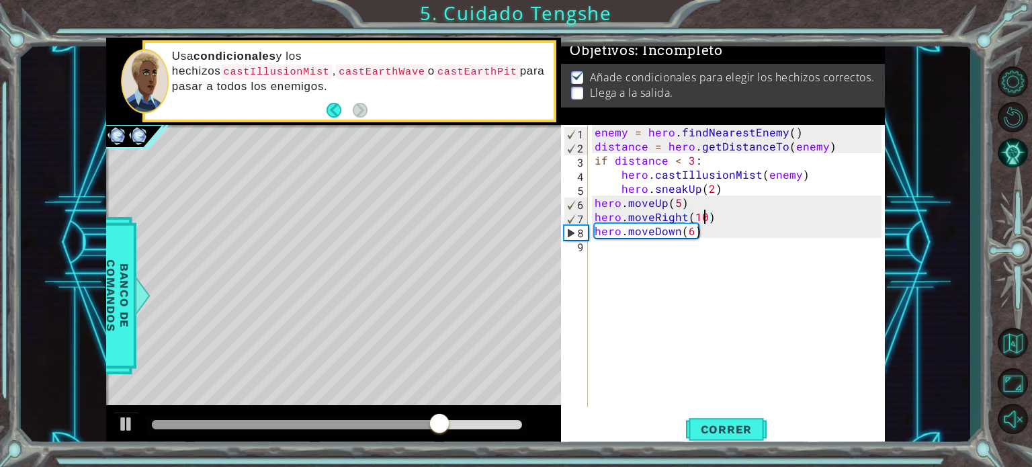
click at [688, 238] on div "enemy = hero . findNearestEnemy ( ) distance = hero . getDistanceTo ( enemy ) i…" at bounding box center [740, 280] width 296 height 310
click at [691, 234] on div "enemy = hero . findNearestEnemy ( ) distance = hero . getDistanceTo ( enemy ) i…" at bounding box center [740, 280] width 296 height 310
click at [726, 435] on span "Correr" at bounding box center [726, 429] width 79 height 13
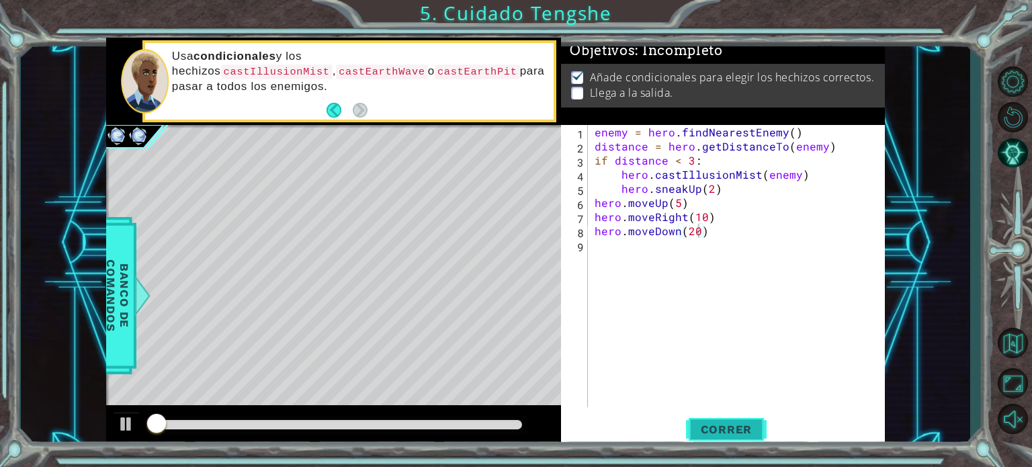
click at [725, 432] on span "Correr" at bounding box center [726, 429] width 79 height 13
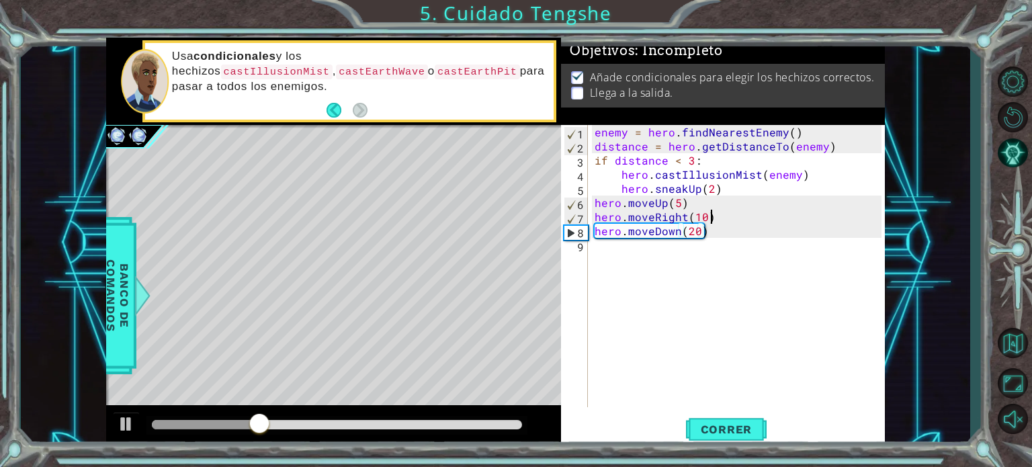
click at [724, 214] on div "enemy = hero . findNearestEnemy ( ) distance = hero . getDistanceTo ( enemy ) i…" at bounding box center [740, 280] width 296 height 310
type textarea "hero.moveRight(10)"
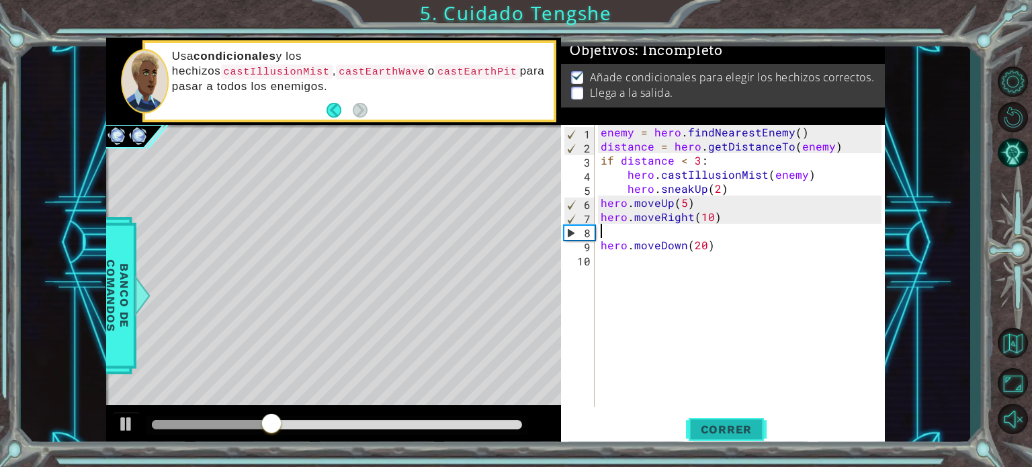
click at [722, 424] on span "Correr" at bounding box center [726, 429] width 79 height 13
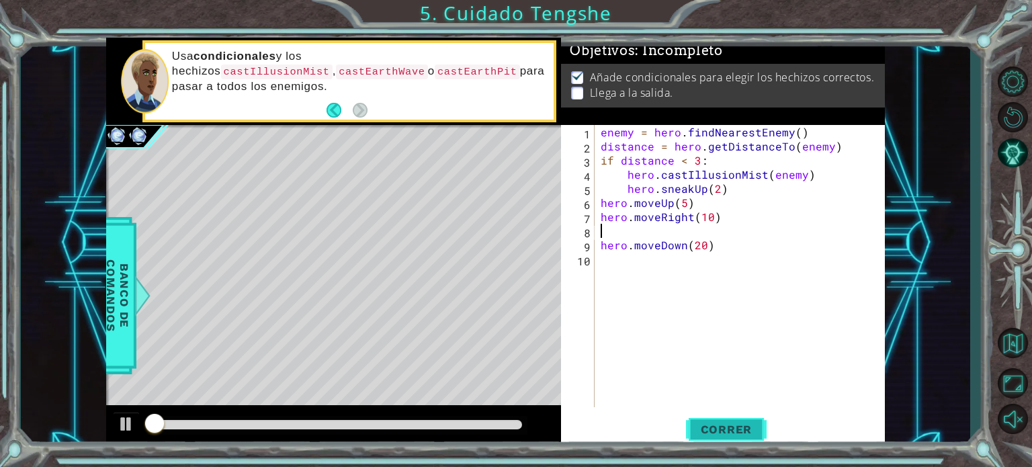
click at [722, 424] on span "Correr" at bounding box center [726, 429] width 79 height 13
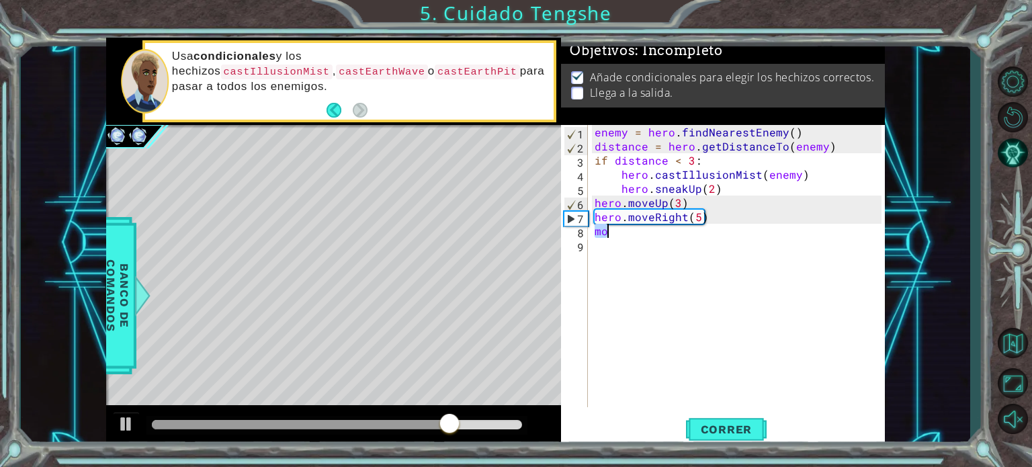
type textarea "m"
type textarea "mo"
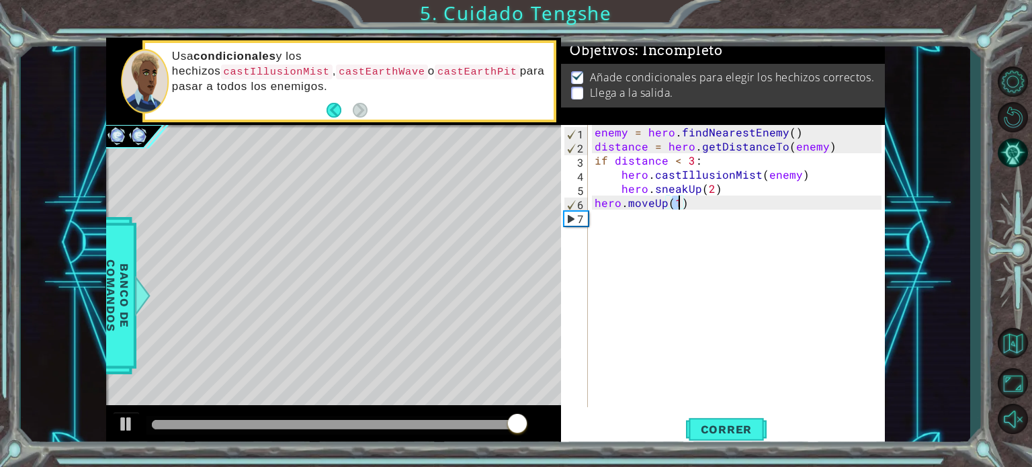
type textarea "hero"
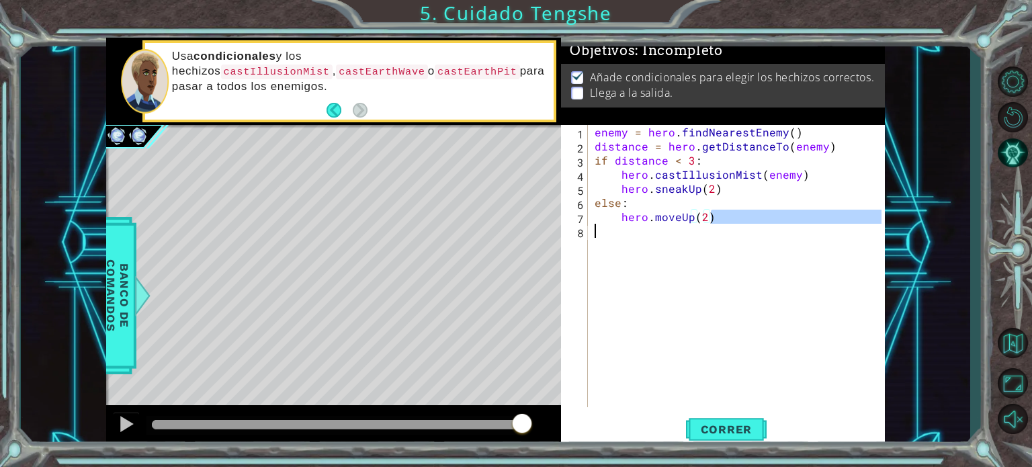
click at [674, 254] on div "enemy = hero . findNearestEnemy ( ) distance = hero . getDistanceTo ( enemy ) i…" at bounding box center [740, 280] width 296 height 310
type textarea "hero.moveUp(2)"
click at [711, 430] on span "Correr" at bounding box center [726, 429] width 79 height 13
